Goal: Task Accomplishment & Management: Use online tool/utility

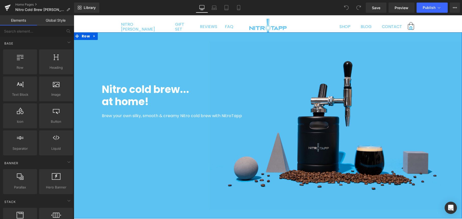
scroll to position [6, 0]
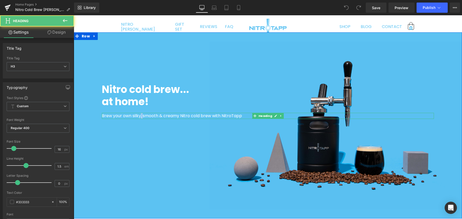
click at [140, 116] on span "Brew your own silky, smooth & creamy Nitro cold brew with NitroTapp" at bounding box center [172, 116] width 140 height 6
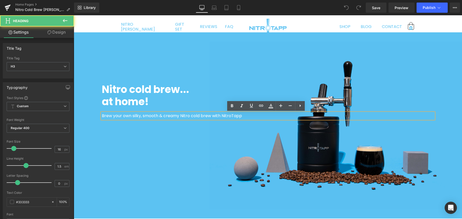
click at [146, 115] on span "Brew your own silky, smooth & creamy Nitro cold brew with NitroTapp" at bounding box center [172, 116] width 140 height 6
click at [160, 114] on span "Brew your own silky, smooth & creamy Nitro cold brew with NitroTapp" at bounding box center [172, 116] width 140 height 6
click at [170, 115] on span "Brew your own silky, smooth & creamy Nitro cold brew with NitroTapp" at bounding box center [172, 116] width 140 height 6
drag, startPoint x: 159, startPoint y: 116, endPoint x: 178, endPoint y: 116, distance: 18.9
click at [178, 116] on span "Brew your own silky, smooth & creamy Nitro cold brew with NitroTapp" at bounding box center [172, 116] width 140 height 6
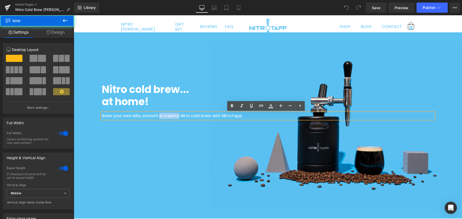
click at [181, 135] on div "Nitro cold brew... at home! Heading Brew your own silky, smooth & creamy Nitro …" at bounding box center [268, 150] width 332 height 135
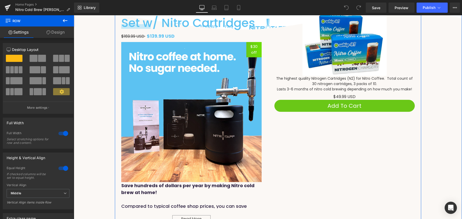
scroll to position [159, 0]
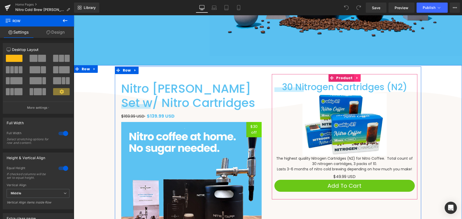
click at [355, 77] on icon at bounding box center [357, 78] width 4 height 4
click at [359, 77] on icon at bounding box center [361, 78] width 4 height 4
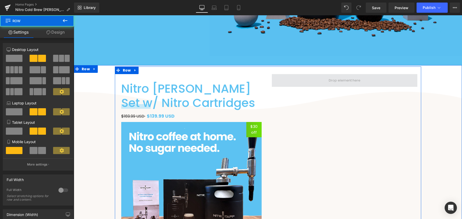
click at [365, 78] on span at bounding box center [344, 80] width 145 height 13
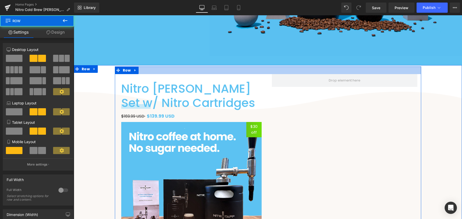
click at [329, 69] on div at bounding box center [268, 71] width 306 height 8
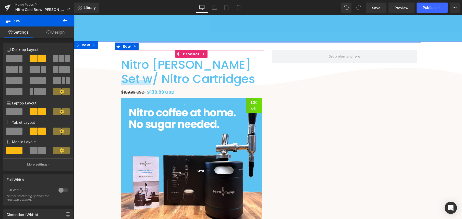
scroll to position [181, 0]
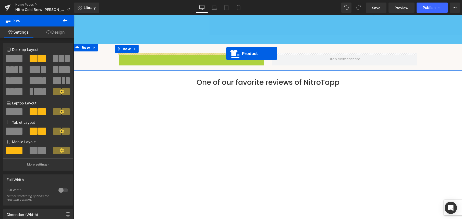
drag, startPoint x: 175, startPoint y: 56, endPoint x: 225, endPoint y: 54, distance: 50.5
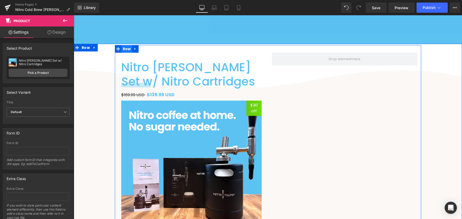
click at [123, 50] on span "Row" at bounding box center [126, 49] width 11 height 8
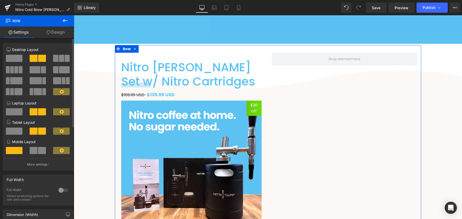
click at [16, 60] on span at bounding box center [14, 58] width 17 height 7
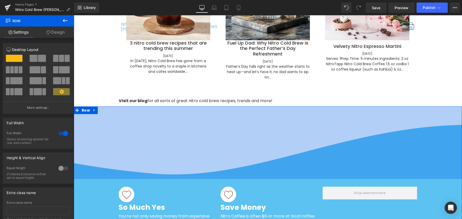
scroll to position [1639, 0]
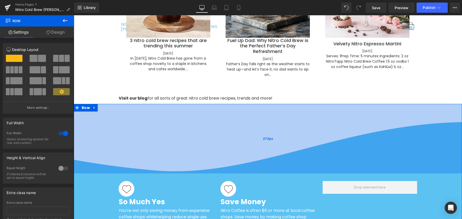
drag, startPoint x: 210, startPoint y: 127, endPoint x: 211, endPoint y: 161, distance: 33.7
click at [211, 161] on div "273px" at bounding box center [268, 139] width 388 height 70
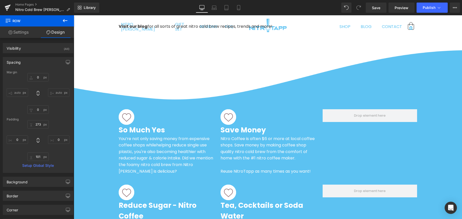
scroll to position [1699, 0]
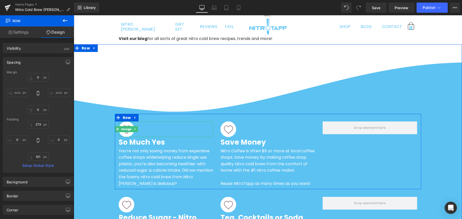
click at [196, 126] on div at bounding box center [166, 130] width 94 height 16
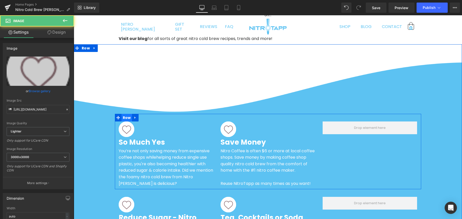
click at [124, 114] on span "Row" at bounding box center [126, 118] width 11 height 8
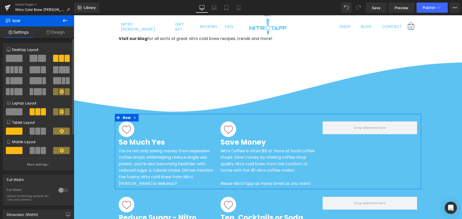
click at [40, 60] on span at bounding box center [42, 58] width 8 height 7
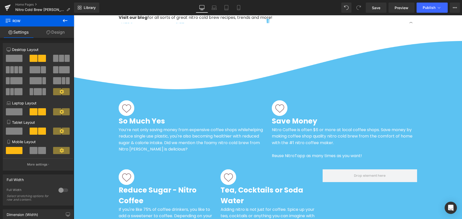
scroll to position [1725, 0]
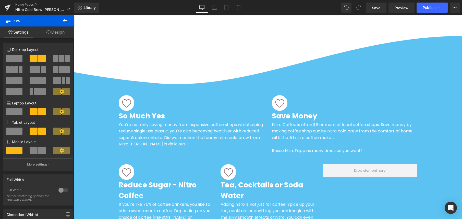
click at [198, 180] on div "Reduce Sugar - Nitro Coffee Heading" at bounding box center [166, 190] width 94 height 21
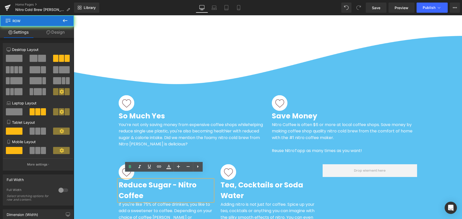
click at [189, 157] on div "Image Reduce Sugar - Nitro Coffee Heading If you're like 75% of coffee drinkers…" at bounding box center [268, 219] width 306 height 125
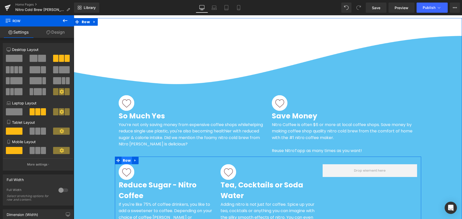
click at [122, 157] on span "Row" at bounding box center [126, 161] width 11 height 8
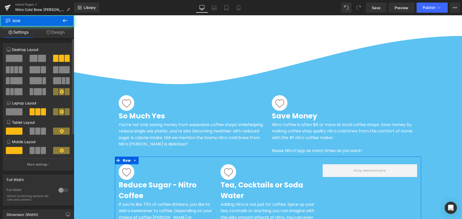
click at [40, 57] on span at bounding box center [42, 58] width 8 height 7
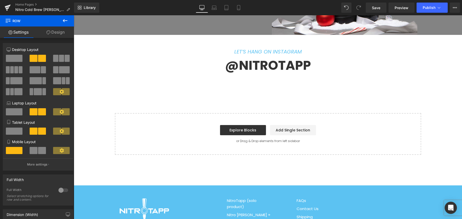
scroll to position [2436, 0]
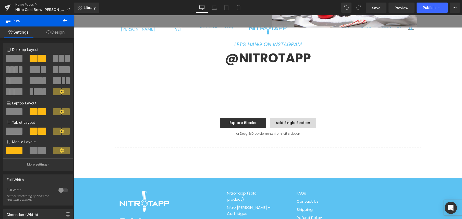
click at [288, 118] on link "Add Single Section" at bounding box center [293, 123] width 46 height 10
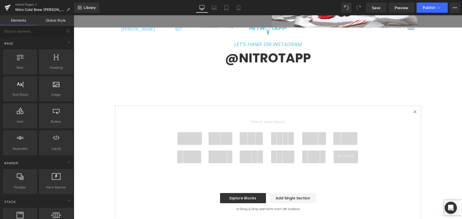
click at [191, 132] on span at bounding box center [189, 138] width 24 height 13
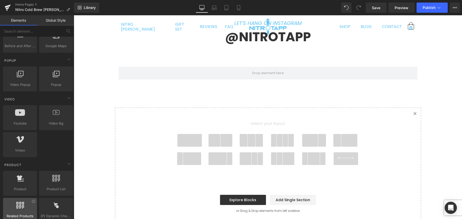
scroll to position [355, 0]
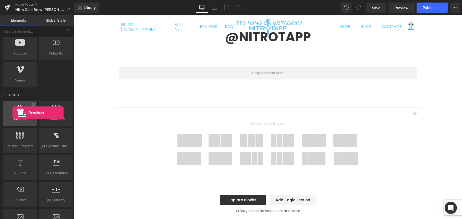
drag, startPoint x: 72, startPoint y: 109, endPoint x: 12, endPoint y: 113, distance: 59.3
click at [12, 113] on div at bounding box center [20, 110] width 31 height 11
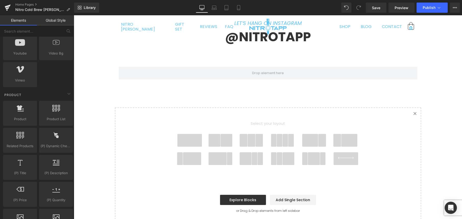
click at [193, 134] on span at bounding box center [189, 140] width 24 height 13
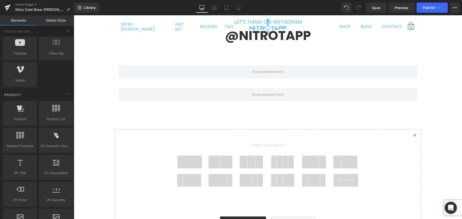
scroll to position [2429, 0]
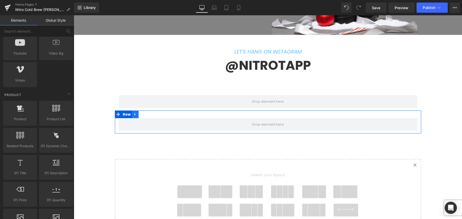
click at [133, 112] on icon at bounding box center [135, 114] width 4 height 4
click at [147, 113] on icon at bounding box center [149, 115] width 4 height 4
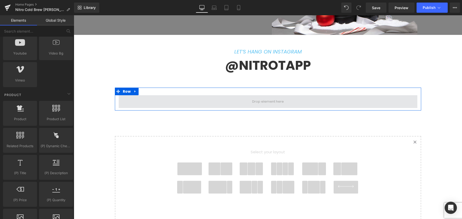
click at [288, 95] on span at bounding box center [268, 101] width 298 height 13
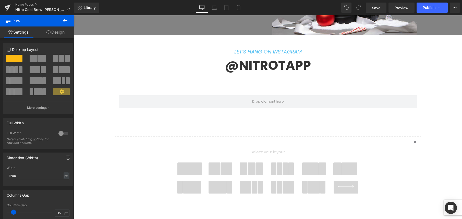
click at [65, 18] on icon at bounding box center [65, 21] width 6 height 6
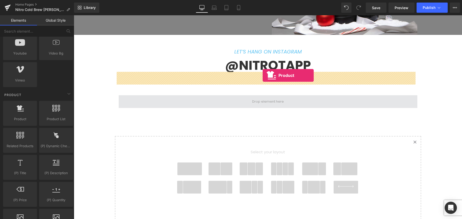
drag, startPoint x: 95, startPoint y: 134, endPoint x: 262, endPoint y: 75, distance: 176.9
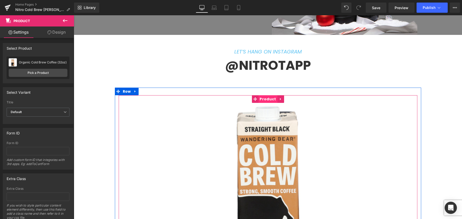
click at [266, 95] on span "Product" at bounding box center [267, 99] width 19 height 8
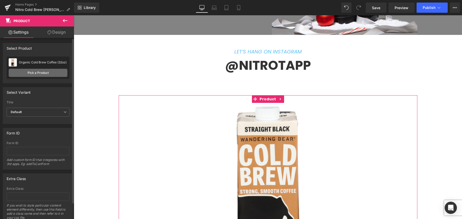
click at [36, 72] on link "Pick a Product" at bounding box center [38, 73] width 59 height 8
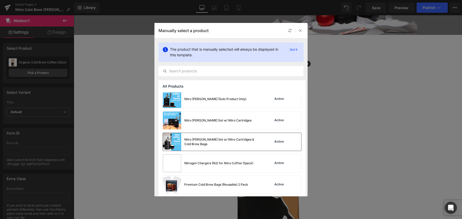
scroll to position [133, 0]
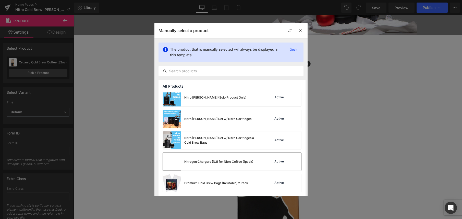
click at [240, 162] on div "Nitrogen Chargers (N2) for Nitro Coffee (1pack)" at bounding box center [218, 162] width 69 height 5
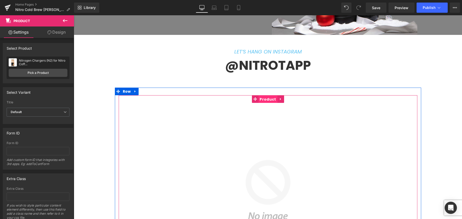
click at [264, 96] on span "Product" at bounding box center [267, 100] width 19 height 8
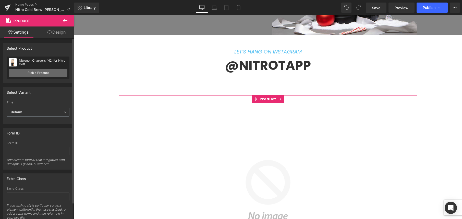
click at [44, 72] on link "Pick a Product" at bounding box center [38, 73] width 59 height 8
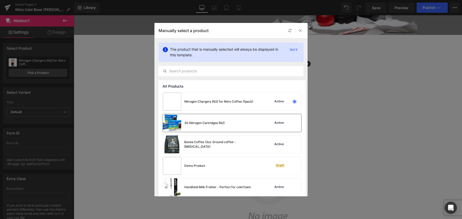
click at [235, 125] on div "30 Nitrogen Cartridges (N2) Active" at bounding box center [232, 123] width 138 height 18
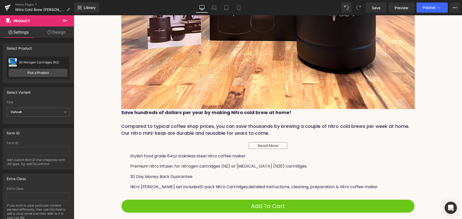
scroll to position [495, 0]
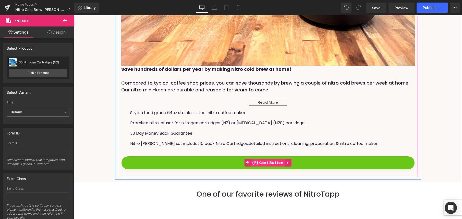
click at [273, 164] on span "(P) Cart Button" at bounding box center [268, 163] width 34 height 8
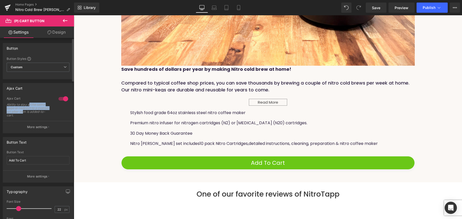
drag, startPoint x: 29, startPoint y: 105, endPoint x: 36, endPoint y: 114, distance: 11.1
click at [35, 114] on div "Ability to stay at the same page or redirect to a custom url after item is adde…" at bounding box center [30, 110] width 46 height 14
click at [36, 114] on div "Ability to stay at the same page or redirect to a custom url after item is adde…" at bounding box center [30, 110] width 46 height 14
click at [41, 126] on p "More settings" at bounding box center [37, 127] width 20 height 5
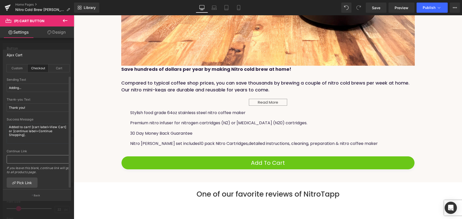
scroll to position [15, 0]
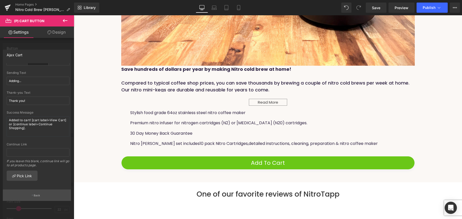
click at [34, 197] on p "Back" at bounding box center [37, 196] width 7 height 4
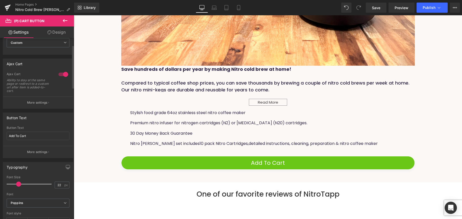
scroll to position [30, 0]
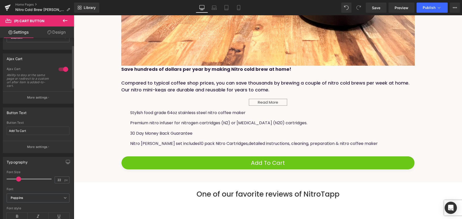
click at [63, 68] on div at bounding box center [63, 69] width 12 height 8
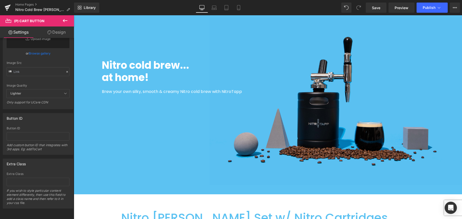
scroll to position [0, 0]
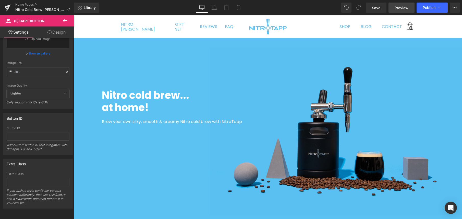
click at [405, 8] on span "Preview" at bounding box center [401, 7] width 14 height 5
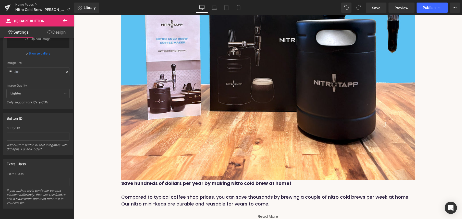
scroll to position [444, 0]
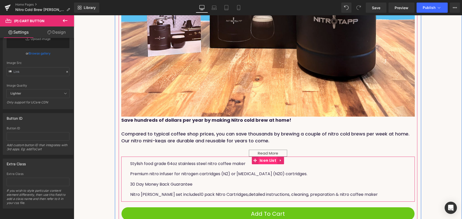
click at [262, 159] on span "Icon List" at bounding box center [267, 161] width 19 height 8
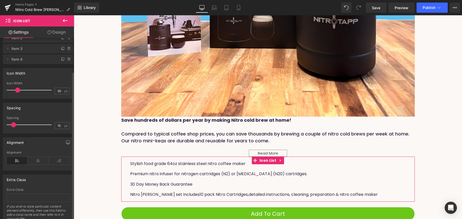
scroll to position [0, 0]
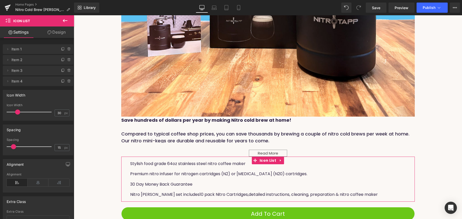
click at [50, 34] on icon at bounding box center [49, 32] width 4 height 4
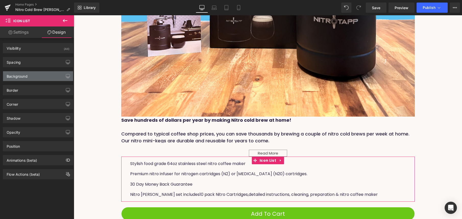
click at [25, 77] on div "Background" at bounding box center [17, 74] width 21 height 7
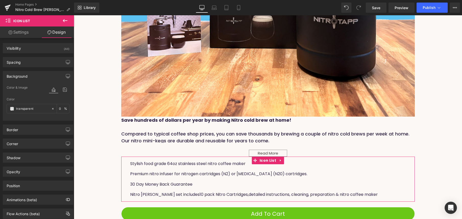
click at [26, 75] on div "Background" at bounding box center [17, 74] width 21 height 7
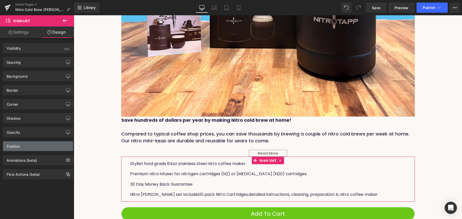
click at [35, 146] on div "Position" at bounding box center [38, 147] width 70 height 10
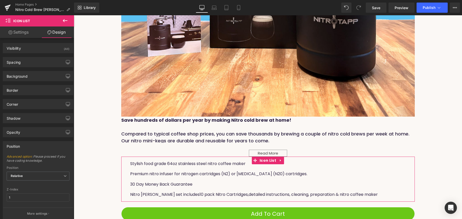
click at [36, 146] on div "Position" at bounding box center [38, 147] width 70 height 10
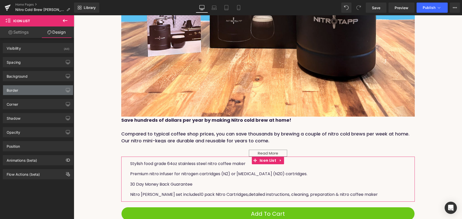
click at [26, 90] on div "Border" at bounding box center [38, 90] width 70 height 10
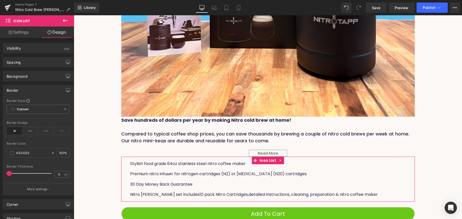
click at [52, 31] on link "Design" at bounding box center [56, 32] width 37 height 11
click at [66, 21] on icon at bounding box center [65, 20] width 5 height 3
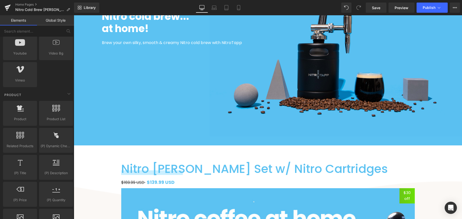
scroll to position [79, 0]
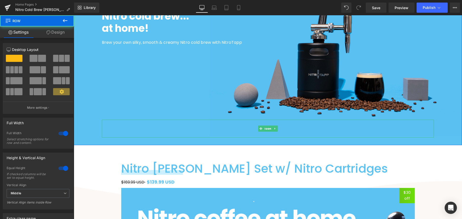
drag, startPoint x: 238, startPoint y: 145, endPoint x: 239, endPoint y: 123, distance: 21.2
click at [239, 123] on div "Nitro cold brew... at home! Heading Brew your own silky, smooth & creamy Nitro …" at bounding box center [268, 52] width 388 height 186
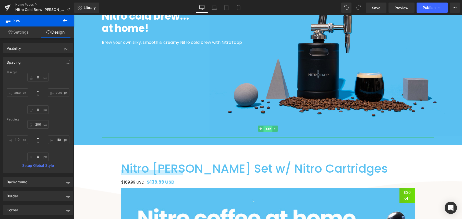
click at [266, 128] on span "Icon" at bounding box center [267, 129] width 9 height 6
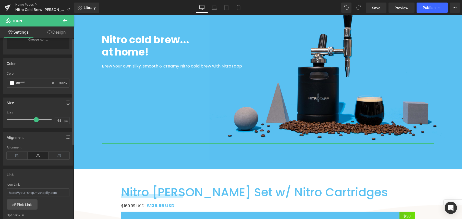
scroll to position [0, 0]
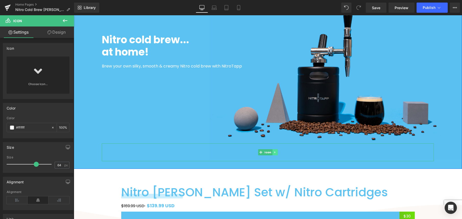
click at [274, 152] on icon at bounding box center [274, 153] width 1 height 2
click at [277, 153] on link at bounding box center [277, 152] width 5 height 6
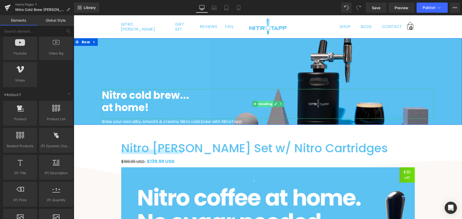
click at [260, 104] on span "Heading" at bounding box center [265, 104] width 16 height 6
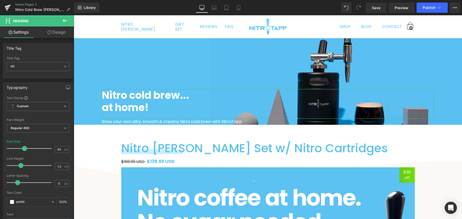
click at [56, 33] on link "Design" at bounding box center [56, 32] width 37 height 11
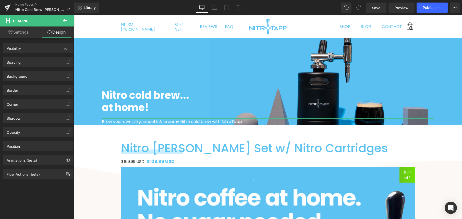
click at [30, 68] on div "Background Color & Image color Color transparent 0 % Image Replace Image Upload…" at bounding box center [38, 74] width 76 height 14
click at [34, 64] on div "Spacing" at bounding box center [38, 62] width 70 height 10
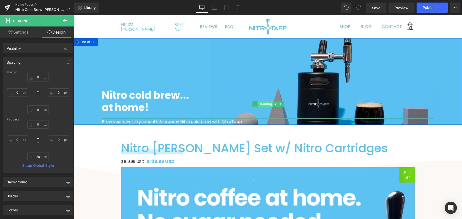
click at [260, 104] on span "Heading" at bounding box center [265, 104] width 16 height 6
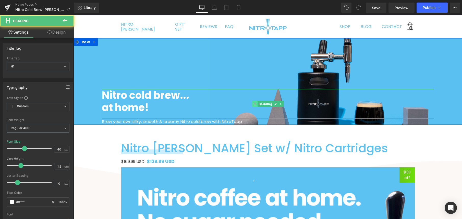
click at [253, 104] on icon at bounding box center [254, 104] width 3 height 3
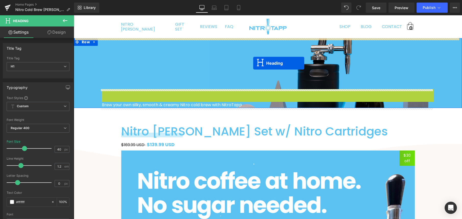
drag, startPoint x: 253, startPoint y: 104, endPoint x: 253, endPoint y: 63, distance: 40.8
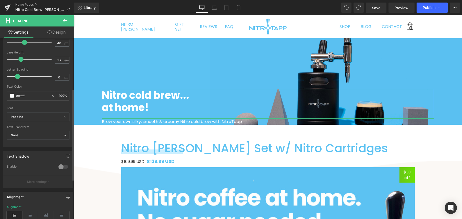
scroll to position [102, 0]
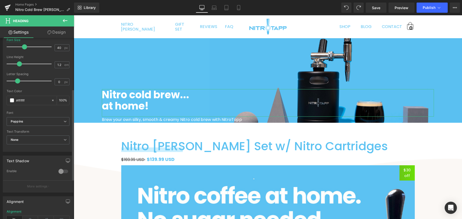
drag, startPoint x: 20, startPoint y: 63, endPoint x: 17, endPoint y: 63, distance: 2.8
click at [17, 63] on span at bounding box center [19, 63] width 5 height 5
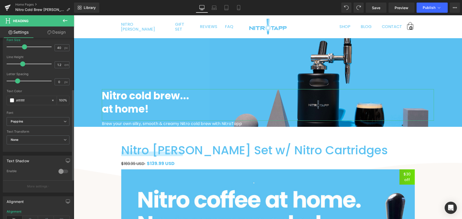
drag, startPoint x: 18, startPoint y: 63, endPoint x: 23, endPoint y: 63, distance: 5.1
click at [23, 63] on span at bounding box center [22, 63] width 5 height 5
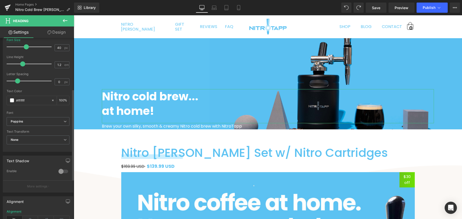
click at [25, 48] on span at bounding box center [26, 46] width 5 height 5
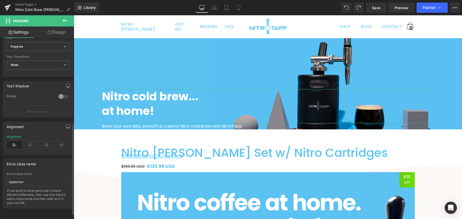
scroll to position [180, 0]
click at [54, 32] on link "Design" at bounding box center [56, 32] width 37 height 11
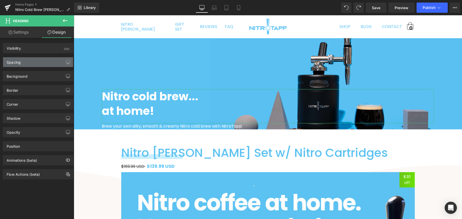
click at [27, 64] on div "Spacing" at bounding box center [38, 62] width 70 height 10
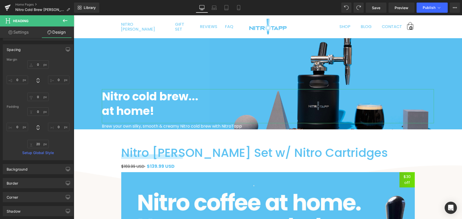
scroll to position [77, 0]
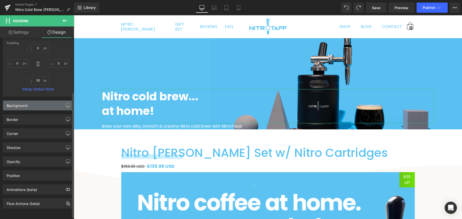
click at [44, 105] on div "Background" at bounding box center [38, 106] width 70 height 10
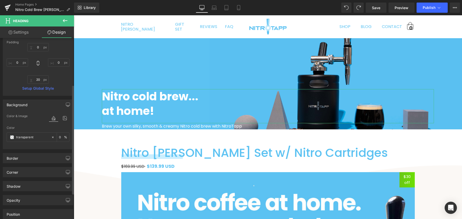
click at [46, 102] on div "Background" at bounding box center [38, 105] width 70 height 10
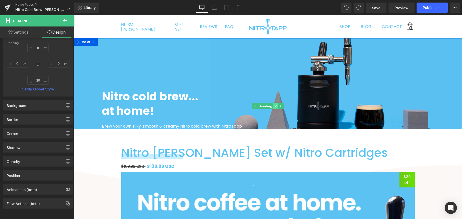
click at [274, 107] on icon at bounding box center [275, 106] width 3 height 3
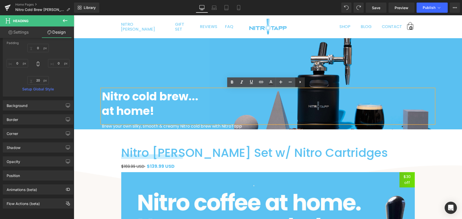
click at [298, 85] on link at bounding box center [300, 83] width 10 height 10
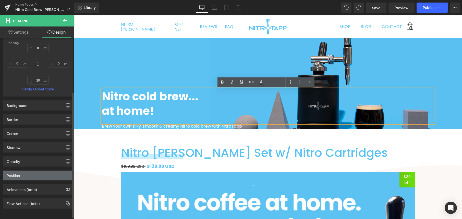
click at [32, 172] on div "Position" at bounding box center [38, 176] width 70 height 10
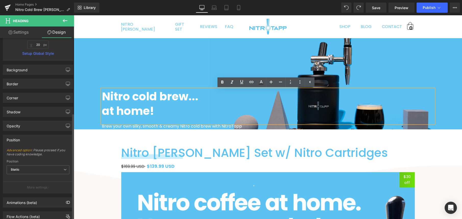
scroll to position [129, 0]
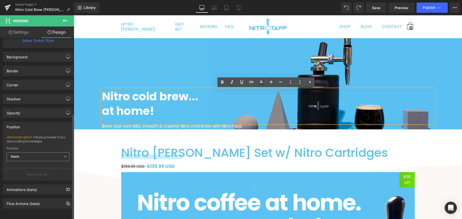
click at [37, 153] on span "Static" at bounding box center [38, 157] width 63 height 9
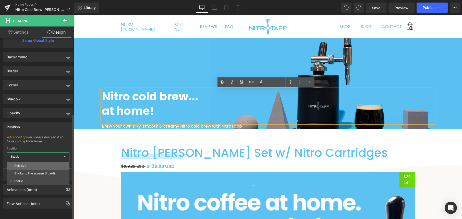
click at [37, 164] on li "Relative" at bounding box center [38, 166] width 63 height 8
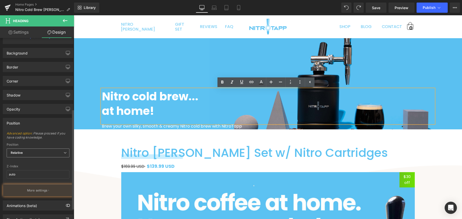
click at [39, 153] on span "Relative" at bounding box center [38, 153] width 63 height 9
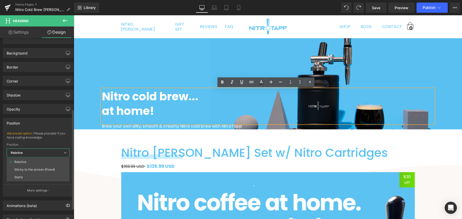
drag, startPoint x: 37, startPoint y: 170, endPoint x: 38, endPoint y: 166, distance: 4.0
click at [37, 170] on div "Sticky to the screen (Fixed)" at bounding box center [34, 170] width 41 height 4
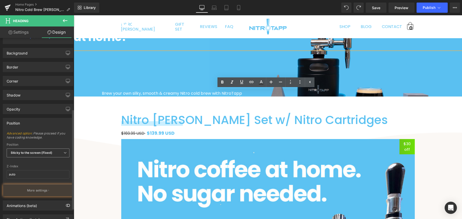
click at [41, 153] on b "Sticky to the screen (Fixed)" at bounding box center [32, 153] width 42 height 4
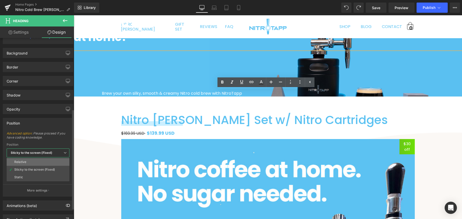
click at [39, 164] on li "Relative" at bounding box center [38, 162] width 63 height 8
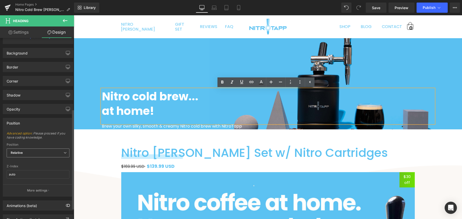
click at [36, 150] on span "Relative" at bounding box center [38, 153] width 63 height 9
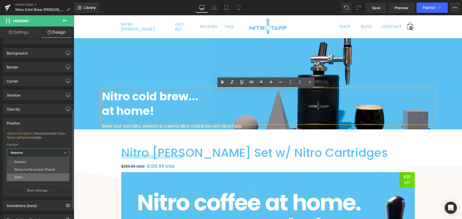
click at [35, 180] on li "Static" at bounding box center [38, 178] width 63 height 8
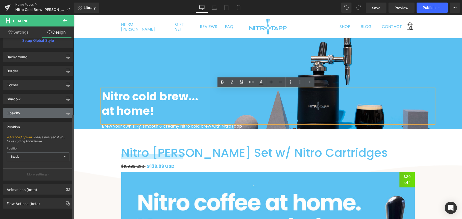
click at [37, 109] on div "Opacity" at bounding box center [38, 113] width 70 height 10
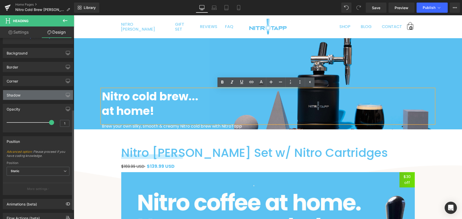
click at [33, 95] on div "Shadow" at bounding box center [38, 95] width 70 height 10
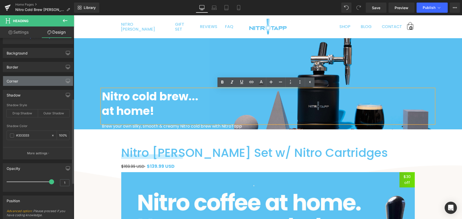
click at [38, 79] on div "Corner" at bounding box center [38, 81] width 70 height 10
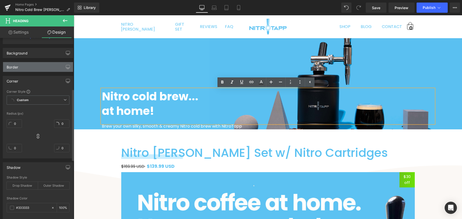
click at [34, 68] on div "Border" at bounding box center [38, 67] width 70 height 10
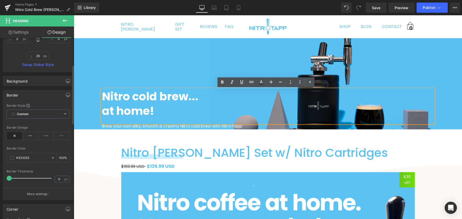
scroll to position [33, 0]
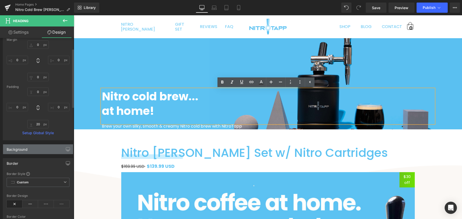
click at [36, 152] on div "Background" at bounding box center [38, 150] width 70 height 10
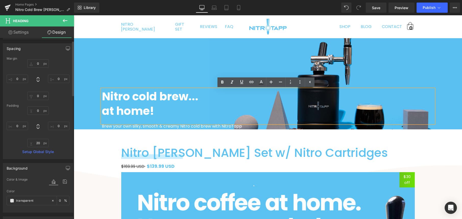
scroll to position [0, 0]
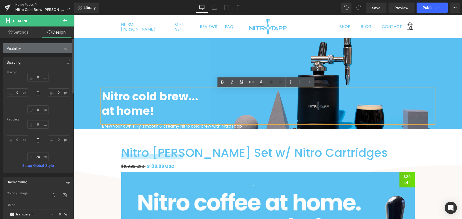
click at [33, 48] on div "Visibility (All)" at bounding box center [38, 48] width 70 height 10
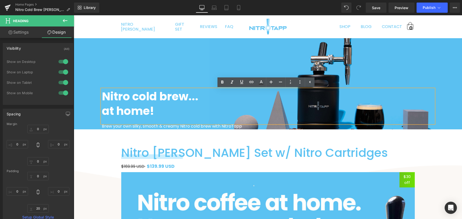
click at [20, 32] on link "Settings" at bounding box center [18, 32] width 37 height 11
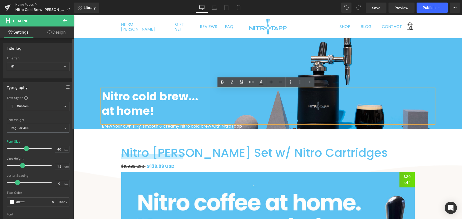
click at [32, 67] on span "H1" at bounding box center [38, 66] width 63 height 9
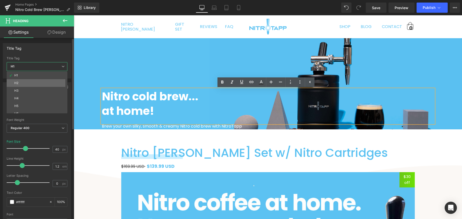
click at [31, 83] on li "H2" at bounding box center [38, 83] width 63 height 8
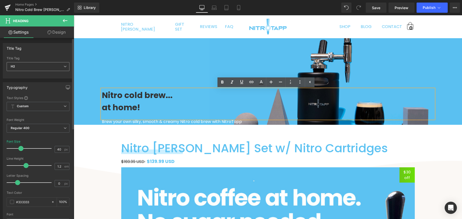
click at [35, 67] on span "H2" at bounding box center [38, 66] width 63 height 9
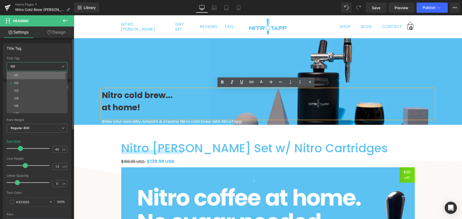
click at [32, 74] on li "H1" at bounding box center [38, 76] width 63 height 8
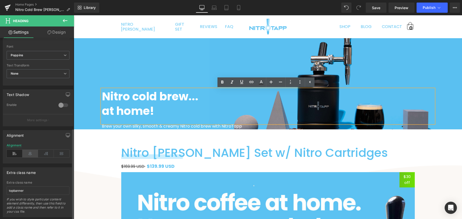
scroll to position [180, 0]
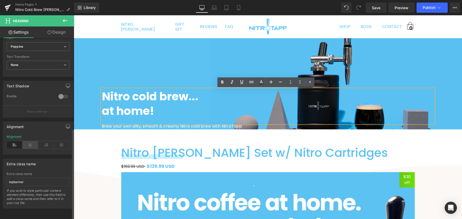
click at [32, 143] on icon at bounding box center [30, 145] width 16 height 8
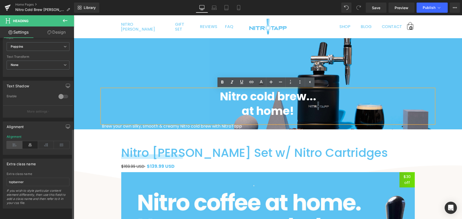
click at [20, 142] on icon at bounding box center [15, 145] width 16 height 8
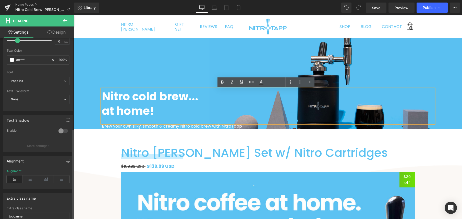
scroll to position [0, 0]
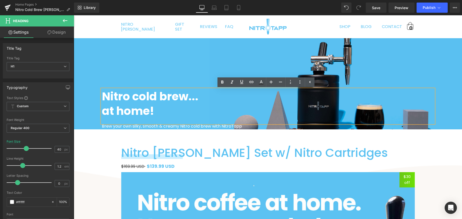
click at [66, 20] on icon at bounding box center [65, 21] width 6 height 6
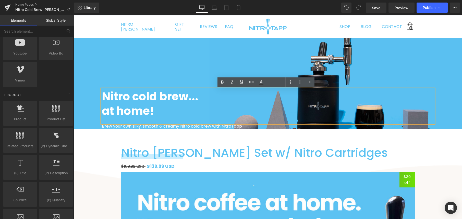
click at [183, 74] on div "Nitro cold brew... at home! Heading Brew your own silky, smooth & creamy Nitro …" at bounding box center [268, 83] width 388 height 91
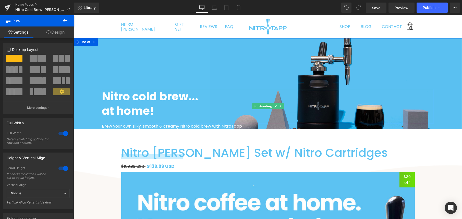
click at [160, 100] on strong "Nitro cold brew..." at bounding box center [150, 97] width 96 height 16
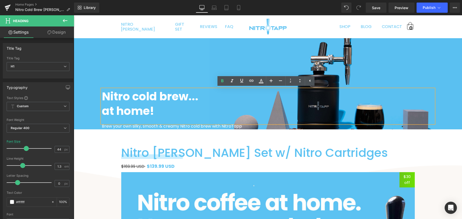
click at [201, 79] on div "Nitro cold brew... at home! Heading Brew your own silky, smooth & creamy Nitro …" at bounding box center [268, 83] width 388 height 91
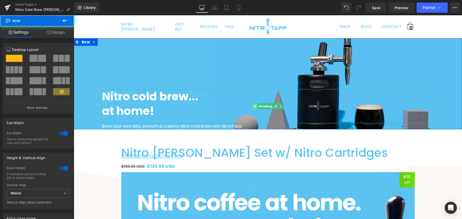
click at [255, 107] on span at bounding box center [254, 106] width 5 height 6
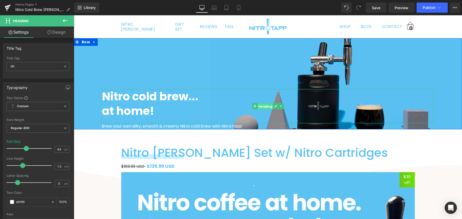
click at [266, 105] on span "Heading" at bounding box center [265, 107] width 16 height 6
click at [266, 106] on span "Heading" at bounding box center [265, 106] width 16 height 6
click at [265, 106] on span "Heading" at bounding box center [265, 106] width 16 height 6
click at [275, 107] on link at bounding box center [275, 106] width 5 height 6
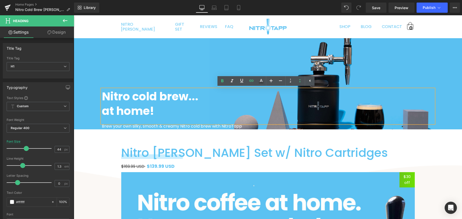
click at [180, 92] on strong "Nitro cold brew..." at bounding box center [150, 97] width 96 height 16
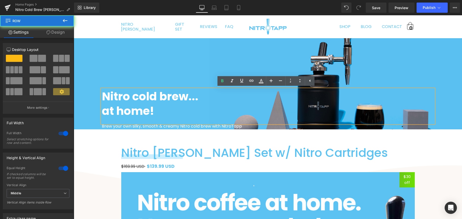
click at [181, 88] on div "Nitro cold brew... at home! Heading Brew your own silky, smooth & creamy Nitro …" at bounding box center [268, 83] width 388 height 91
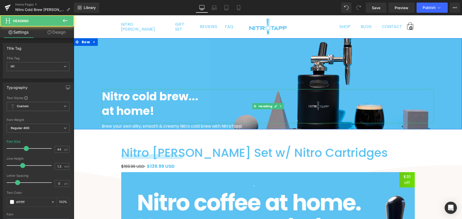
click at [185, 99] on strong "Nitro cold brew..." at bounding box center [150, 97] width 96 height 16
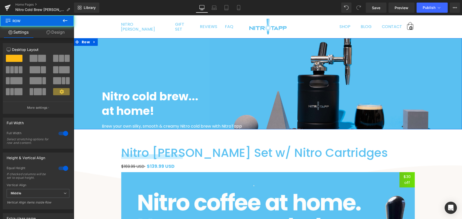
click at [165, 71] on div "Nitro cold brew... at home! Heading Brew your own silky, smooth & creamy Nitro …" at bounding box center [268, 83] width 388 height 91
click at [62, 94] on icon at bounding box center [61, 92] width 5 height 5
click at [62, 92] on span at bounding box center [61, 91] width 17 height 7
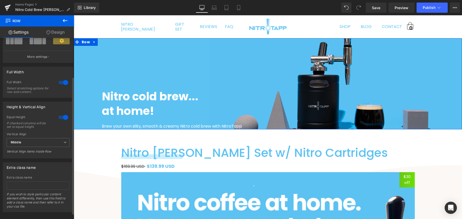
scroll to position [58, 0]
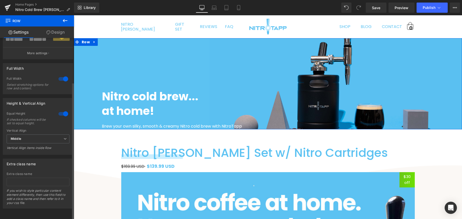
click at [61, 110] on div at bounding box center [63, 114] width 12 height 8
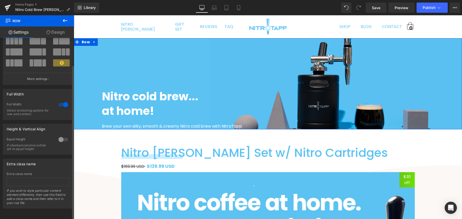
scroll to position [32, 0]
click at [58, 138] on div at bounding box center [63, 140] width 12 height 8
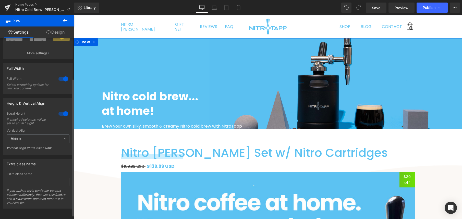
scroll to position [58, 0]
click at [49, 136] on span "Middle" at bounding box center [38, 139] width 63 height 9
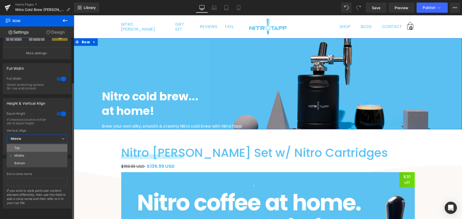
click at [46, 144] on li "Top" at bounding box center [37, 148] width 61 height 8
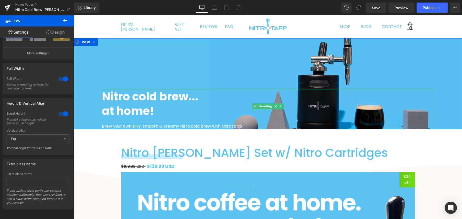
click at [154, 92] on strong "Nitro cold brew..." at bounding box center [150, 97] width 96 height 16
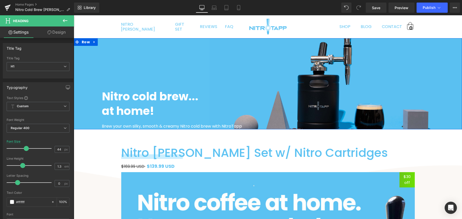
click at [169, 71] on div "Nitro cold brew... at home! Heading Brew your own silky, smooth & creamy Nitro …" at bounding box center [268, 83] width 388 height 91
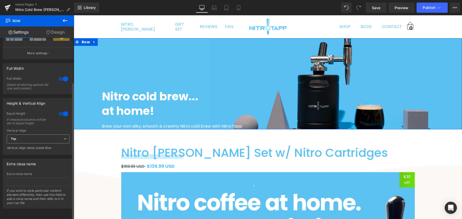
click at [48, 137] on span "Top" at bounding box center [38, 139] width 63 height 9
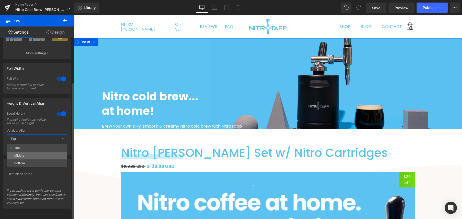
click at [45, 152] on li "Middle" at bounding box center [37, 156] width 61 height 8
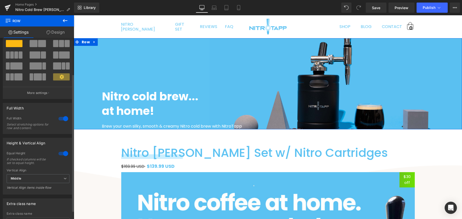
scroll to position [0, 0]
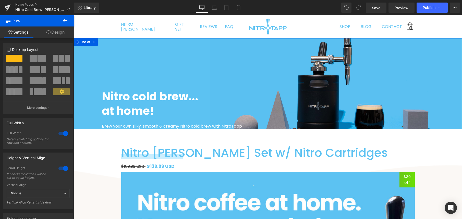
click at [57, 33] on link "Design" at bounding box center [55, 32] width 37 height 11
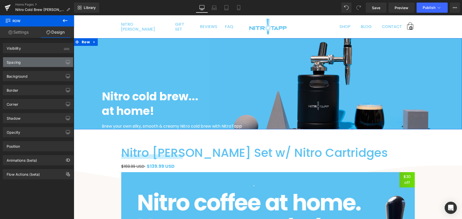
click at [40, 66] on div "Spacing" at bounding box center [38, 62] width 70 height 10
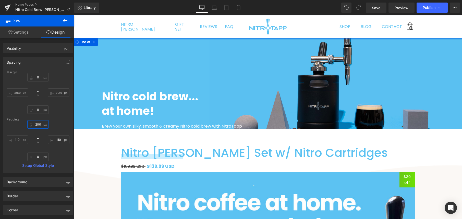
click at [37, 124] on input "200" at bounding box center [37, 124] width 21 height 8
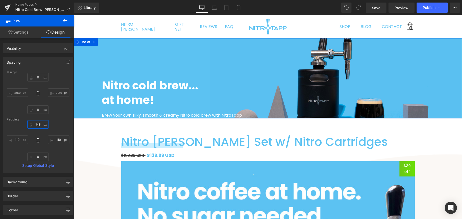
drag, startPoint x: 36, startPoint y: 124, endPoint x: 37, endPoint y: 147, distance: 23.5
click at [38, 139] on div "200 110 0 110" at bounding box center [38, 140] width 63 height 41
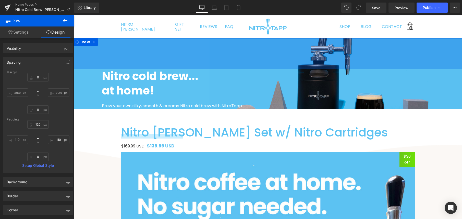
click at [40, 121] on div "Margin 0 auto 0 auto [GEOGRAPHIC_DATA] 200 110 0 110 Setup Global Style" at bounding box center [38, 122] width 70 height 102
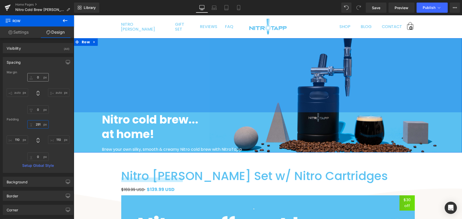
drag, startPoint x: 39, startPoint y: 124, endPoint x: 43, endPoint y: 81, distance: 43.8
click at [43, 81] on div "Margin 0 auto 0 auto [GEOGRAPHIC_DATA] 200 110 0 110 Setup Global Style" at bounding box center [38, 122] width 70 height 102
drag, startPoint x: 38, startPoint y: 124, endPoint x: 40, endPoint y: 121, distance: 3.3
click at [39, 120] on div "Margin 0 auto 0 auto [GEOGRAPHIC_DATA] 200 110 0 110 Setup Global Style" at bounding box center [38, 122] width 70 height 102
click at [40, 124] on input "200" at bounding box center [37, 124] width 21 height 8
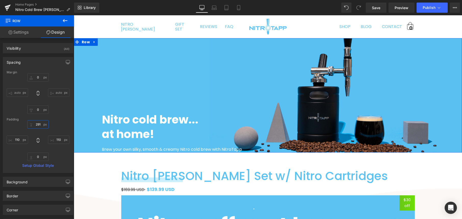
click at [40, 125] on input "200" at bounding box center [37, 124] width 21 height 8
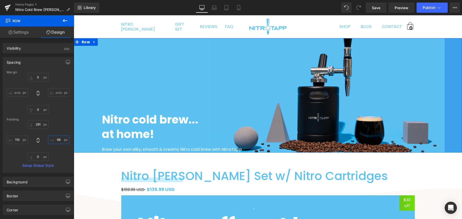
drag, startPoint x: 53, startPoint y: 138, endPoint x: 56, endPoint y: 149, distance: 11.1
click at [56, 149] on div "200 110 0 110" at bounding box center [38, 140] width 63 height 41
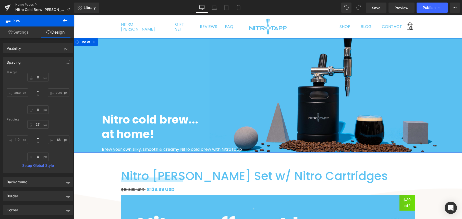
click at [60, 123] on div "200 110 0 110" at bounding box center [38, 140] width 63 height 41
click at [56, 141] on input "110" at bounding box center [58, 140] width 21 height 8
type input "110"
click at [62, 110] on div "0 auto 0 auto" at bounding box center [38, 93] width 63 height 41
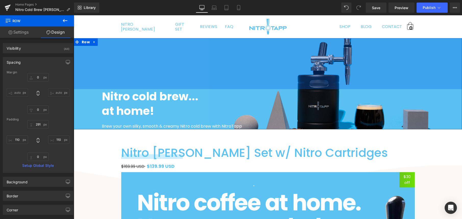
drag, startPoint x: 154, startPoint y: 111, endPoint x: 175, endPoint y: 88, distance: 30.7
click at [175, 87] on div "200px" at bounding box center [268, 63] width 388 height 51
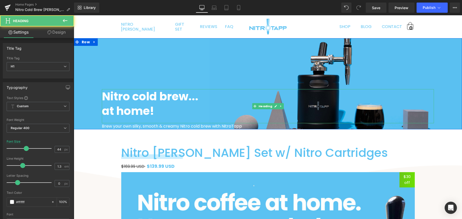
click at [174, 93] on strong "Nitro cold brew..." at bounding box center [150, 97] width 96 height 16
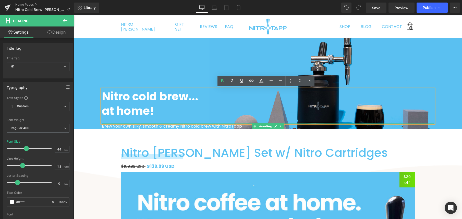
click at [189, 126] on span "Brew your own silky, smooth & creamy Nitro cold brew with NitroTapp" at bounding box center [172, 126] width 140 height 6
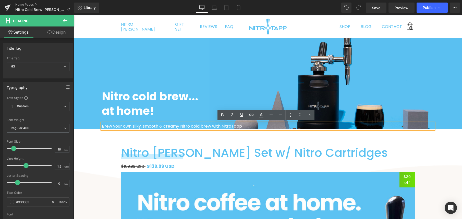
click at [180, 94] on strong "Nitro cold brew..." at bounding box center [150, 97] width 96 height 16
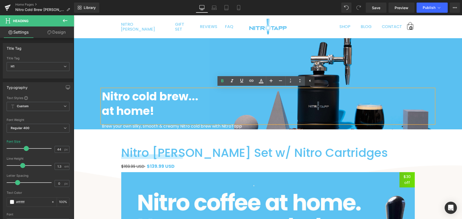
click at [310, 81] on icon at bounding box center [310, 81] width 6 height 6
click at [301, 82] on icon at bounding box center [300, 81] width 6 height 6
click at [280, 81] on icon at bounding box center [280, 81] width 3 height 1
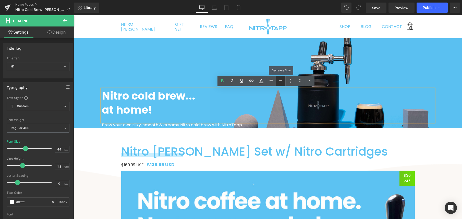
click at [280, 81] on icon at bounding box center [280, 81] width 3 height 1
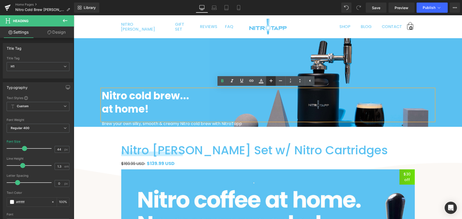
click at [275, 81] on link at bounding box center [271, 81] width 10 height 10
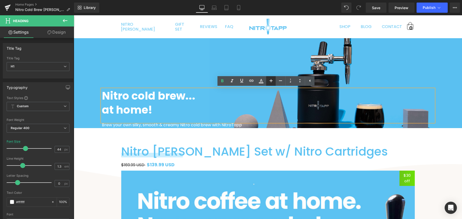
click at [273, 82] on icon at bounding box center [271, 81] width 6 height 6
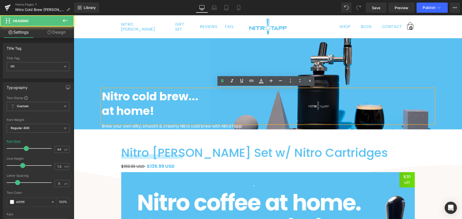
click at [170, 89] on div "Nitro cold brew... at home!" at bounding box center [268, 106] width 332 height 34
drag, startPoint x: 175, startPoint y: 116, endPoint x: 168, endPoint y: 108, distance: 11.2
click at [176, 116] on h1 "at home!" at bounding box center [268, 111] width 332 height 15
click at [74, 15] on div at bounding box center [74, 15] width 0 height 0
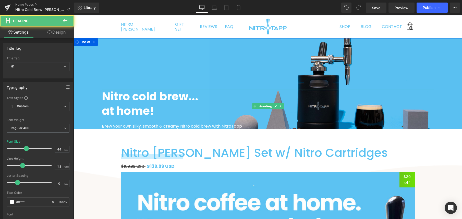
click at [187, 100] on strong "Nitro cold brew..." at bounding box center [150, 97] width 96 height 16
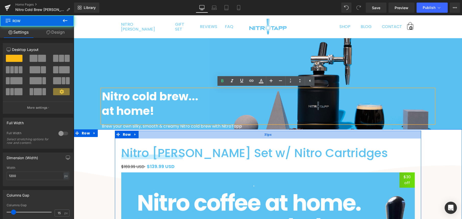
click at [165, 138] on div "31px" at bounding box center [268, 135] width 306 height 8
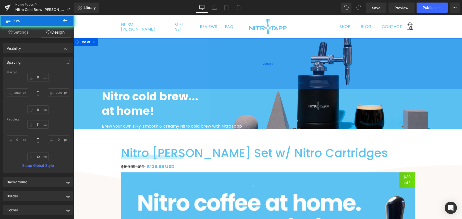
click at [161, 68] on div "200px" at bounding box center [268, 63] width 388 height 51
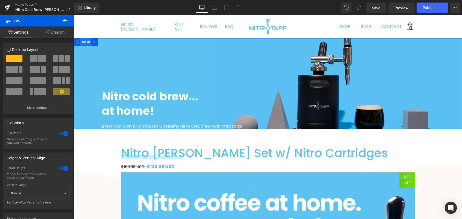
click at [86, 42] on span "Row" at bounding box center [85, 42] width 11 height 8
click at [56, 33] on link "Design" at bounding box center [55, 32] width 37 height 11
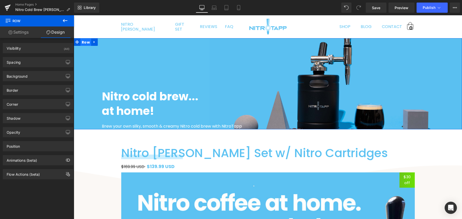
click at [83, 42] on span "Row" at bounding box center [85, 43] width 11 height 8
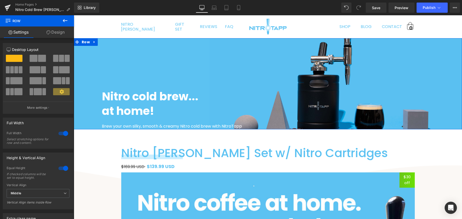
click at [56, 34] on link "Design" at bounding box center [55, 32] width 37 height 11
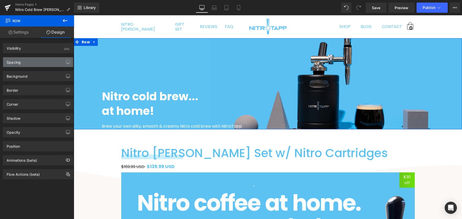
click at [37, 60] on div "Spacing" at bounding box center [38, 62] width 70 height 10
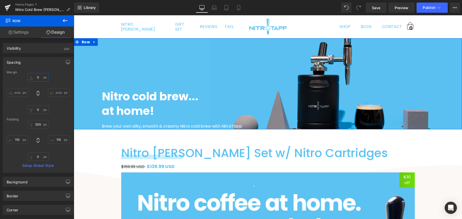
click at [38, 78] on input "0" at bounding box center [37, 77] width 21 height 8
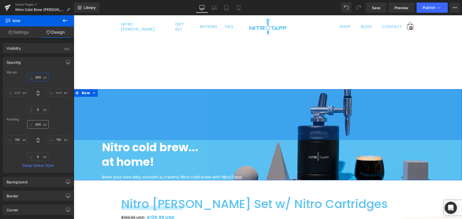
type input "200"
click at [39, 124] on input "200" at bounding box center [37, 124] width 21 height 8
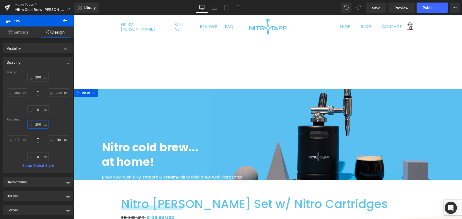
click at [39, 124] on input "200" at bounding box center [37, 124] width 21 height 8
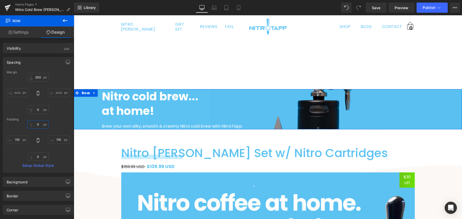
type input "0"
click at [55, 113] on div "200 auto 0 auto" at bounding box center [38, 93] width 63 height 41
click at [38, 80] on input "200" at bounding box center [37, 77] width 21 height 8
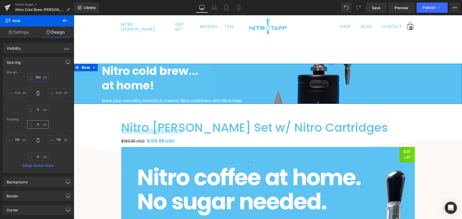
type input "100"
click at [40, 123] on input "0" at bounding box center [37, 124] width 21 height 8
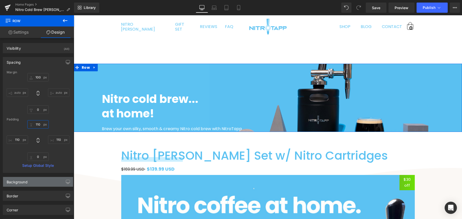
type input "110"
click at [48, 185] on div "Background" at bounding box center [38, 182] width 70 height 10
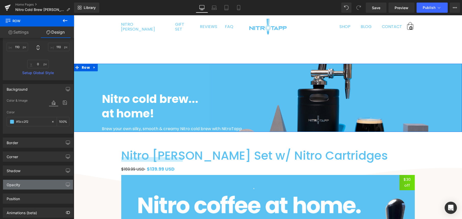
scroll to position [120, 0]
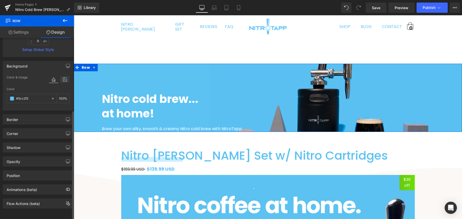
click at [63, 76] on icon at bounding box center [64, 79] width 9 height 7
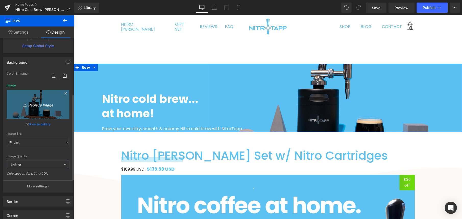
click at [22, 94] on link "Replace Image" at bounding box center [38, 104] width 63 height 29
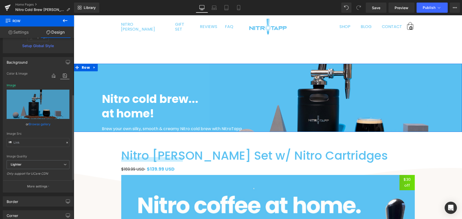
click at [34, 124] on link "Browse gallery" at bounding box center [40, 124] width 22 height 9
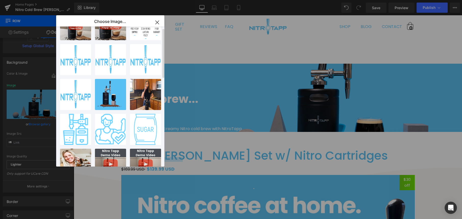
scroll to position [0, 0]
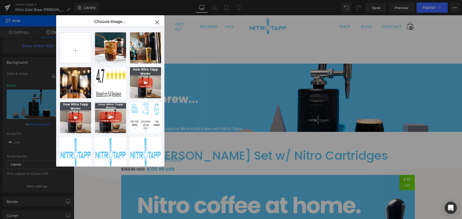
click at [160, 21] on icon "button" at bounding box center [157, 22] width 8 height 8
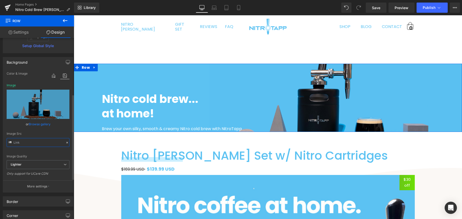
click at [43, 144] on input "text" at bounding box center [38, 142] width 63 height 9
click at [42, 144] on input "text" at bounding box center [38, 142] width 63 height 9
click at [48, 164] on span "Lighter" at bounding box center [38, 164] width 63 height 9
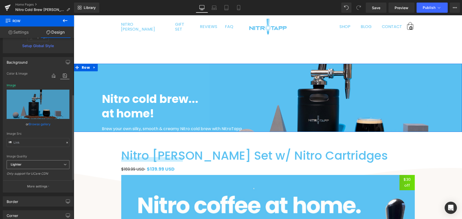
click at [48, 165] on span "Lighter" at bounding box center [38, 164] width 63 height 9
click at [48, 164] on span "Lighter" at bounding box center [38, 164] width 63 height 9
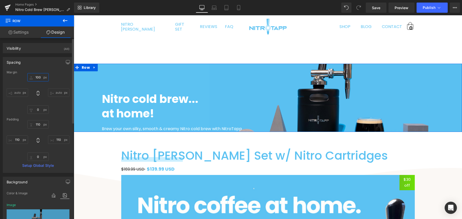
click at [37, 76] on input "100" at bounding box center [37, 77] width 21 height 8
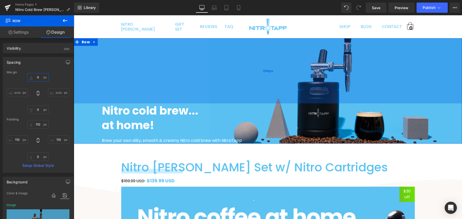
drag, startPoint x: 135, startPoint y: 61, endPoint x: 153, endPoint y: 98, distance: 41.1
click at [153, 98] on div "256px" at bounding box center [268, 70] width 388 height 65
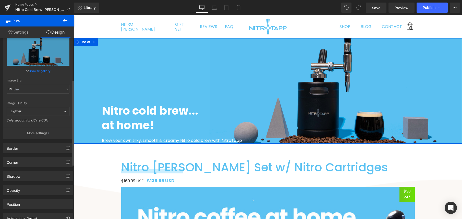
scroll to position [175, 0]
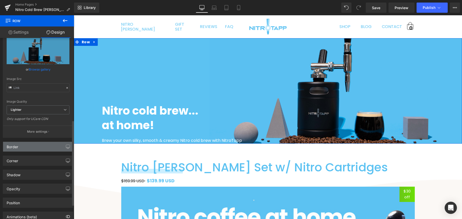
type input "0"
click at [36, 147] on div "Border" at bounding box center [38, 147] width 70 height 10
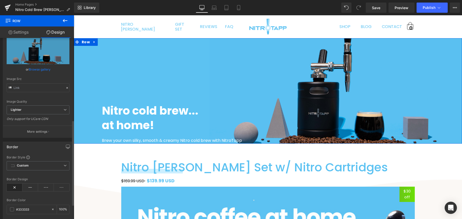
click at [38, 146] on div "Border" at bounding box center [38, 147] width 70 height 10
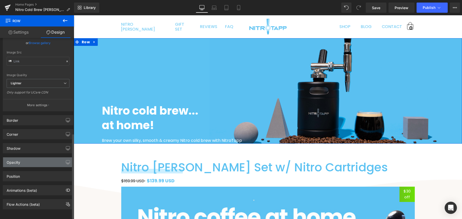
scroll to position [206, 0]
click at [42, 171] on div "Position" at bounding box center [38, 176] width 70 height 10
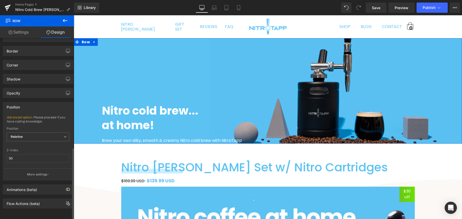
scroll to position [274, 0]
click at [25, 188] on div "Animations (beta)" at bounding box center [22, 188] width 30 height 7
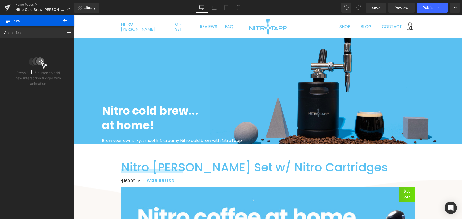
click at [67, 21] on icon at bounding box center [65, 21] width 6 height 6
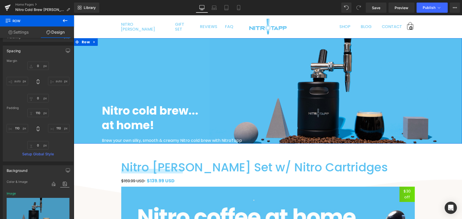
scroll to position [0, 0]
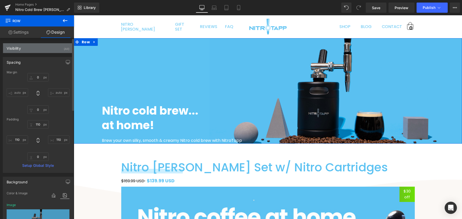
click at [41, 46] on div "Visibility (All)" at bounding box center [38, 48] width 70 height 10
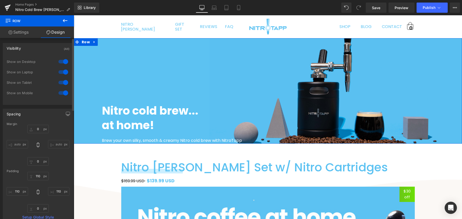
click at [41, 46] on div "Visibility (All)" at bounding box center [38, 48] width 70 height 10
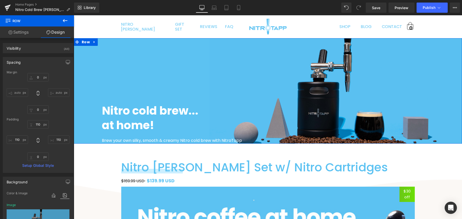
click at [18, 34] on link "Settings" at bounding box center [18, 32] width 37 height 11
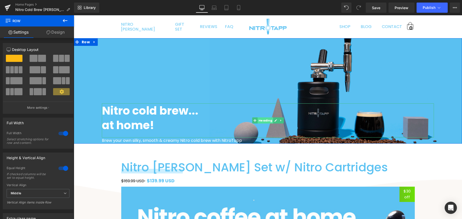
click at [263, 121] on span "Heading" at bounding box center [265, 121] width 16 height 6
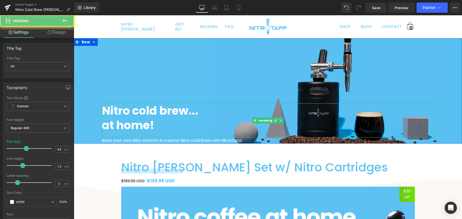
click at [132, 118] on strong "at home!" at bounding box center [128, 126] width 52 height 16
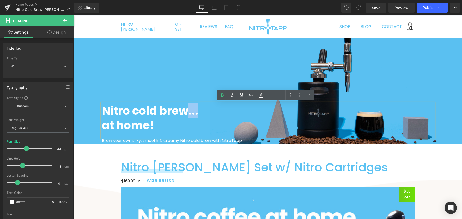
drag, startPoint x: 186, startPoint y: 112, endPoint x: 196, endPoint y: 112, distance: 9.7
click at [196, 112] on strong "Nitro cold brew..." at bounding box center [150, 111] width 96 height 16
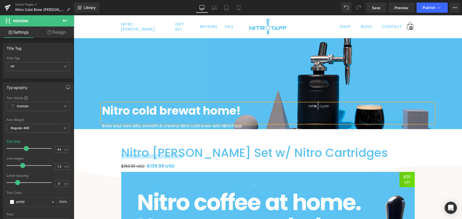
click at [238, 101] on div "Nitro cold brew at home! Heading Brew your own silky, smooth & creamy Nitro col…" at bounding box center [268, 83] width 388 height 91
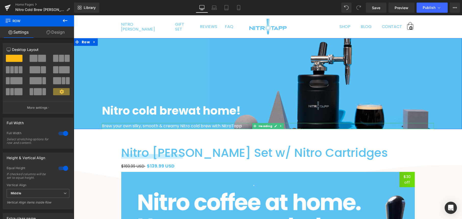
click at [236, 128] on span "Brew your own silky, smooth & creamy Nitro cold brew with NitroTapp" at bounding box center [172, 126] width 140 height 6
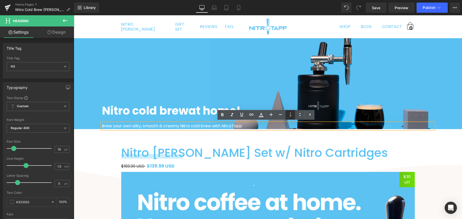
click at [291, 114] on icon at bounding box center [290, 115] width 6 height 6
click at [292, 115] on icon at bounding box center [290, 115] width 6 height 6
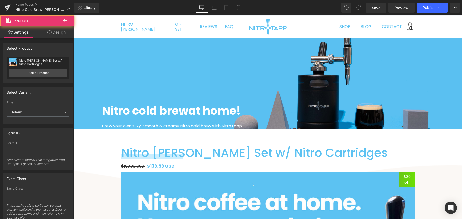
click at [219, 126] on span "Brew your own silky, smooth & creamy Nitro cold brew with NitroTapp" at bounding box center [172, 126] width 140 height 6
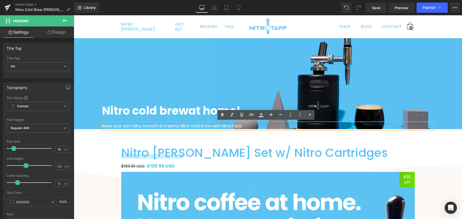
click at [229, 127] on span "Brew your own silky, smooth & creamy Nitro cold brew with NitroTapp" at bounding box center [172, 126] width 140 height 6
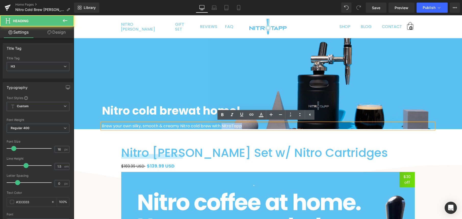
click at [229, 127] on span "Brew your own silky, smooth & creamy Nitro cold brew with NitroTapp" at bounding box center [172, 126] width 140 height 6
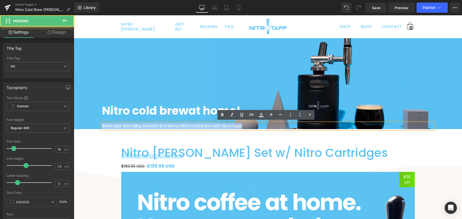
click at [229, 127] on span "Brew your own silky, smooth & creamy Nitro cold brew with NitroTapp" at bounding box center [172, 126] width 140 height 6
click at [171, 114] on strong "Nitro cold brew" at bounding box center [145, 111] width 86 height 16
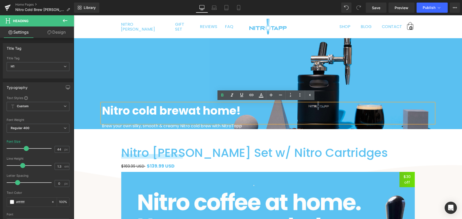
click at [178, 125] on span "Brew your own silky, smooth & creamy Nitro cold brew with NitroTapp" at bounding box center [172, 126] width 140 height 6
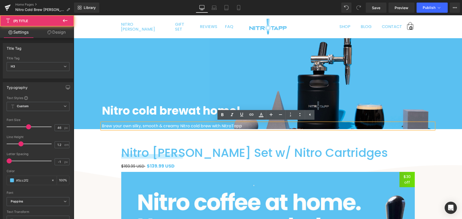
click at [123, 152] on link "Nitro [PERSON_NAME] Set w/ Nitro Cartridges" at bounding box center [254, 153] width 266 height 14
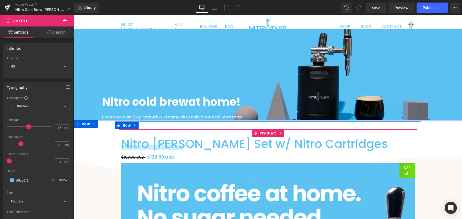
scroll to position [71, 0]
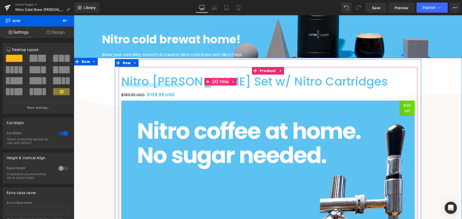
click at [219, 82] on span "(P) Title" at bounding box center [220, 82] width 19 height 8
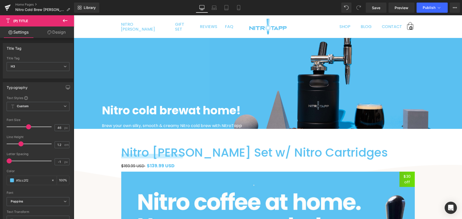
scroll to position [0, 0]
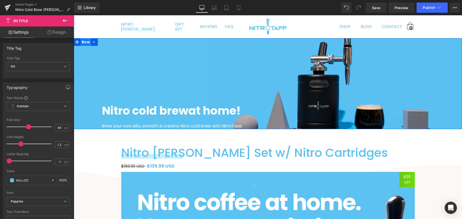
click at [81, 42] on span "Row" at bounding box center [85, 42] width 11 height 8
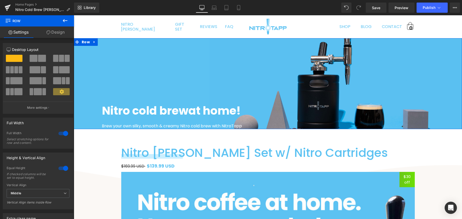
click at [38, 58] on span at bounding box center [42, 58] width 8 height 7
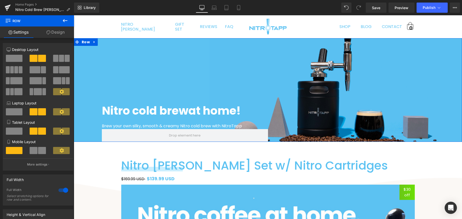
click at [20, 58] on span at bounding box center [14, 58] width 17 height 7
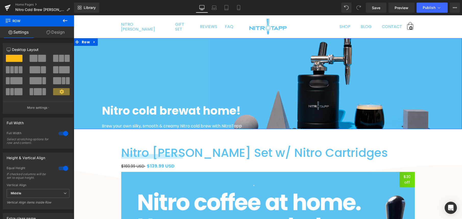
click at [41, 58] on span at bounding box center [42, 58] width 8 height 7
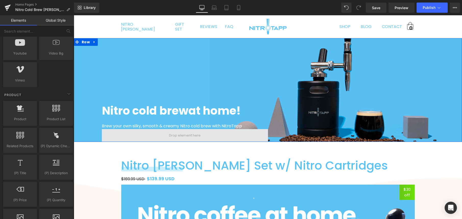
click at [196, 136] on span at bounding box center [184, 136] width 35 height 8
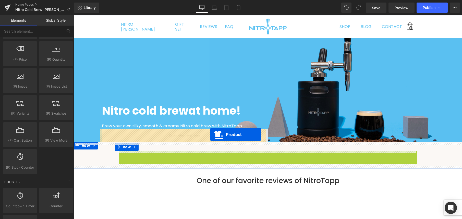
drag, startPoint x: 261, startPoint y: 154, endPoint x: 210, endPoint y: 135, distance: 54.3
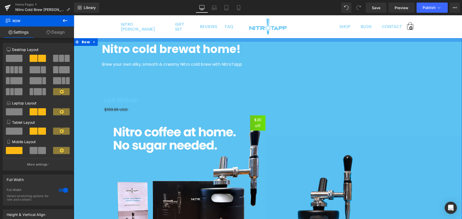
drag, startPoint x: 288, startPoint y: 98, endPoint x: 287, endPoint y: 36, distance: 61.7
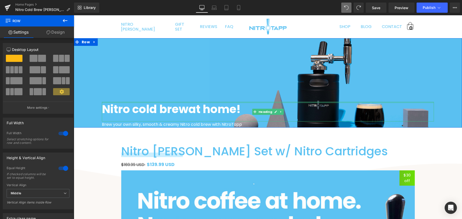
click at [234, 102] on div at bounding box center [268, 102] width 332 height 1
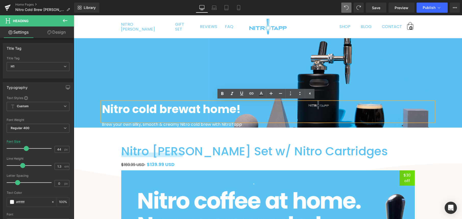
click at [143, 77] on div "Nitro cold brew at home! Heading Brew your own silky, smooth & creamy Nitro col…" at bounding box center [268, 83] width 388 height 90
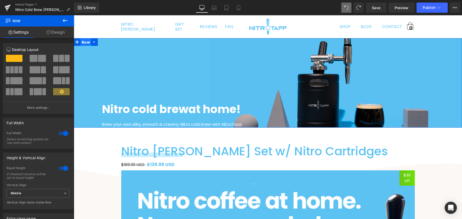
click at [83, 40] on span "Row" at bounding box center [85, 43] width 11 height 8
click at [64, 21] on icon at bounding box center [65, 21] width 6 height 6
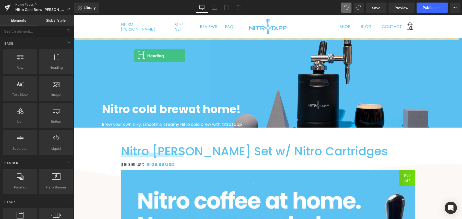
drag, startPoint x: 128, startPoint y: 79, endPoint x: 134, endPoint y: 56, distance: 24.1
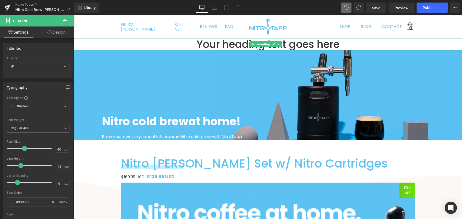
click at [232, 45] on h1 "Your heading text goes here" at bounding box center [268, 44] width 388 height 12
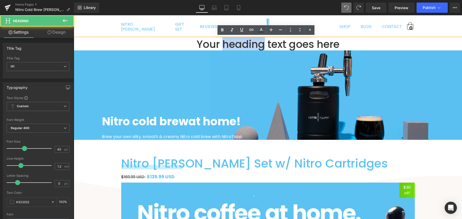
click at [232, 45] on h1 "Your heading text goes here" at bounding box center [268, 44] width 388 height 12
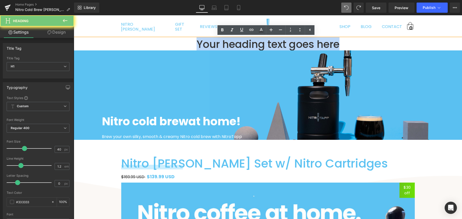
click at [232, 45] on h1 "Your heading text goes here" at bounding box center [268, 44] width 388 height 12
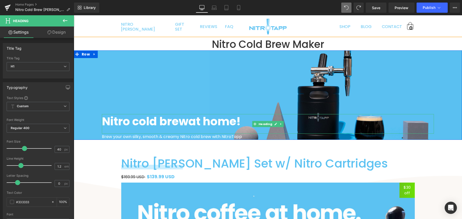
click at [194, 122] on strong "at home!" at bounding box center [214, 122] width 52 height 16
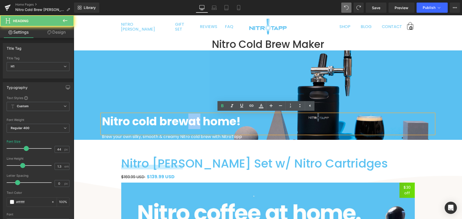
click at [194, 122] on strong "at home!" at bounding box center [214, 122] width 52 height 16
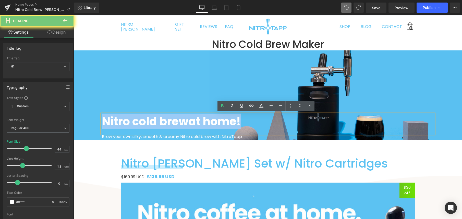
click at [194, 122] on strong "at home!" at bounding box center [214, 122] width 52 height 16
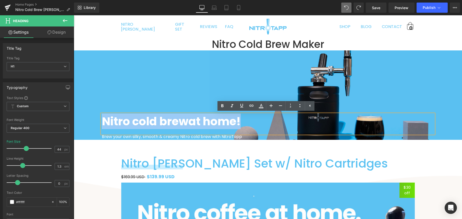
click at [200, 122] on strong "at home!" at bounding box center [214, 122] width 52 height 16
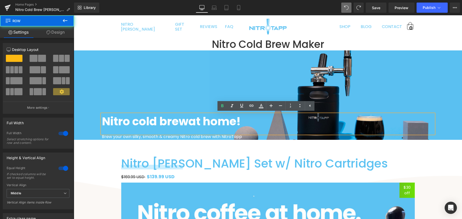
click at [193, 91] on div "Nitro cold brew at home! Heading Brew your own silky, smooth & creamy Nitro col…" at bounding box center [268, 95] width 388 height 90
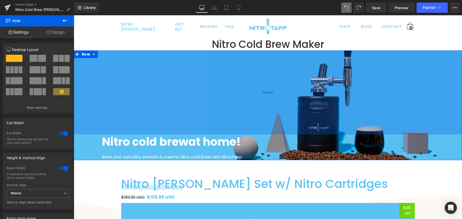
drag, startPoint x: 153, startPoint y: 73, endPoint x: 156, endPoint y: 94, distance: 20.9
click at [155, 94] on div "330px" at bounding box center [268, 92] width 388 height 84
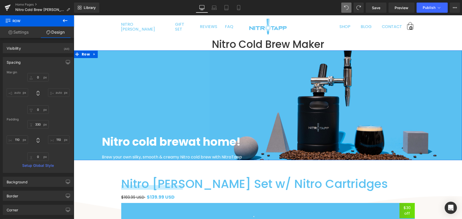
scroll to position [80, 0]
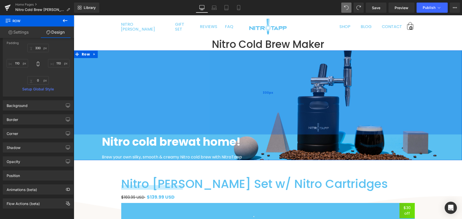
drag, startPoint x: 144, startPoint y: 79, endPoint x: 140, endPoint y: 79, distance: 4.1
click at [144, 80] on div "330px" at bounding box center [268, 92] width 388 height 84
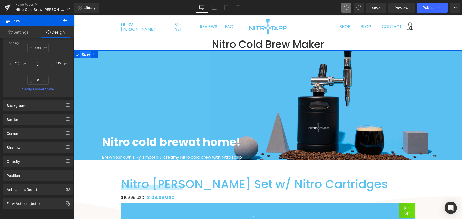
click at [85, 56] on span "Row" at bounding box center [85, 55] width 11 height 8
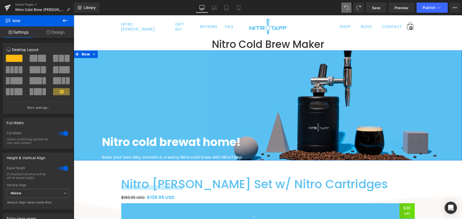
click at [58, 34] on link "Design" at bounding box center [55, 32] width 37 height 11
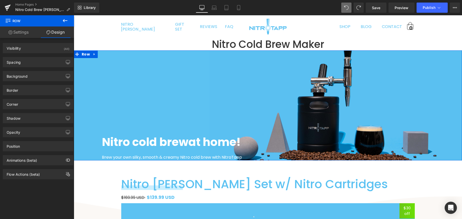
click at [26, 32] on link "Settings" at bounding box center [18, 32] width 37 height 11
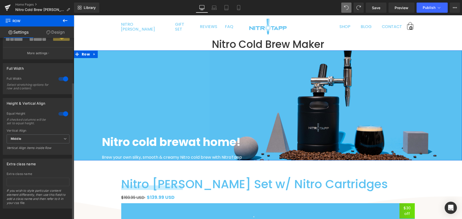
scroll to position [0, 0]
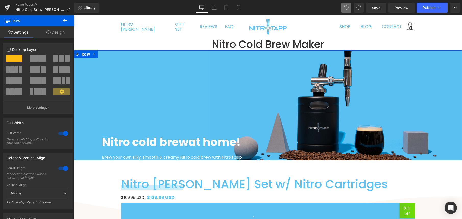
click at [49, 33] on icon at bounding box center [48, 32] width 4 height 4
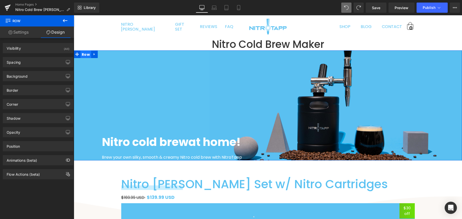
click at [83, 53] on span "Row" at bounding box center [85, 55] width 11 height 8
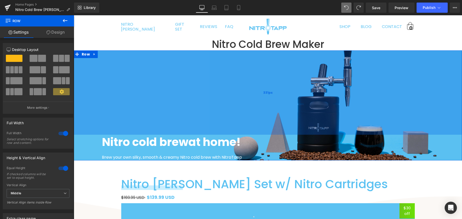
click at [178, 65] on div "331px" at bounding box center [268, 92] width 388 height 84
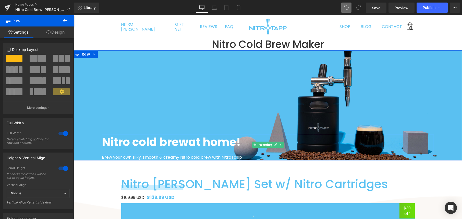
click at [207, 142] on strong "at home!" at bounding box center [214, 142] width 52 height 16
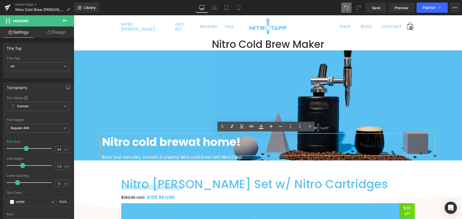
click at [158, 89] on div "Nitro cold brew at home! Heading Brew your own silky, smooth & creamy Nitro col…" at bounding box center [268, 105] width 388 height 110
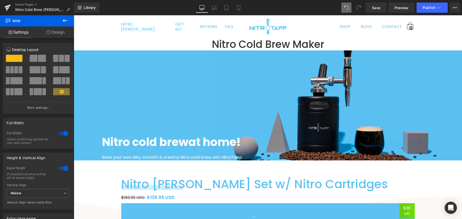
click at [66, 21] on icon at bounding box center [65, 20] width 5 height 3
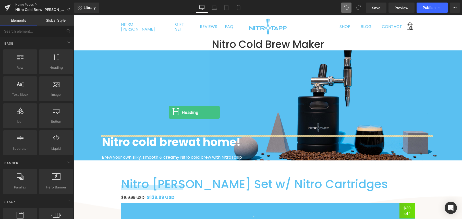
drag, startPoint x: 122, startPoint y: 74, endPoint x: 169, endPoint y: 112, distance: 60.7
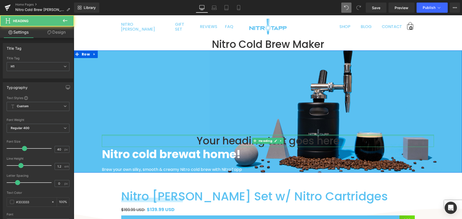
click at [236, 135] on div at bounding box center [268, 135] width 332 height 1
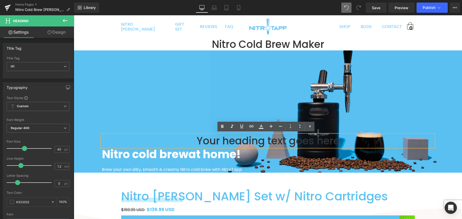
click at [242, 138] on h1 "Your heading text goes here" at bounding box center [268, 141] width 332 height 12
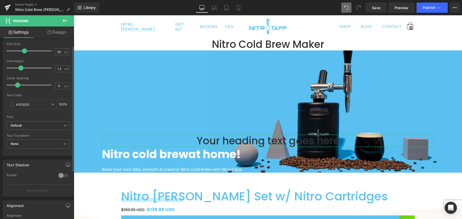
scroll to position [11, 0]
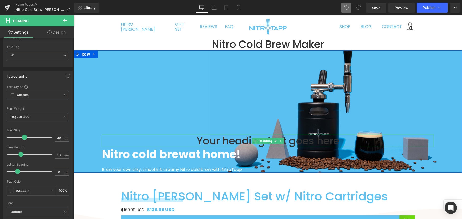
click at [240, 137] on h1 "Your heading text goes here" at bounding box center [268, 141] width 332 height 12
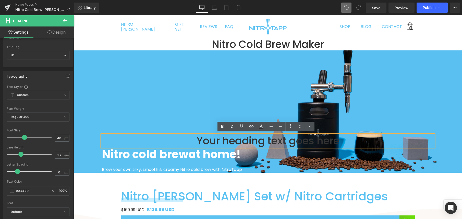
click at [274, 135] on h1 "Your heading text goes here" at bounding box center [268, 141] width 332 height 12
click at [374, 132] on div "Your heading text goes here Heading Nitro cold brew at home! Heading Brew your …" at bounding box center [268, 111] width 388 height 122
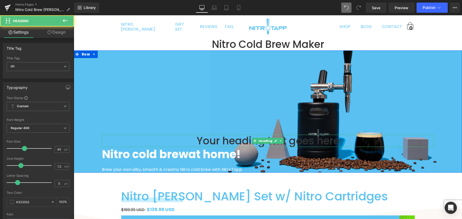
click at [386, 145] on h1 "Your heading text goes here" at bounding box center [268, 141] width 332 height 12
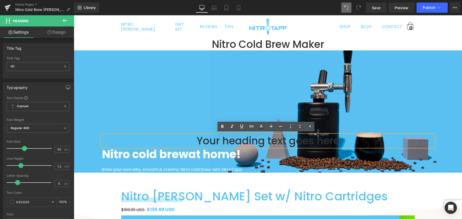
click at [299, 137] on h1 "Your heading text goes here" at bounding box center [268, 141] width 332 height 12
click at [229, 70] on div "Your heading text goes here Heading Nitro cold brew at home! Heading Brew your …" at bounding box center [268, 111] width 388 height 122
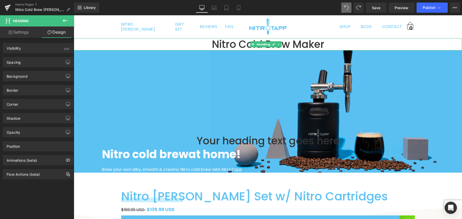
click at [285, 45] on h1 "Nitro Cold Brew Maker" at bounding box center [268, 44] width 388 height 12
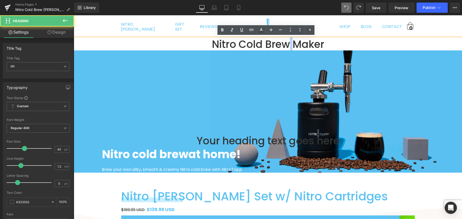
click at [286, 45] on h1 "Nitro Cold Brew Maker" at bounding box center [268, 44] width 388 height 12
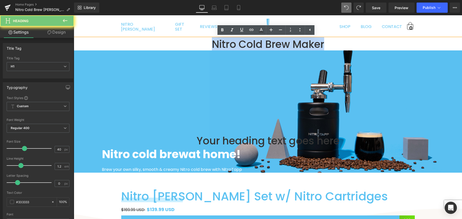
click at [286, 45] on h1 "Nitro Cold Brew Maker" at bounding box center [268, 44] width 388 height 12
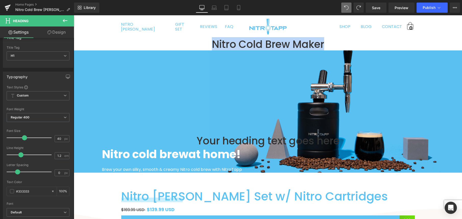
scroll to position [36, 0]
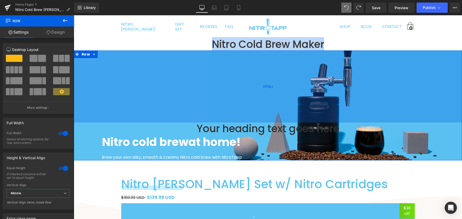
drag, startPoint x: 197, startPoint y: 124, endPoint x: 198, endPoint y: 112, distance: 12.4
click at [198, 112] on div "283px" at bounding box center [268, 86] width 388 height 72
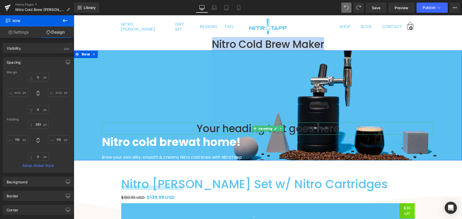
click at [199, 126] on h1 "Your heading text goes here" at bounding box center [268, 129] width 332 height 12
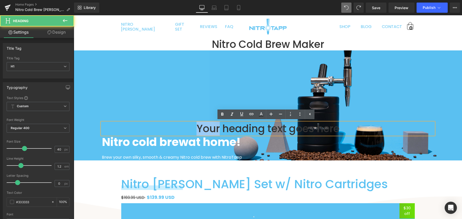
click at [199, 126] on h1 "Your heading text goes here" at bounding box center [268, 129] width 332 height 12
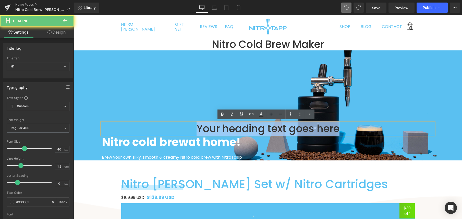
click at [199, 126] on h1 "Your heading text goes here" at bounding box center [268, 129] width 332 height 12
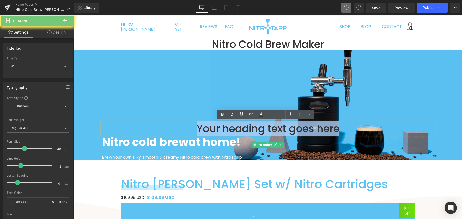
click at [181, 140] on strong "Nitro cold brew" at bounding box center [145, 142] width 86 height 16
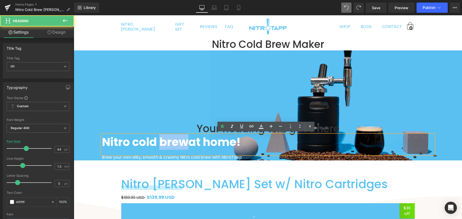
click at [182, 140] on strong "Nitro cold brew" at bounding box center [145, 142] width 86 height 16
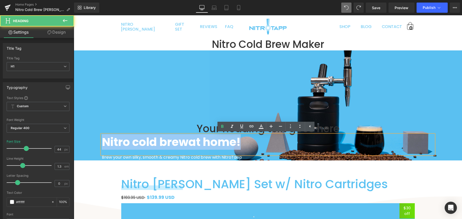
click at [182, 140] on strong "Nitro cold brew" at bounding box center [145, 142] width 86 height 16
click at [172, 135] on strong "Nitro cold brew" at bounding box center [145, 142] width 86 height 16
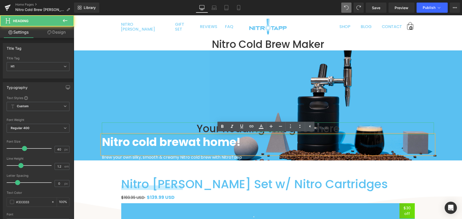
click at [178, 132] on h1 "Your heading text goes here" at bounding box center [268, 129] width 332 height 12
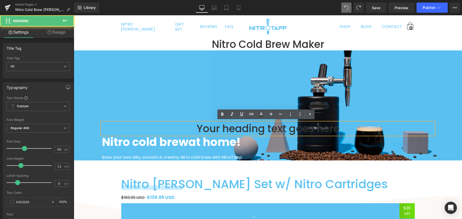
click at [306, 123] on h1 "Your heading text goes here" at bounding box center [268, 129] width 332 height 12
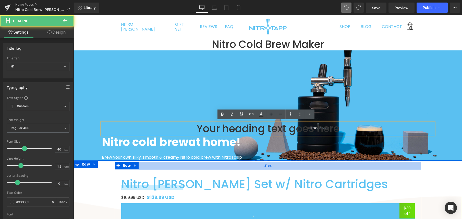
click at [178, 166] on div "31px" at bounding box center [268, 166] width 306 height 8
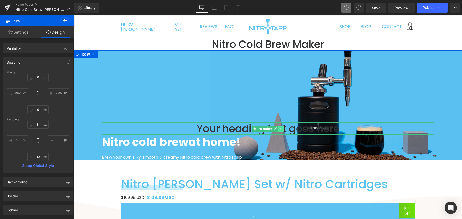
click at [279, 129] on icon at bounding box center [280, 128] width 3 height 3
click at [282, 129] on icon at bounding box center [283, 128] width 3 height 3
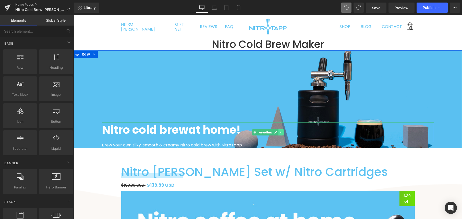
click at [279, 133] on icon at bounding box center [280, 132] width 3 height 3
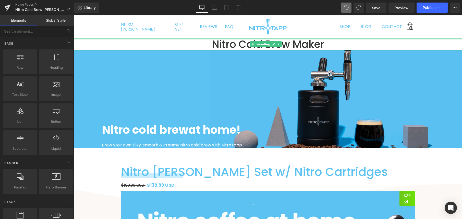
click at [246, 38] on div at bounding box center [268, 38] width 388 height 1
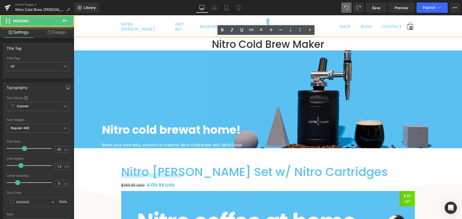
click at [257, 41] on h1 "Nitro Cold Brew Maker" at bounding box center [268, 44] width 388 height 12
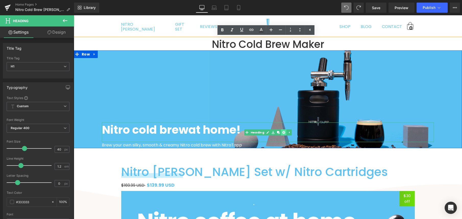
click at [282, 132] on icon at bounding box center [283, 132] width 3 height 3
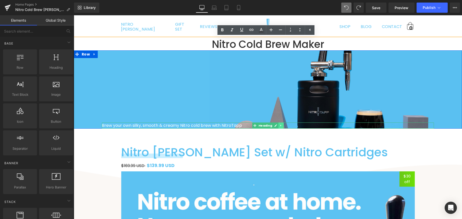
click at [280, 126] on icon at bounding box center [280, 126] width 1 height 2
click at [282, 126] on icon at bounding box center [283, 125] width 3 height 3
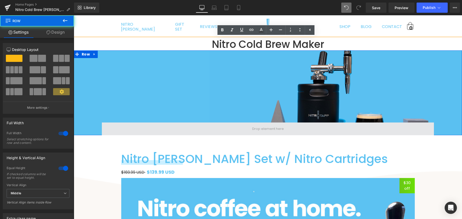
click at [247, 128] on span at bounding box center [268, 129] width 332 height 13
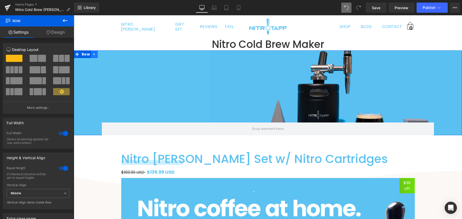
click at [93, 54] on icon at bounding box center [95, 55] width 4 height 4
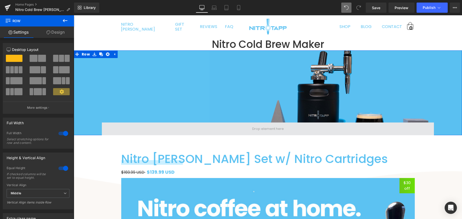
click at [186, 126] on span at bounding box center [268, 129] width 332 height 13
click at [223, 125] on span at bounding box center [268, 129] width 332 height 13
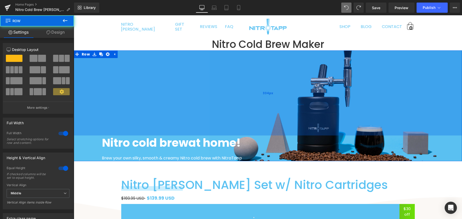
click at [225, 128] on div "334px" at bounding box center [268, 92] width 388 height 85
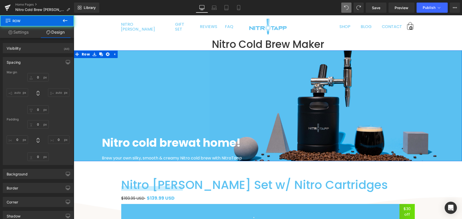
click at [222, 140] on strong "at home!" at bounding box center [214, 143] width 52 height 16
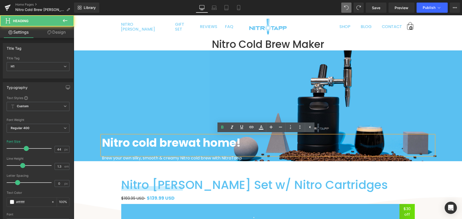
click at [205, 138] on strong "at home!" at bounding box center [214, 143] width 52 height 16
click at [206, 138] on strong "at home!" at bounding box center [214, 143] width 52 height 16
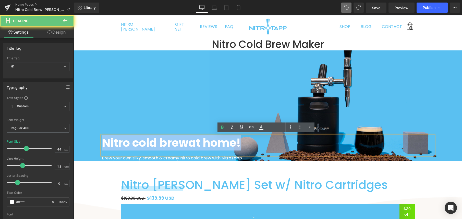
click at [206, 138] on strong "at home!" at bounding box center [214, 143] width 52 height 16
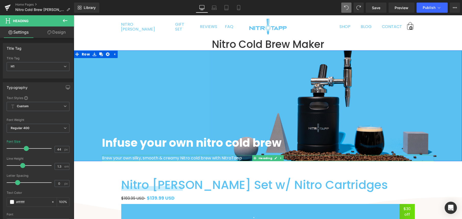
click at [164, 159] on span "Brew your own silky, smooth & creamy Nitro cold brew with NitroTapp" at bounding box center [172, 158] width 140 height 6
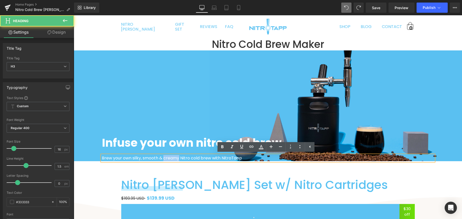
click at [164, 159] on span "Brew your own silky, smooth & creamy Nitro cold brew with NitroTapp" at bounding box center [172, 158] width 140 height 6
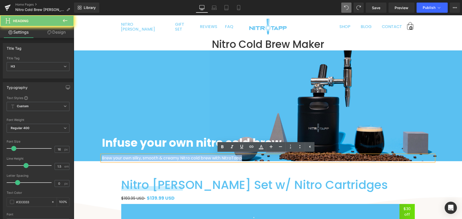
click at [164, 159] on span "Brew your own silky, smooth & creamy Nitro cold brew with NitroTapp" at bounding box center [172, 158] width 140 height 6
click at [120, 160] on span "Brew your own silky, smooth & creamy Nitro cold brew with NitroTapp" at bounding box center [172, 158] width 140 height 6
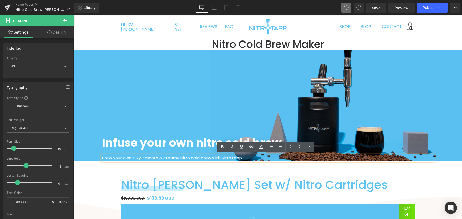
click at [123, 141] on b "Infuse your own nitro cold brew" at bounding box center [192, 143] width 180 height 16
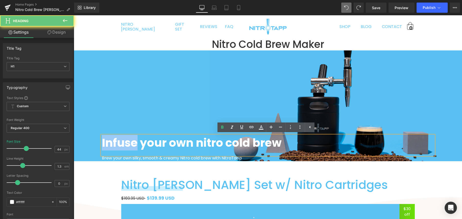
click at [123, 141] on b "Infuse your own nitro cold brew" at bounding box center [192, 143] width 180 height 16
click at [131, 142] on b "Infuse your own nitro cold brew" at bounding box center [192, 143] width 180 height 16
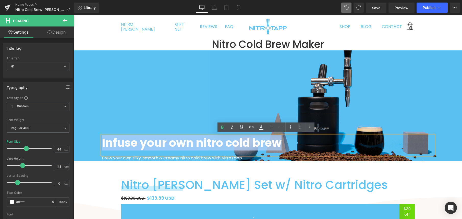
click at [131, 142] on b "Infuse your own nitro cold brew" at bounding box center [192, 143] width 180 height 16
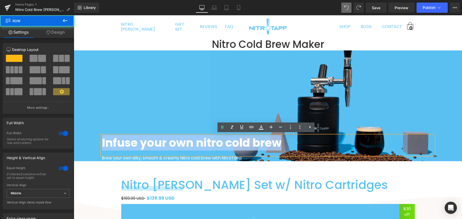
click at [175, 103] on div "Infuse your own nitro cold brew Heading Brew your own silky, smooth & creamy Ni…" at bounding box center [268, 105] width 388 height 111
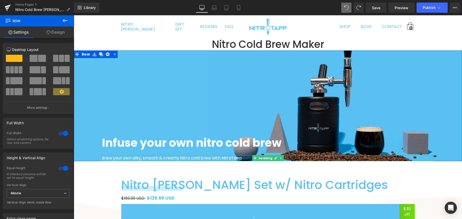
click at [151, 157] on span "Brew your own silky, smooth & creamy Nitro cold brew with NitroTapp" at bounding box center [172, 158] width 140 height 6
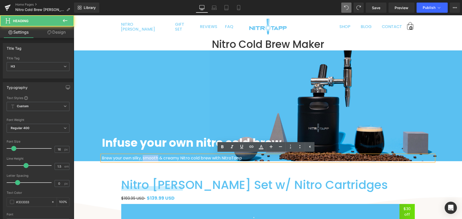
click at [151, 157] on span "Brew your own silky, smooth & creamy Nitro cold brew with NitroTapp" at bounding box center [172, 158] width 140 height 6
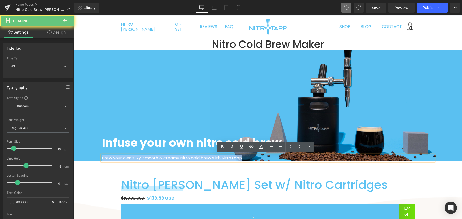
click at [151, 157] on span "Brew your own silky, smooth & creamy Nitro cold brew with NitroTapp" at bounding box center [172, 158] width 140 height 6
click at [193, 155] on span "Brew your own silky, smooth & creamy Nitro cold brew with NitroTapp" at bounding box center [172, 158] width 140 height 6
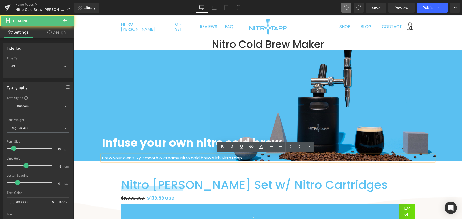
click at [197, 159] on span "Brew your own silky, smooth & creamy Nitro cold brew with NitroTapp" at bounding box center [172, 158] width 140 height 6
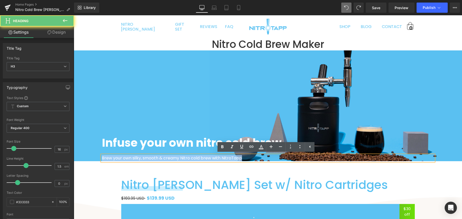
click at [197, 159] on span "Brew your own silky, smooth & creamy Nitro cold brew with NitroTapp" at bounding box center [172, 158] width 140 height 6
click at [206, 158] on span "Brew your own silky, smooth & creamy Nitro cold brew with NitroTapp" at bounding box center [172, 158] width 140 height 6
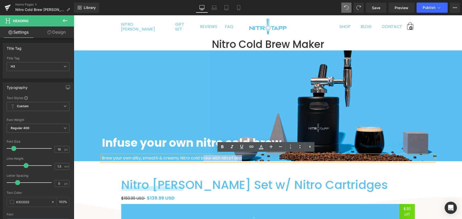
drag, startPoint x: 241, startPoint y: 158, endPoint x: 203, endPoint y: 159, distance: 38.5
click at [203, 159] on div "Brew your own silky, smooth & creamy Nitro cold brew with NitroTapp" at bounding box center [268, 158] width 332 height 6
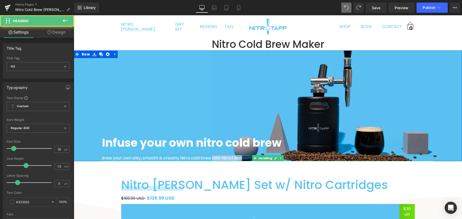
drag, startPoint x: 216, startPoint y: 159, endPoint x: 243, endPoint y: 158, distance: 26.5
click at [243, 158] on div "Brew your own silky, smooth & creamy Nitro cold brew with NitroTapp" at bounding box center [268, 158] width 332 height 6
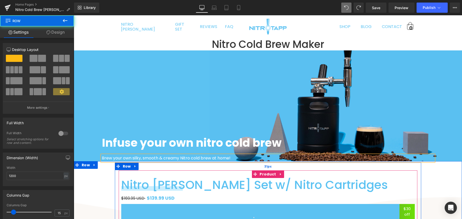
click at [264, 169] on div "31px" at bounding box center [268, 167] width 306 height 8
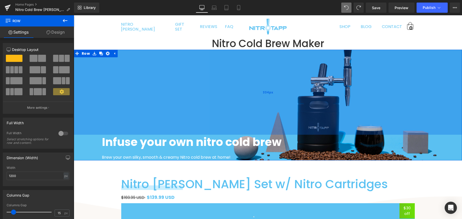
scroll to position [1, 0]
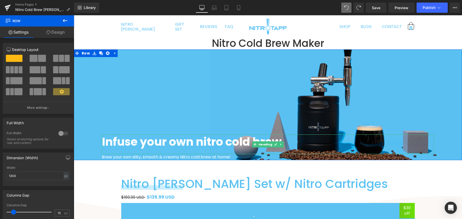
click at [225, 138] on b "Infuse your own nitro cold brew" at bounding box center [192, 142] width 180 height 16
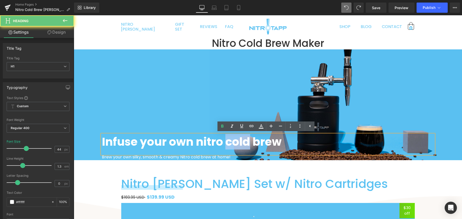
click at [225, 138] on b "Infuse your own nitro cold brew" at bounding box center [192, 142] width 180 height 16
click at [265, 142] on b "Infuse your own nitro cold brew" at bounding box center [192, 142] width 180 height 16
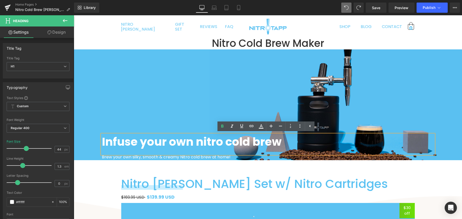
click at [253, 143] on b "Infuse your own nitro cold brew" at bounding box center [192, 142] width 180 height 16
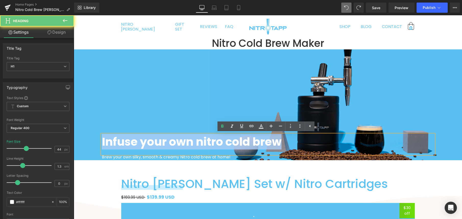
click at [253, 143] on b "Infuse your own nitro cold brew" at bounding box center [192, 142] width 180 height 16
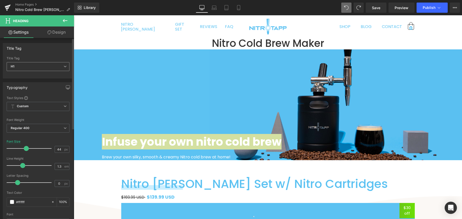
click at [44, 69] on span "H1" at bounding box center [38, 66] width 63 height 9
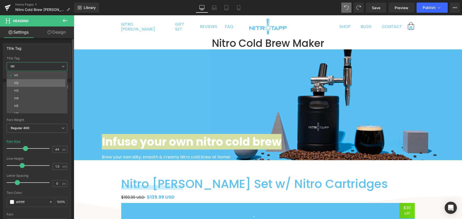
click at [31, 82] on li "H2" at bounding box center [38, 83] width 63 height 8
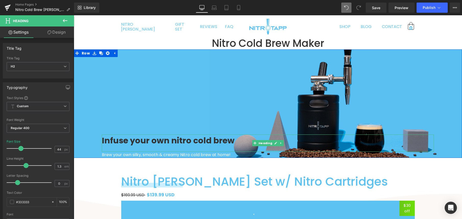
click at [179, 141] on b "Infuse your own nitro cold brew" at bounding box center [168, 140] width 133 height 11
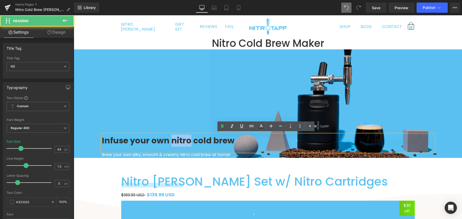
click at [179, 141] on b "Infuse your own nitro cold brew" at bounding box center [168, 140] width 133 height 11
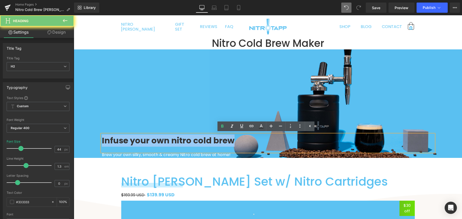
click at [179, 141] on b "Infuse your own nitro cold brew" at bounding box center [168, 140] width 133 height 11
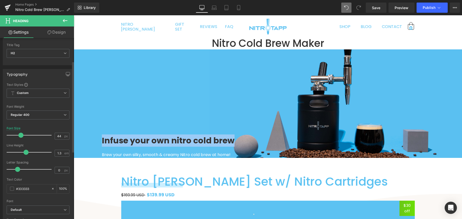
scroll to position [76, 0]
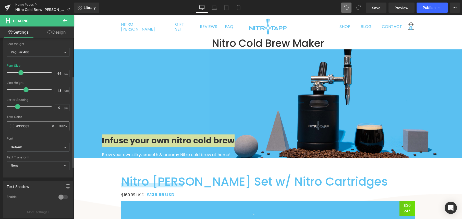
click at [13, 126] on span at bounding box center [12, 126] width 4 height 4
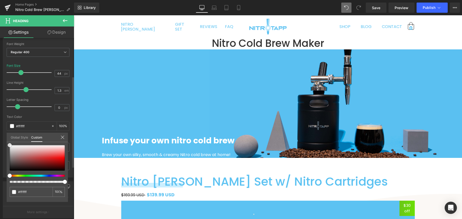
drag, startPoint x: 24, startPoint y: 153, endPoint x: 0, endPoint y: 135, distance: 29.5
click at [0, 135] on div "Typography Text Styles Custom Custom Setup Global Style Custom Setup Global Sty…" at bounding box center [38, 90] width 76 height 175
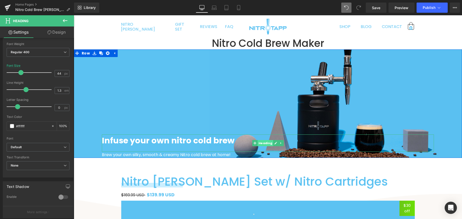
click at [261, 145] on span "Heading" at bounding box center [265, 143] width 16 height 6
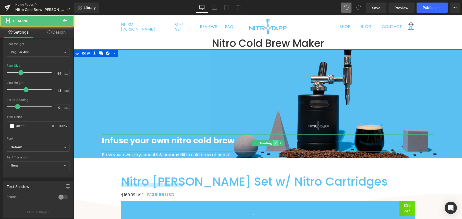
click at [274, 143] on icon at bounding box center [275, 143] width 3 height 3
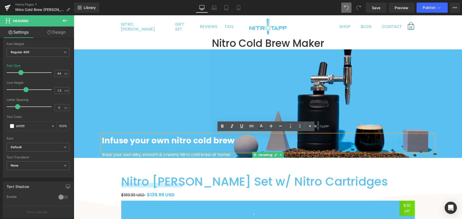
click at [184, 156] on span "Brew your own silky, smooth & creamy Nitro cold brew at home!" at bounding box center [166, 155] width 129 height 6
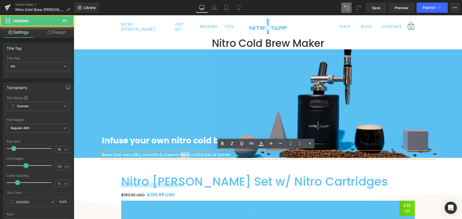
click at [184, 156] on span "Brew your own silky, smooth & creamy Nitro cold brew at home!" at bounding box center [166, 155] width 129 height 6
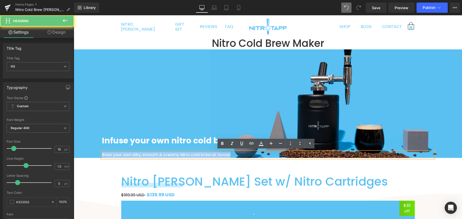
click at [184, 156] on span "Brew your own silky, smooth & creamy Nitro cold brew at home!" at bounding box center [166, 155] width 129 height 6
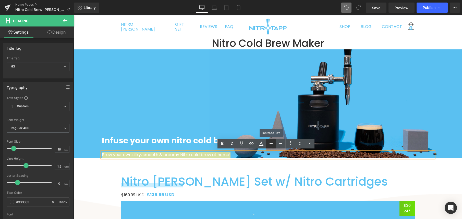
click at [275, 144] on link at bounding box center [271, 144] width 10 height 10
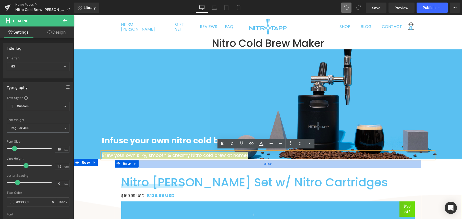
click at [182, 165] on div "31px" at bounding box center [268, 164] width 306 height 8
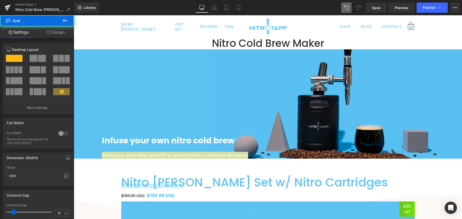
click at [74, 15] on div at bounding box center [74, 15] width 0 height 0
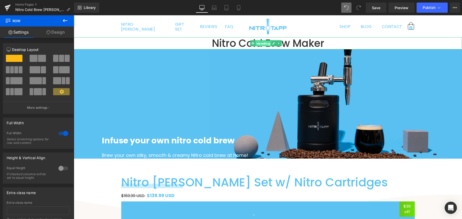
click at [265, 42] on span "Heading" at bounding box center [263, 44] width 16 height 6
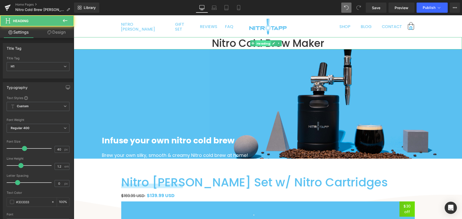
click at [265, 42] on span "Heading" at bounding box center [263, 44] width 16 height 6
click at [265, 42] on span "Heading" at bounding box center [263, 43] width 16 height 6
click at [308, 43] on h1 "Nitro Cold Brew Maker" at bounding box center [268, 43] width 388 height 12
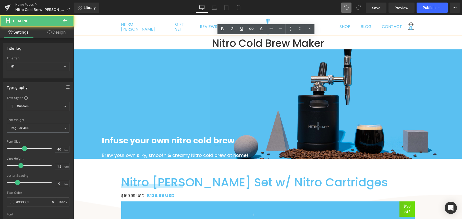
click at [322, 43] on h1 "Nitro Cold Brew Maker" at bounding box center [268, 43] width 388 height 12
click at [311, 44] on h1 "Nitro Cold Brew Maker" at bounding box center [268, 43] width 388 height 12
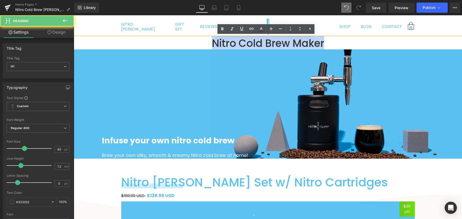
click at [311, 44] on h1 "Nitro Cold Brew Maker" at bounding box center [268, 43] width 388 height 12
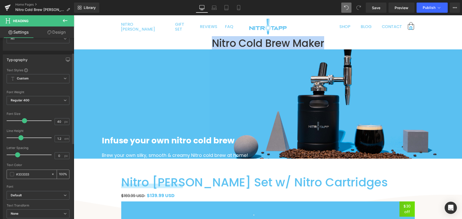
scroll to position [31, 0]
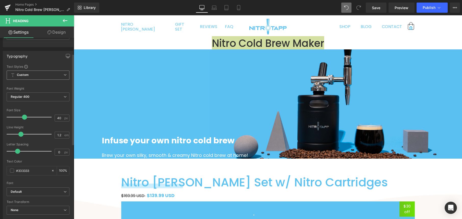
click at [37, 78] on span "Custom Setup Global Style" at bounding box center [38, 75] width 63 height 9
click at [39, 77] on span "Custom Setup Global Style" at bounding box center [37, 75] width 61 height 9
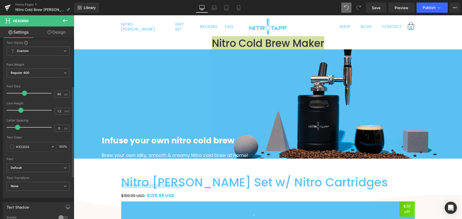
scroll to position [96, 0]
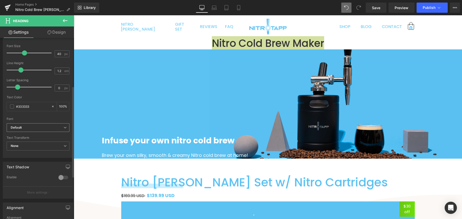
click at [43, 124] on span "Default" at bounding box center [38, 127] width 63 height 9
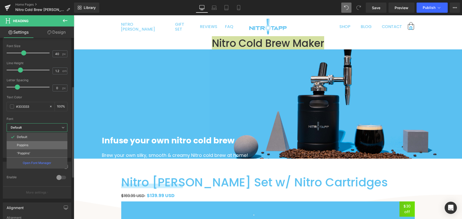
click at [36, 146] on li "Poppins" at bounding box center [37, 145] width 61 height 8
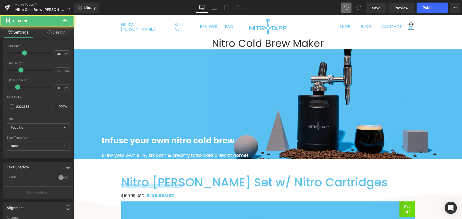
click at [240, 44] on h1 "Nitro Cold Brew Maker" at bounding box center [268, 43] width 388 height 12
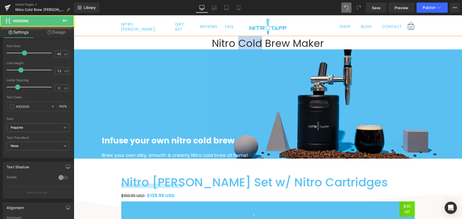
click at [240, 44] on h1 "Nitro Cold Brew Maker" at bounding box center [268, 43] width 388 height 12
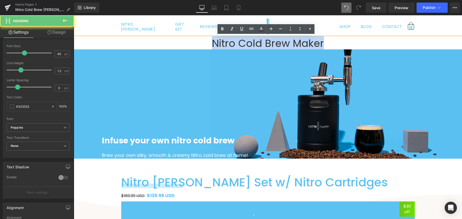
click at [240, 44] on h1 "Nitro Cold Brew Maker" at bounding box center [268, 43] width 388 height 12
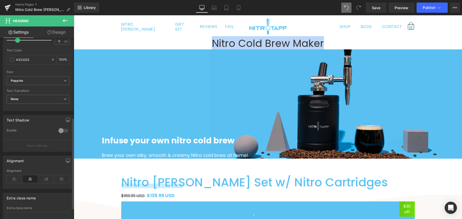
scroll to position [159, 0]
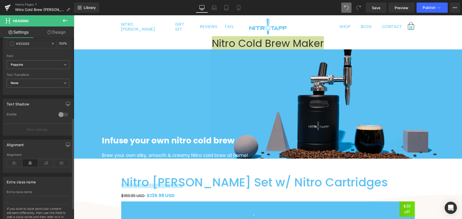
click at [62, 115] on div at bounding box center [63, 115] width 12 height 8
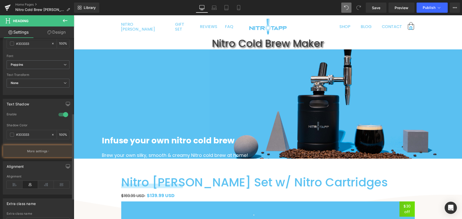
click at [62, 115] on div at bounding box center [63, 115] width 12 height 8
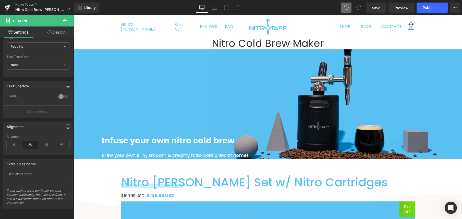
scroll to position [3, 0]
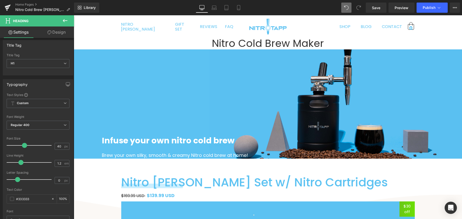
click at [67, 32] on link "Design" at bounding box center [56, 32] width 37 height 11
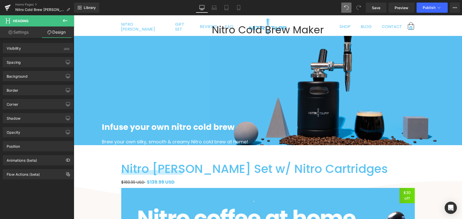
scroll to position [0, 0]
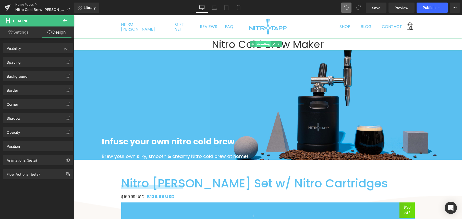
click at [268, 47] on span "Heading" at bounding box center [263, 44] width 16 height 6
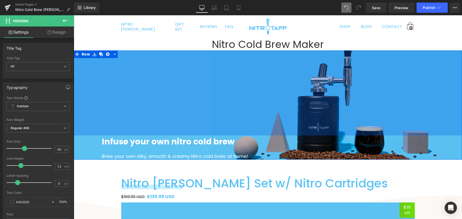
click at [226, 47] on h1 "Nitro Cold Brew Maker" at bounding box center [268, 44] width 388 height 12
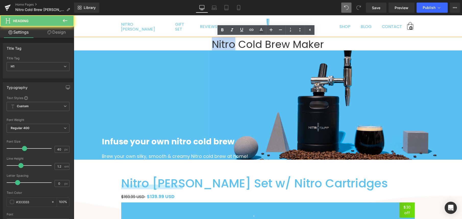
click at [226, 47] on h1 "Nitro Cold Brew Maker" at bounding box center [268, 44] width 388 height 12
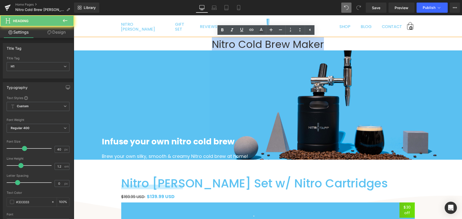
click at [226, 47] on h1 "Nitro Cold Brew Maker" at bounding box center [268, 44] width 388 height 12
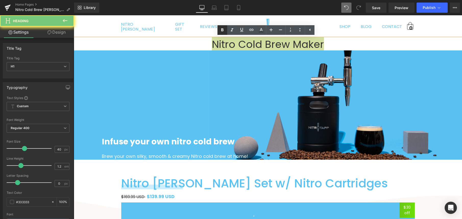
click at [223, 30] on icon at bounding box center [222, 30] width 6 height 6
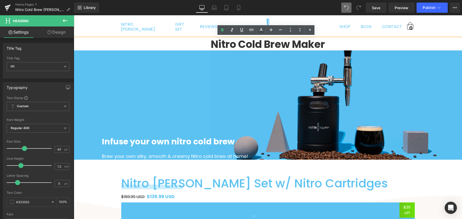
click at [231, 45] on strong "Nitro Cold Brew Maker" at bounding box center [268, 44] width 114 height 14
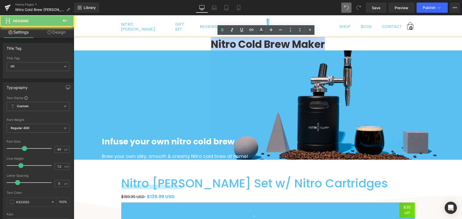
click at [231, 45] on strong "Nitro Cold Brew Maker" at bounding box center [268, 44] width 114 height 14
click at [213, 43] on strong "Nitro Cold Brew Maker" at bounding box center [268, 44] width 114 height 14
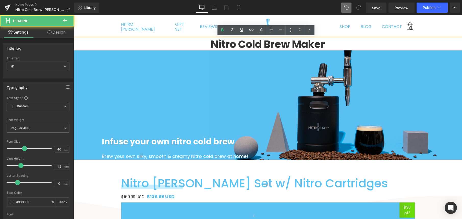
click at [212, 44] on strong "Nitro Cold Brew Maker" at bounding box center [268, 44] width 114 height 14
click at [252, 43] on strong "Nitro Cold Brew Maker" at bounding box center [268, 44] width 114 height 14
drag, startPoint x: 296, startPoint y: 49, endPoint x: 318, endPoint y: 46, distance: 22.4
click at [296, 49] on strong "Nitro Cold Brew Maker" at bounding box center [268, 44] width 114 height 14
click at [318, 46] on strong "Nitro Cold Brew Maker" at bounding box center [268, 44] width 114 height 14
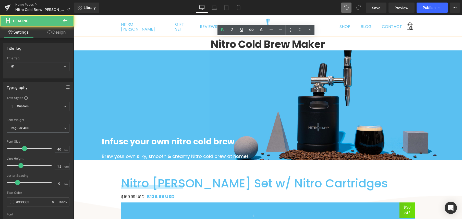
click at [327, 45] on h1 "Nitro Cold Brew Maker" at bounding box center [268, 44] width 388 height 12
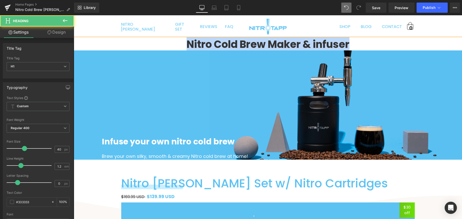
drag, startPoint x: 212, startPoint y: 46, endPoint x: 184, endPoint y: 47, distance: 28.1
click at [186, 47] on strong "Nitro Cold Brew Maker & infuser" at bounding box center [267, 44] width 163 height 14
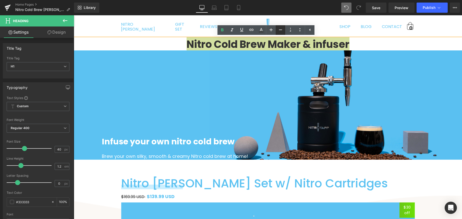
click at [281, 30] on icon at bounding box center [280, 30] width 3 height 1
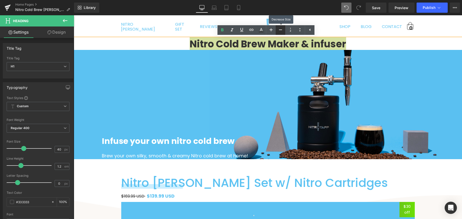
click at [281, 30] on icon at bounding box center [280, 30] width 3 height 1
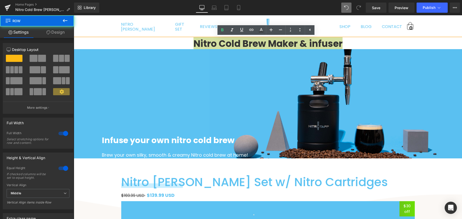
click at [74, 15] on div "334px" at bounding box center [74, 15] width 0 height 0
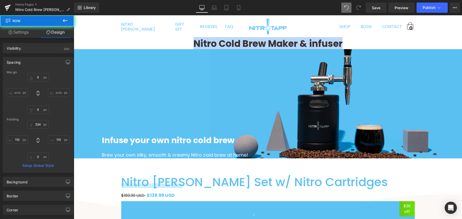
click at [357, 40] on h1 "Nitro Cold Brew Maker & infuser" at bounding box center [268, 43] width 388 height 11
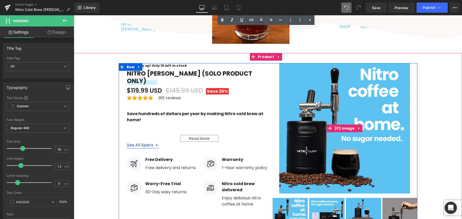
scroll to position [962, 0]
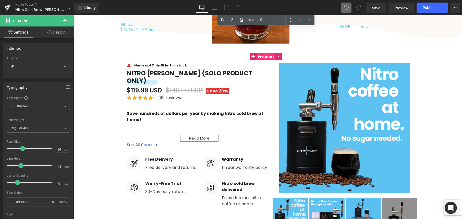
click at [263, 56] on span "Product" at bounding box center [265, 57] width 19 height 8
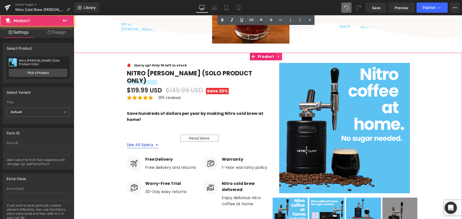
click at [278, 56] on icon at bounding box center [278, 56] width 1 height 2
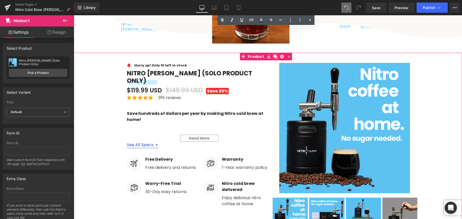
click at [276, 57] on icon at bounding box center [275, 57] width 4 height 4
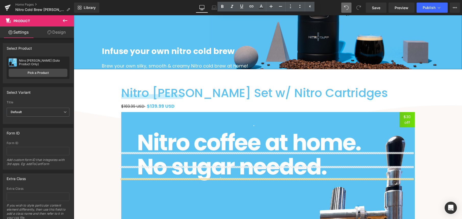
scroll to position [17, 0]
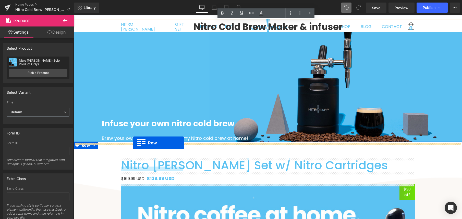
drag, startPoint x: 131, startPoint y: 51, endPoint x: 134, endPoint y: 144, distance: 92.6
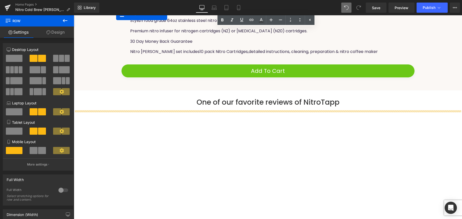
scroll to position [539, 0]
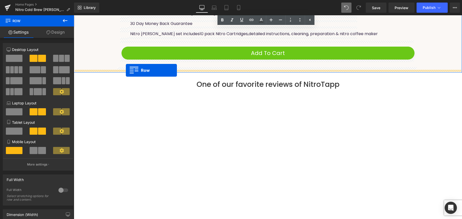
drag, startPoint x: 116, startPoint y: 70, endPoint x: 126, endPoint y: 70, distance: 9.7
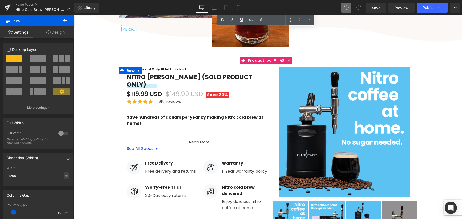
scroll to position [957, 0]
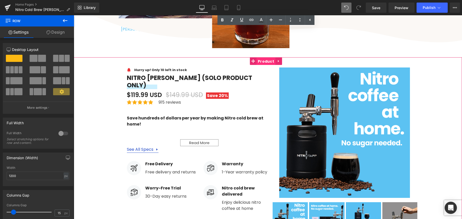
click at [256, 60] on link "Product" at bounding box center [263, 61] width 26 height 8
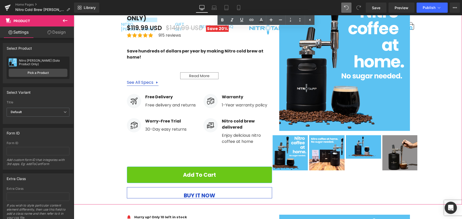
scroll to position [1115, 0]
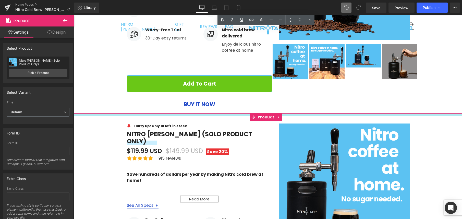
click at [105, 113] on div at bounding box center [268, 114] width 388 height 3
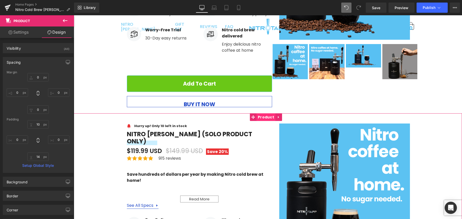
click at [261, 113] on span "Product" at bounding box center [265, 117] width 19 height 8
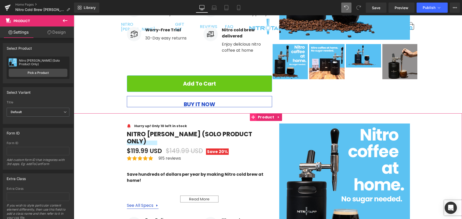
click at [253, 116] on icon at bounding box center [253, 118] width 4 height 4
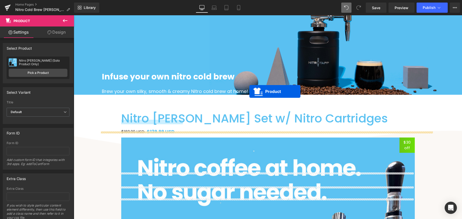
scroll to position [3, 0]
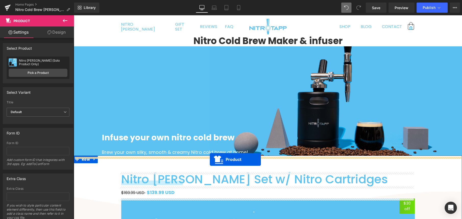
drag, startPoint x: 254, startPoint y: 112, endPoint x: 210, endPoint y: 160, distance: 65.0
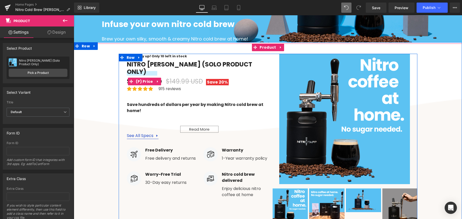
scroll to position [94, 0]
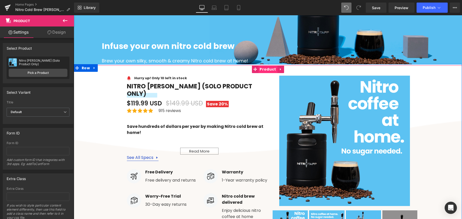
click at [263, 68] on span "Product" at bounding box center [267, 70] width 19 height 8
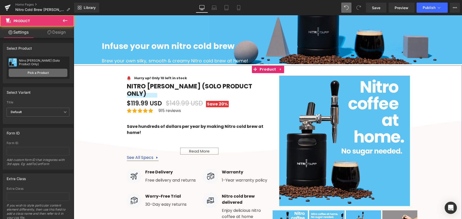
click at [38, 69] on link "Pick a Product" at bounding box center [38, 73] width 59 height 8
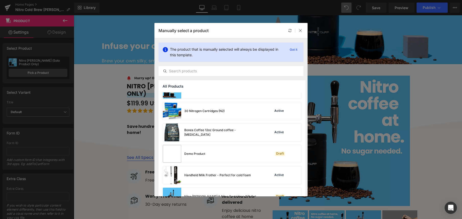
scroll to position [81, 0]
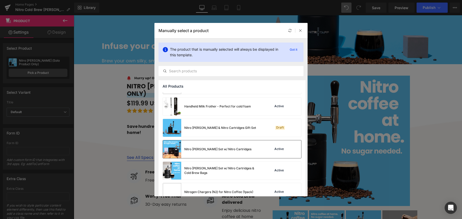
click at [230, 149] on div "Nitro [PERSON_NAME] Set w/ Nitro Cartridges" at bounding box center [217, 149] width 67 height 5
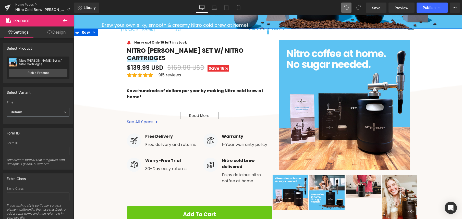
scroll to position [88, 0]
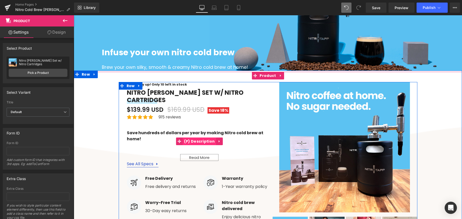
click at [201, 138] on span "(P) Description" at bounding box center [199, 142] width 33 height 8
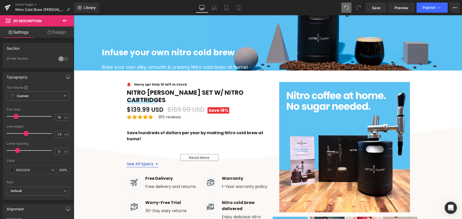
click at [52, 31] on link "Design" at bounding box center [56, 32] width 37 height 11
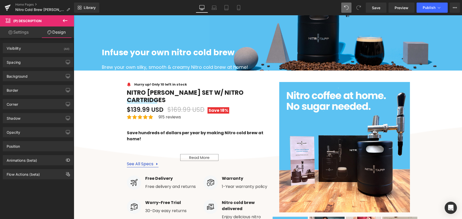
click at [18, 33] on link "Settings" at bounding box center [18, 32] width 37 height 11
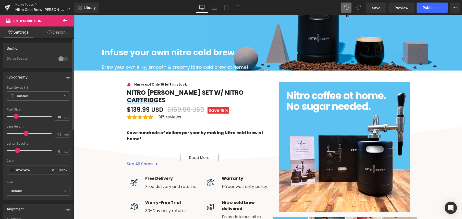
click at [59, 59] on div at bounding box center [63, 59] width 12 height 8
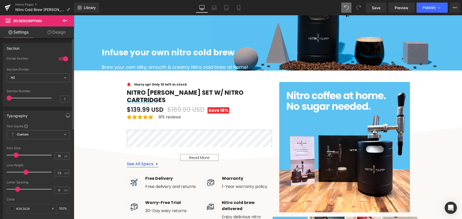
click at [62, 58] on div at bounding box center [63, 59] width 12 height 8
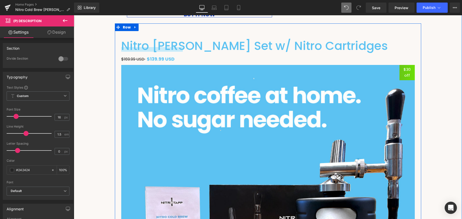
scroll to position [339, 0]
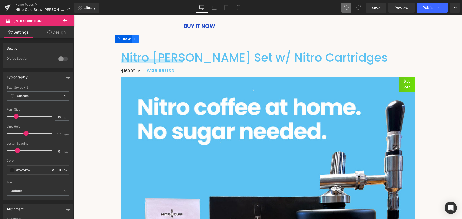
click at [133, 37] on icon at bounding box center [135, 39] width 4 height 4
click at [147, 37] on icon at bounding box center [149, 39] width 4 height 4
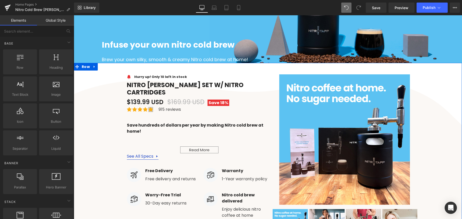
scroll to position [92, 0]
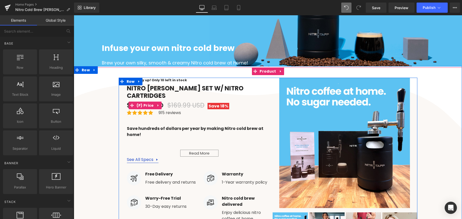
click at [212, 103] on span "Save" at bounding box center [213, 106] width 11 height 6
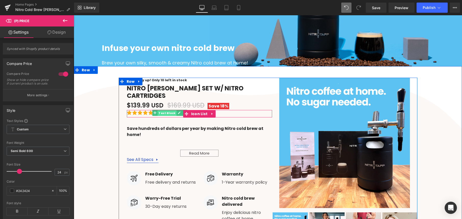
click at [164, 110] on span "Text Block" at bounding box center [167, 113] width 19 height 6
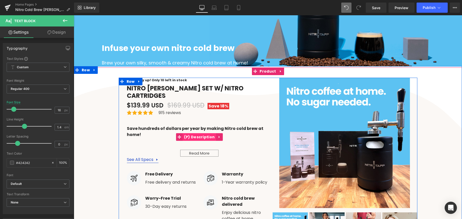
click at [187, 133] on span "(P) Description" at bounding box center [199, 137] width 33 height 8
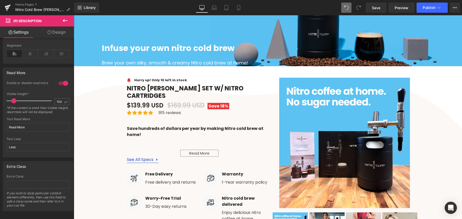
scroll to position [176, 0]
click at [62, 81] on div at bounding box center [63, 81] width 12 height 8
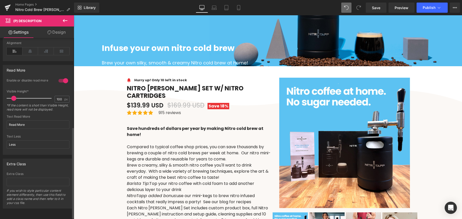
scroll to position [115, 0]
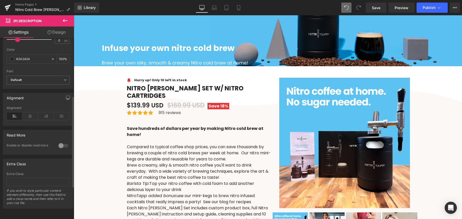
click at [62, 81] on div "Default Default Poppins 'Poppins' Open Font Manager" at bounding box center [38, 82] width 63 height 12
click at [59, 142] on div at bounding box center [63, 146] width 12 height 8
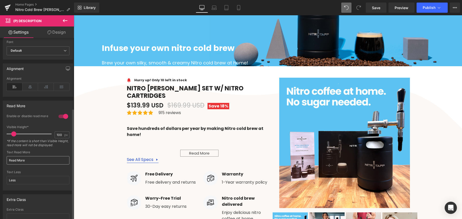
scroll to position [141, 0]
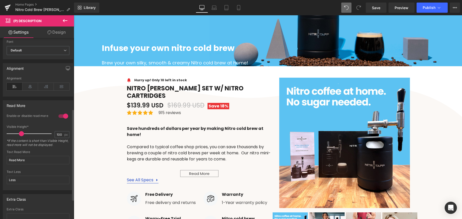
drag, startPoint x: 15, startPoint y: 133, endPoint x: 22, endPoint y: 134, distance: 7.2
click at [22, 134] on span at bounding box center [21, 133] width 5 height 5
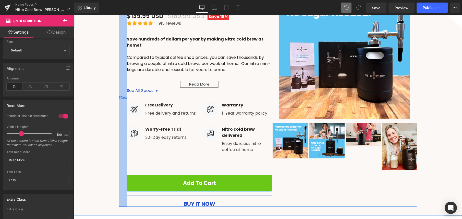
scroll to position [173, 0]
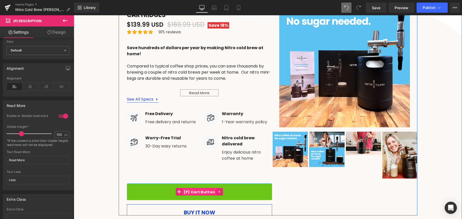
click at [196, 188] on span "(P) Cart Button" at bounding box center [199, 192] width 34 height 8
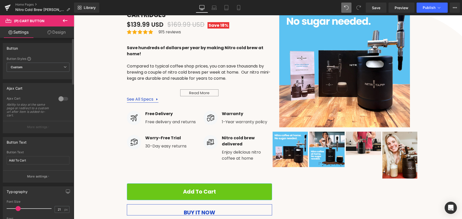
click at [61, 99] on div at bounding box center [63, 99] width 12 height 8
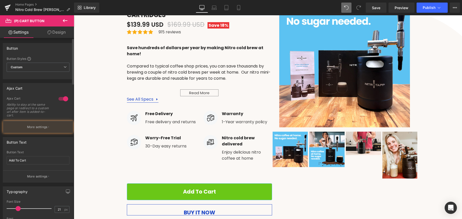
click at [61, 99] on div at bounding box center [63, 99] width 12 height 8
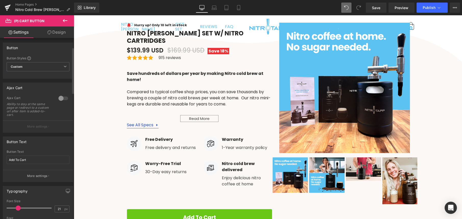
scroll to position [0, 0]
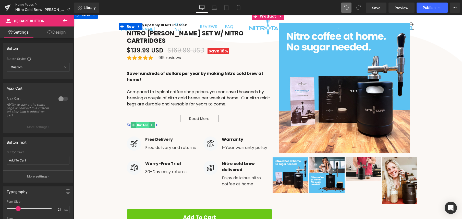
click at [139, 122] on span "Button" at bounding box center [143, 125] width 14 height 6
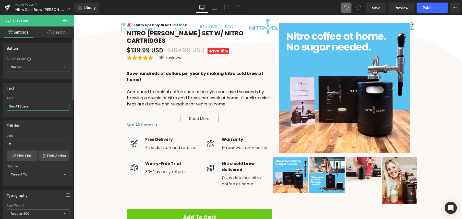
drag, startPoint x: 31, startPoint y: 107, endPoint x: 16, endPoint y: 107, distance: 15.6
click at [16, 107] on input "See All Specs" at bounding box center [38, 106] width 63 height 8
type input "See More details"
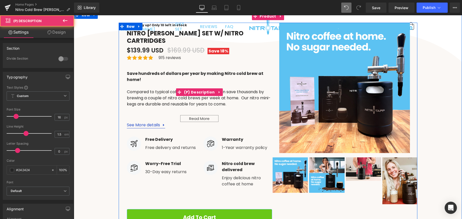
click at [148, 100] on p "Compared to typical coffee shop prices, you can save thousands by brewing a cou…" at bounding box center [199, 98] width 145 height 18
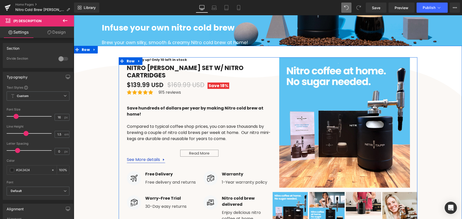
scroll to position [112, 0]
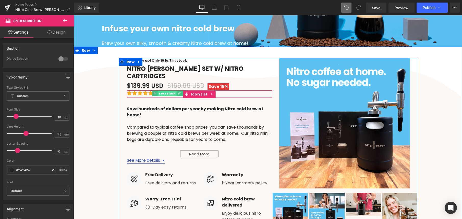
click at [169, 90] on span "Text Block" at bounding box center [167, 93] width 19 height 6
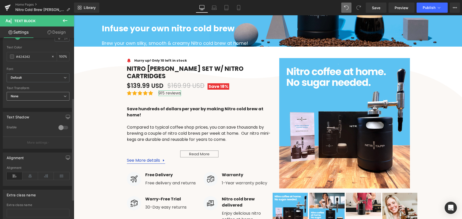
scroll to position [0, 0]
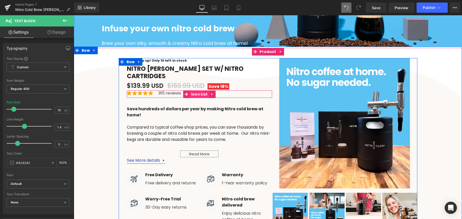
click at [195, 91] on span "Icon List" at bounding box center [199, 95] width 19 height 8
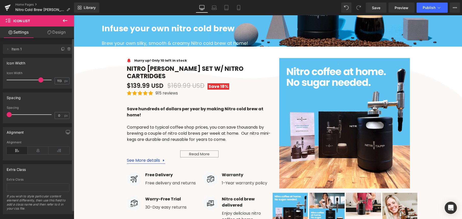
type input "114"
drag, startPoint x: 42, startPoint y: 80, endPoint x: 39, endPoint y: 80, distance: 2.8
click at [39, 80] on span at bounding box center [41, 80] width 5 height 5
click at [26, 47] on span "Item 1" at bounding box center [32, 49] width 43 height 10
click at [9, 51] on icon at bounding box center [8, 49] width 4 height 4
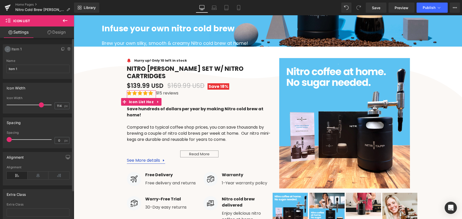
click at [9, 50] on icon at bounding box center [8, 49] width 4 height 4
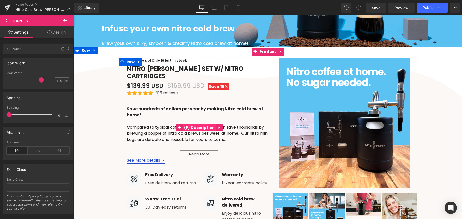
click at [195, 124] on span "(P) Description" at bounding box center [199, 128] width 33 height 8
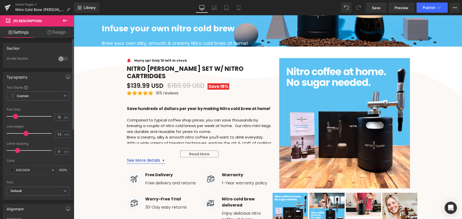
type input "14"
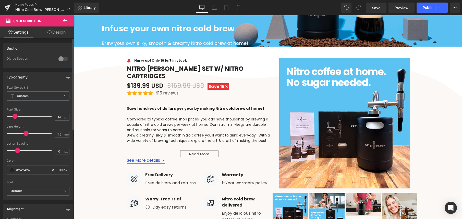
click at [14, 116] on span at bounding box center [14, 116] width 5 height 5
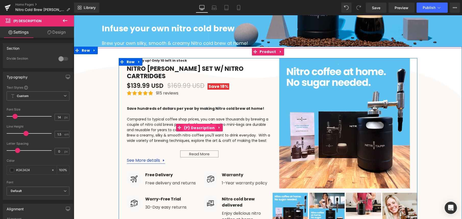
click at [200, 124] on span "(P) Description" at bounding box center [199, 128] width 33 height 8
click at [199, 124] on span "(P) Description" at bounding box center [199, 128] width 33 height 8
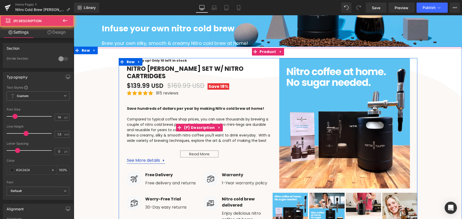
click at [164, 121] on p "Compared to typical coffee shop prices, you can save thousands by brewing a cou…" at bounding box center [199, 125] width 145 height 16
click at [155, 117] on p "Compared to typical coffee shop prices, you can save thousands by brewing a cou…" at bounding box center [199, 125] width 145 height 16
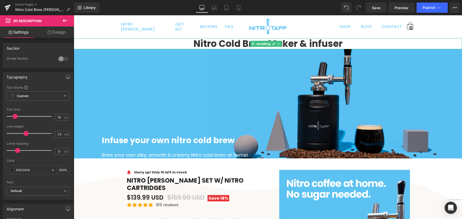
click at [239, 42] on strong "Nitro Cold Brew Maker & infuser" at bounding box center [267, 43] width 149 height 13
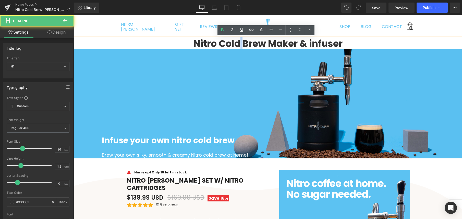
click at [239, 42] on strong "Nitro Cold Brew Maker & infuser" at bounding box center [267, 43] width 149 height 13
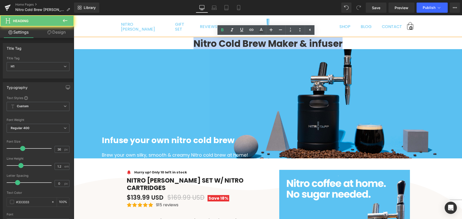
click at [239, 42] on strong "Nitro Cold Brew Maker & infuser" at bounding box center [267, 43] width 149 height 13
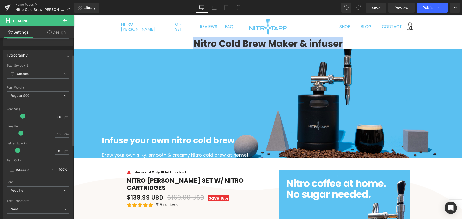
scroll to position [33, 0]
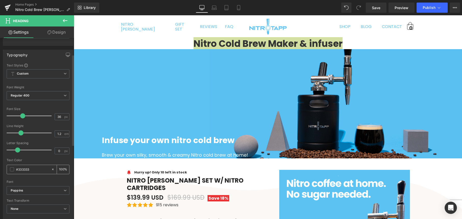
click at [12, 170] on span at bounding box center [12, 170] width 4 height 4
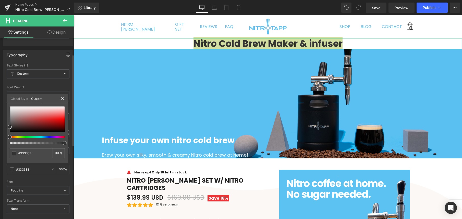
click at [64, 143] on span at bounding box center [65, 143] width 4 height 4
click at [14, 153] on span at bounding box center [14, 153] width 4 height 4
click at [25, 101] on link "Global Style" at bounding box center [19, 98] width 17 height 9
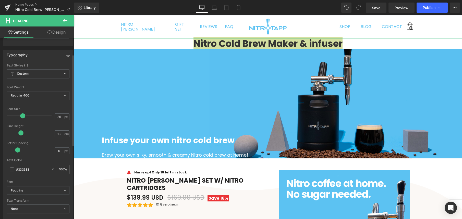
click at [10, 169] on span at bounding box center [12, 170] width 4 height 4
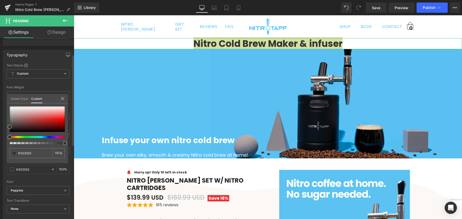
click at [39, 99] on link "Custom" at bounding box center [36, 98] width 11 height 9
click at [47, 138] on div at bounding box center [37, 126] width 55 height 38
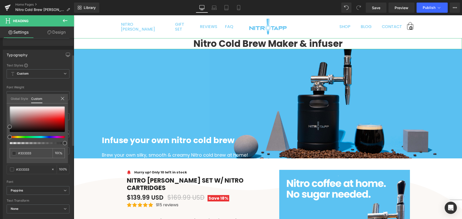
click at [45, 137] on div at bounding box center [35, 137] width 55 height 2
click at [43, 137] on div at bounding box center [35, 137] width 55 height 2
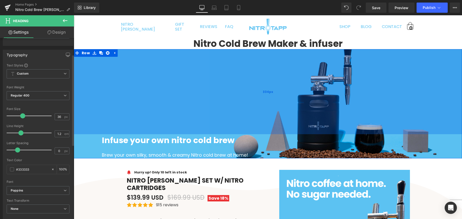
click at [116, 103] on div "334px" at bounding box center [268, 91] width 388 height 85
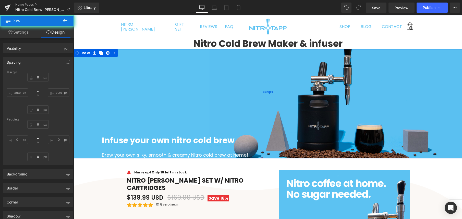
type input "0"
type input "334"
type input "110"
type input "0"
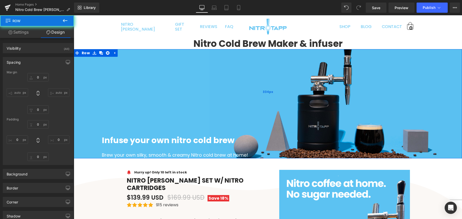
type input "110"
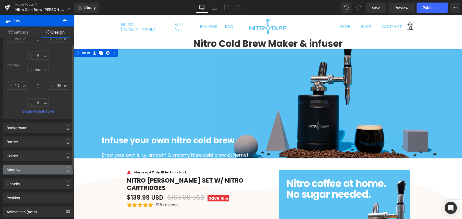
scroll to position [80, 0]
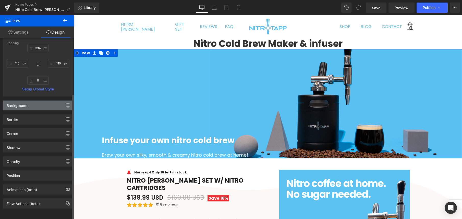
drag, startPoint x: 29, startPoint y: 107, endPoint x: 31, endPoint y: 104, distance: 3.5
click at [29, 111] on div "Border Border Style Custom Custom Setup Global Style Custom Setup Global Style …" at bounding box center [38, 118] width 76 height 14
click at [32, 103] on div "Background" at bounding box center [38, 106] width 70 height 10
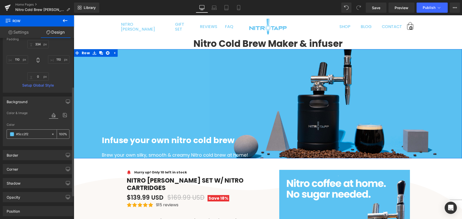
click at [26, 135] on input "#5cc2f2" at bounding box center [32, 135] width 33 height 6
drag, startPoint x: 29, startPoint y: 135, endPoint x: 18, endPoint y: 134, distance: 11.3
click at [18, 134] on input "#5cc2f2" at bounding box center [32, 135] width 33 height 6
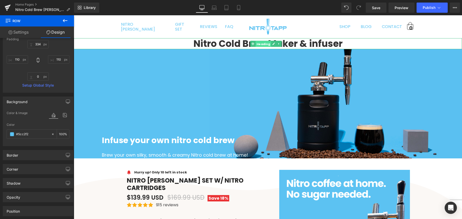
click at [267, 45] on span "Heading" at bounding box center [263, 44] width 16 height 6
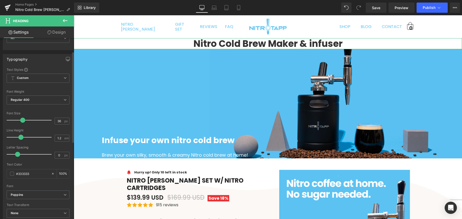
scroll to position [29, 0]
click at [12, 173] on span at bounding box center [12, 173] width 4 height 4
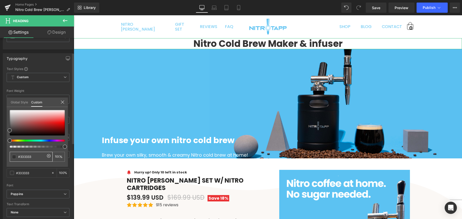
drag, startPoint x: 30, startPoint y: 157, endPoint x: 19, endPoint y: 158, distance: 10.2
click at [19, 158] on input "#333333" at bounding box center [31, 156] width 27 height 5
paste input "5cc2f2"
type input "#5cc2f2"
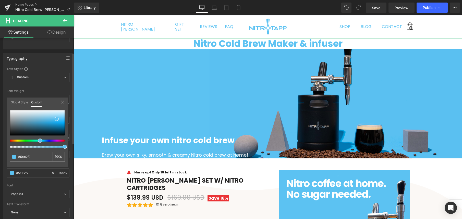
type input "#5cc2f2"
type input "#99d7f4"
type input "#9ad7f3"
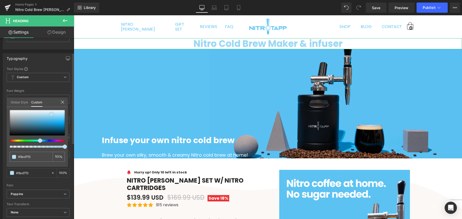
type input "#b7e1f5"
type input "#cae8f6"
type input "#c6e6f5"
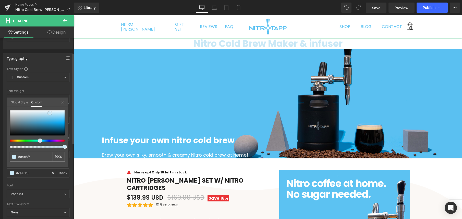
type input "#c6e6f5"
type input "#c0e3f6"
type input "#b9e1f7"
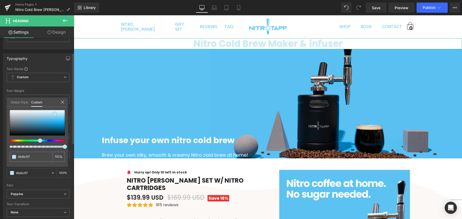
type input "#bde4f9"
type input "#c0e6fb"
type input "#c3e9fd"
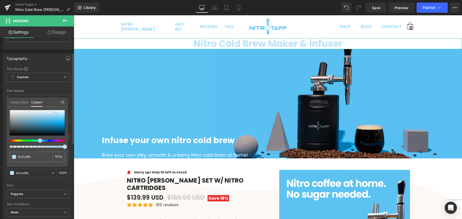
type input "#c3e9fd"
type input "#c7ebfe"
type input "#c8eafd"
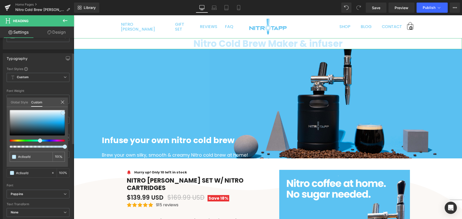
type input "#c3e7fc"
type input "#a9dbf9"
type input "#96d2f7"
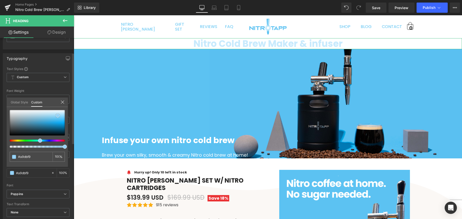
type input "#96d2f7"
type input "#85c9f4"
type input "#58b4ed"
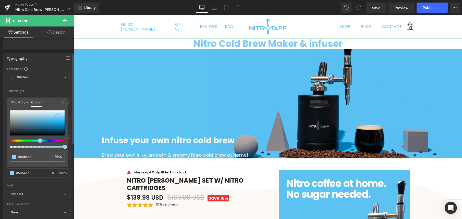
type input "#36a3e7"
type input "#2098e3"
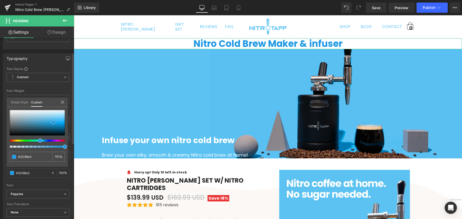
type input "#4babe6"
type input "#77bde8"
type input "#86c3e8"
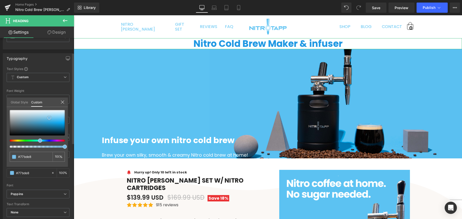
type input "#86c3e8"
type input "#94c9e9"
type input "#a2cfea"
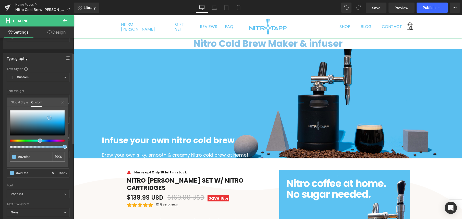
type input "#bedbee"
type input "#d7e8f3"
type input "#f4f7fa"
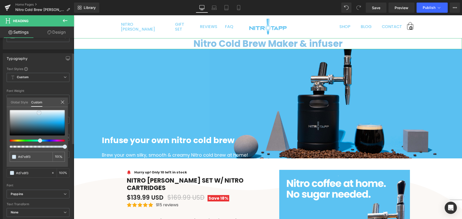
type input "#f4f7fa"
type input "#ffffff"
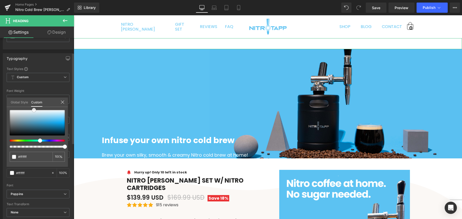
type input "#f0f4f9"
type input "#cedced"
type input "#aec6e4"
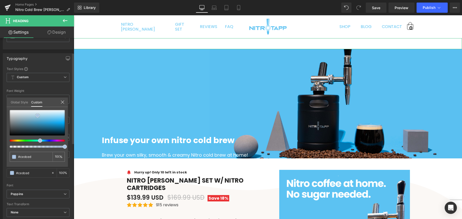
type input "#aec6e4"
type input "#8fb1da"
type input "#7fa6d5"
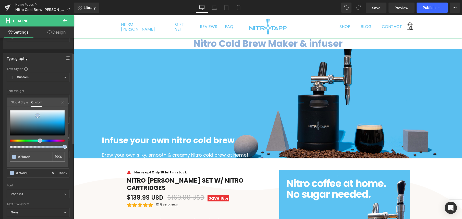
type input "#75a0d5"
type input "#6298da"
type input "#5e97de"
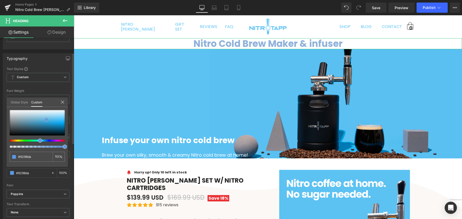
type input "#5e97de"
type input "#619adf"
type input "#6ba2e4"
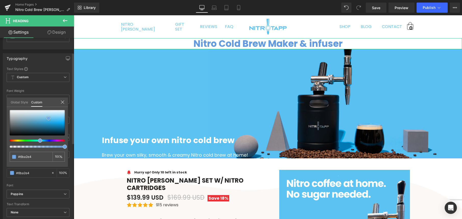
type input "#6ca2e4"
type input "#4489de"
type input "#2674d3"
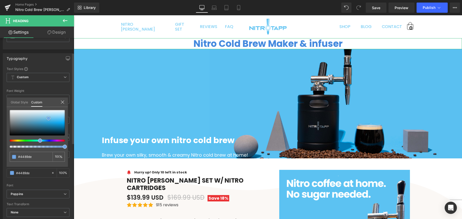
type input "#2674d3"
type input "#2668ba"
type input "#2762a9"
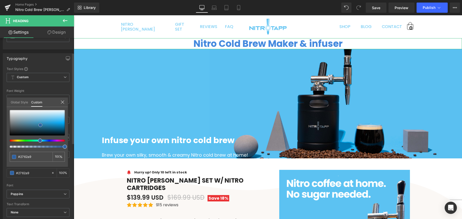
type input "#2e62a3"
type input "#3062a1"
type input "#326cb3"
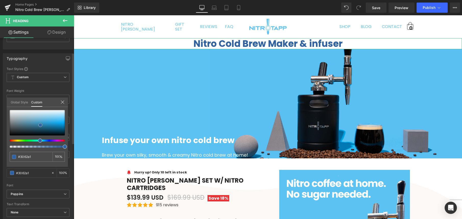
type input "#326cb3"
type input "#3373c1"
type input "#3c7fd1"
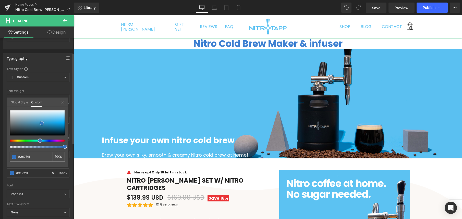
type input "#4b8ad7"
type input "#5592dc"
type input "#5e97de"
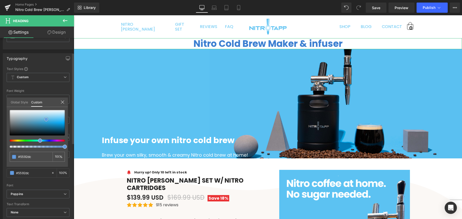
type input "#5e97de"
type input "#629ade"
drag, startPoint x: 54, startPoint y: 116, endPoint x: 45, endPoint y: 122, distance: 11.2
click at [46, 120] on div at bounding box center [37, 123] width 55 height 26
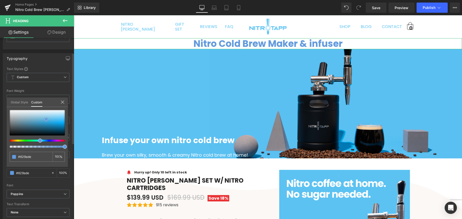
type input "#639add"
drag, startPoint x: 34, startPoint y: 157, endPoint x: 6, endPoint y: 154, distance: 27.7
click at [7, 154] on div "#639add 100 %" at bounding box center [37, 138] width 61 height 57
paste input "5cc2f2"
type input "5cc2f2"
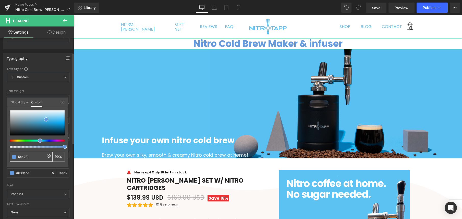
type input "5cc2f2"
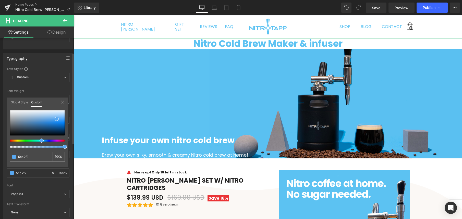
type input "#5cc2f2"
type input "#5aadf0"
type input "#5bb4ef"
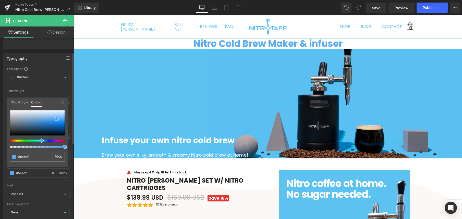
type input "#5bb4ef"
type input "#5dbbee"
type input "#5dc7ee"
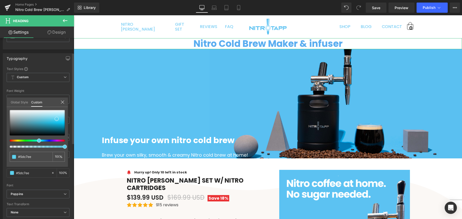
type input "#5dd1ee"
type input "#5dd3ee"
type input "#5ddfee"
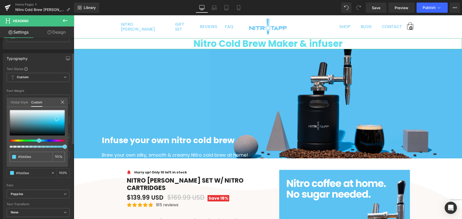
type input "#5ddfee"
type input "#5de4ee"
type input "#5debee"
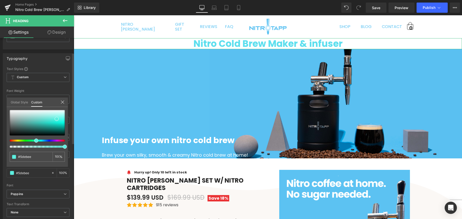
type input "#5deedf"
type input "#5deed8"
type input "#5deed3"
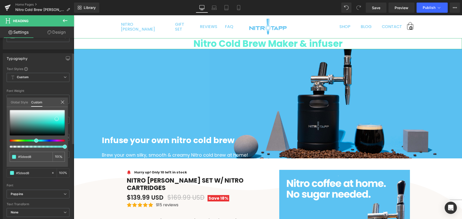
type input "#5deed3"
type input "#5deece"
type input "#5deec2"
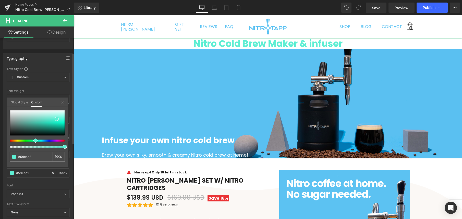
type input "#5deec0"
type input "#5deeb6"
type input "#5deeaf"
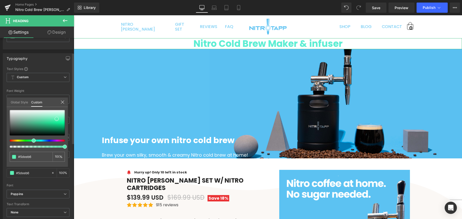
type input "#5deeaf"
type input "#5deeaa"
type input "#5dee92"
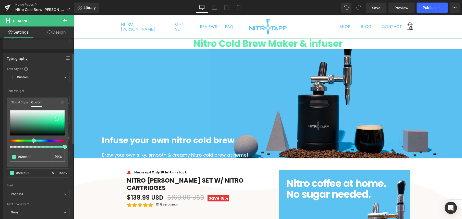
type input "#5dee8b"
type input "#5dee86"
type input "#5dee73"
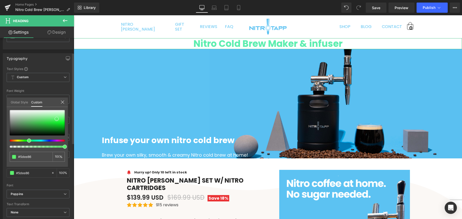
type input "#5dee73"
type input "#5dee6b"
type input "#5fee5d"
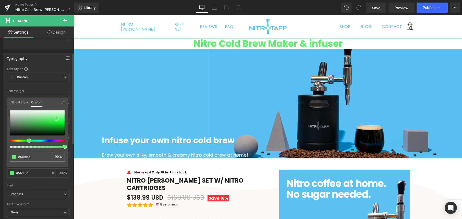
type input "#6bee5d"
type input "#70ee5d"
type input "#7fee5d"
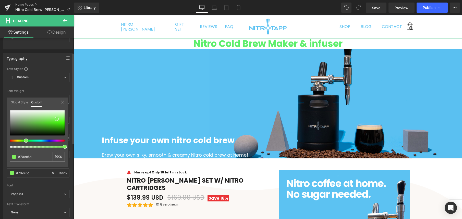
type input "#7fee5d"
type input "#88ee5d"
type input "#97ee5d"
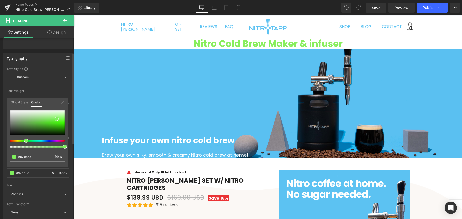
type input "#a3ee5d"
type input "#a8ee5d"
type input "#afee5d"
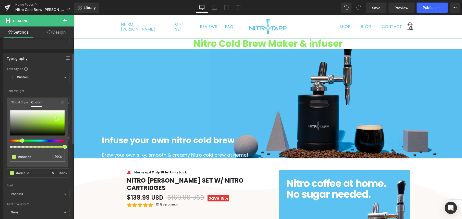
type input "#afee5d"
type input "#b9ee5d"
type input "#c0ee5d"
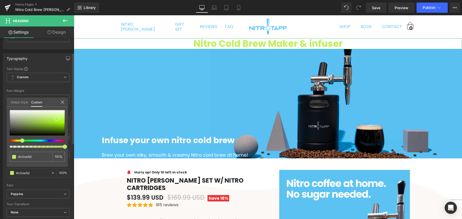
type input "#c5ee5d"
type input "#ccee5d"
type input "#d1ee5d"
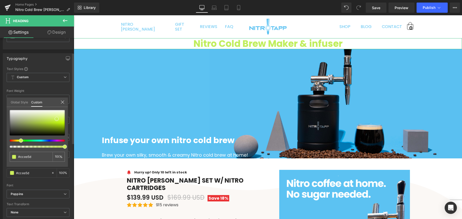
type input "#d1ee5d"
type input "#d8ee5d"
type input "#ddee5d"
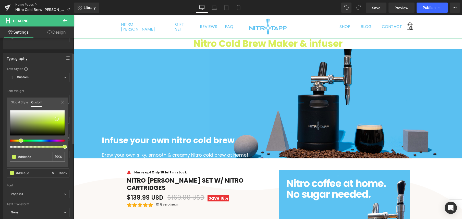
type input "#e4ee5d"
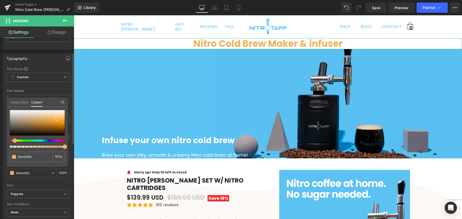
drag, startPoint x: 40, startPoint y: 141, endPoint x: 13, endPoint y: 141, distance: 26.5
click at [13, 141] on span at bounding box center [15, 141] width 4 height 4
drag, startPoint x: 58, startPoint y: 119, endPoint x: 61, endPoint y: 120, distance: 2.6
click at [60, 120] on div at bounding box center [37, 123] width 55 height 26
drag, startPoint x: 60, startPoint y: 119, endPoint x: 60, endPoint y: 116, distance: 3.1
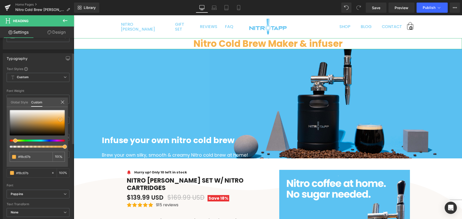
click at [60, 118] on span at bounding box center [60, 120] width 4 height 4
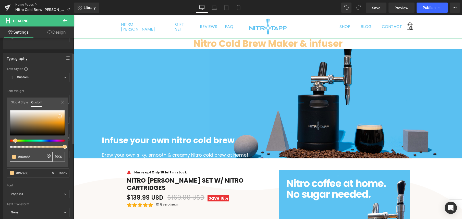
click at [24, 156] on input "#f9ca85" at bounding box center [31, 156] width 27 height 5
paste input "5cc2f2"
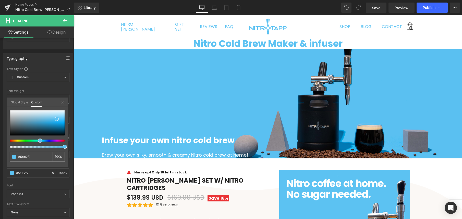
click at [65, 19] on icon at bounding box center [65, 21] width 6 height 6
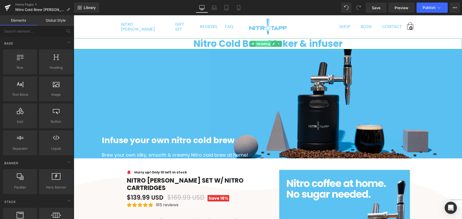
click at [261, 45] on span "Heading" at bounding box center [263, 44] width 16 height 6
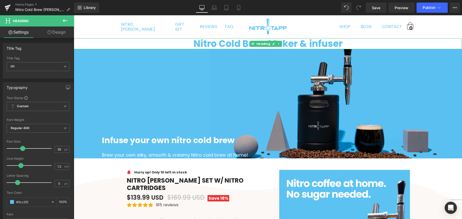
click at [233, 45] on strong "Nitro Cold Brew Maker & infuser" at bounding box center [267, 43] width 149 height 13
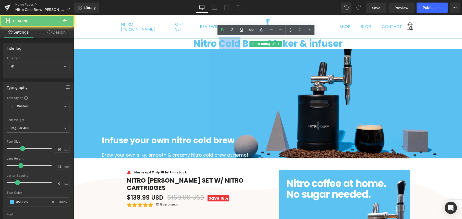
click at [233, 45] on strong "Nitro Cold Brew Maker & infuser" at bounding box center [267, 43] width 149 height 13
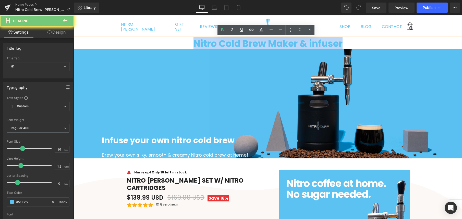
click at [233, 45] on strong "Nitro Cold Brew Maker & infuser" at bounding box center [267, 43] width 149 height 13
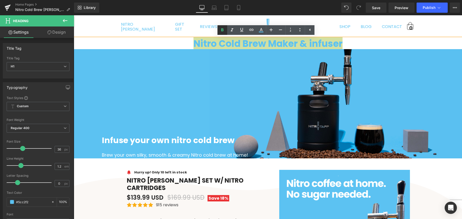
click at [221, 27] on icon at bounding box center [222, 30] width 6 height 6
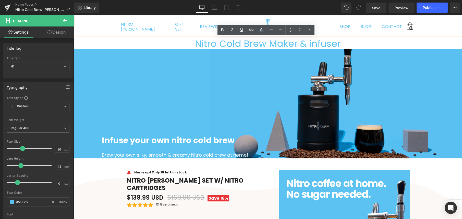
click at [221, 42] on h1 "Nitro Cold Brew Maker & infuser" at bounding box center [268, 43] width 388 height 11
click at [228, 42] on h1 "Nitro Cold Brew Maker & infuser" at bounding box center [268, 43] width 388 height 11
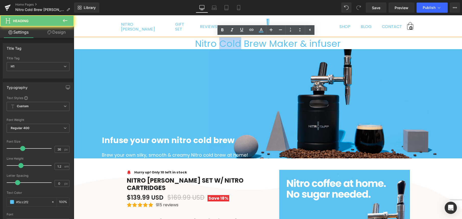
click at [228, 42] on h1 "Nitro Cold Brew Maker & infuser" at bounding box center [268, 43] width 388 height 11
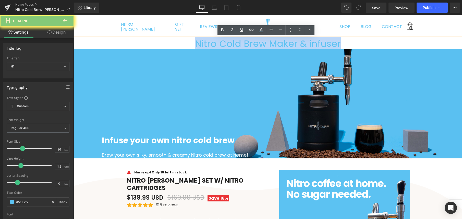
click at [228, 42] on h1 "Nitro Cold Brew Maker & infuser" at bounding box center [268, 43] width 388 height 11
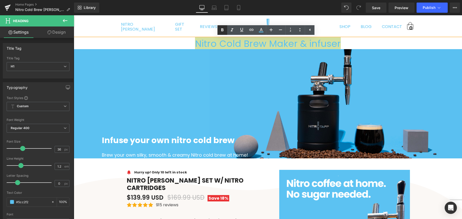
click at [223, 33] on link at bounding box center [222, 30] width 10 height 10
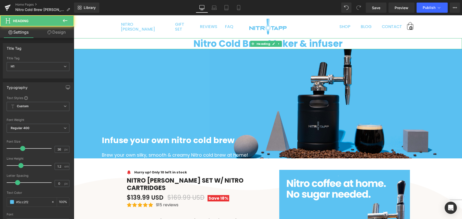
click at [216, 42] on strong "Nitro Cold Brew Maker & infuser" at bounding box center [267, 43] width 149 height 13
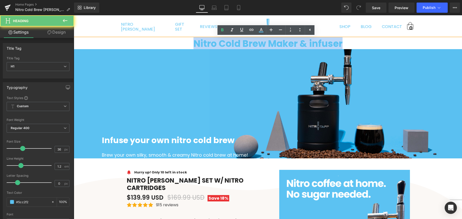
click at [216, 42] on strong "Nitro Cold Brew Maker & infuser" at bounding box center [267, 43] width 149 height 13
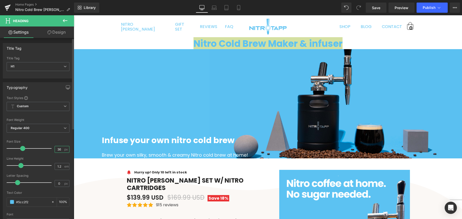
scroll to position [0, 0]
click at [58, 150] on input "36" at bounding box center [59, 149] width 9 height 6
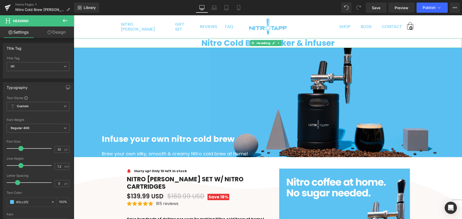
click at [326, 42] on strong "Nitro Cold Brew Maker & infuser" at bounding box center [267, 42] width 133 height 11
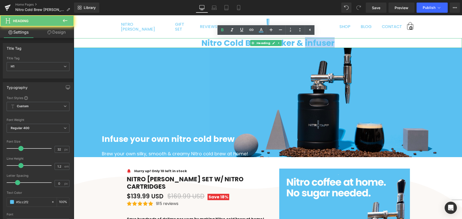
click at [326, 42] on strong "Nitro Cold Brew Maker & infuser" at bounding box center [267, 42] width 133 height 11
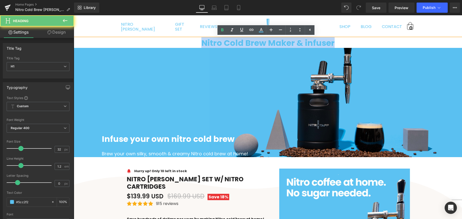
click at [326, 42] on strong "Nitro Cold Brew Maker & infuser" at bounding box center [267, 42] width 133 height 11
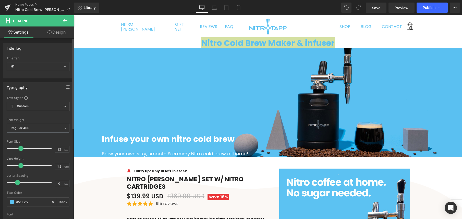
click at [27, 107] on b "Custom" at bounding box center [23, 106] width 12 height 4
click at [32, 105] on span "Custom Setup Global Style" at bounding box center [37, 106] width 61 height 9
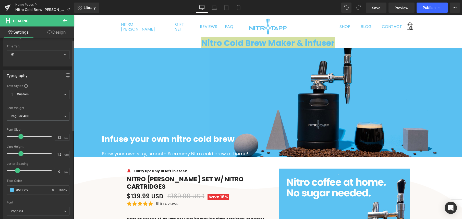
scroll to position [20, 0]
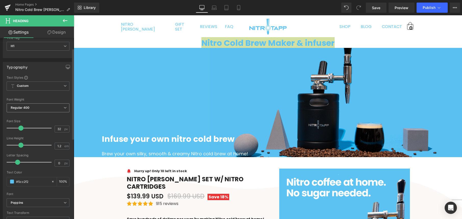
click at [39, 110] on span "Regular 400" at bounding box center [38, 108] width 63 height 9
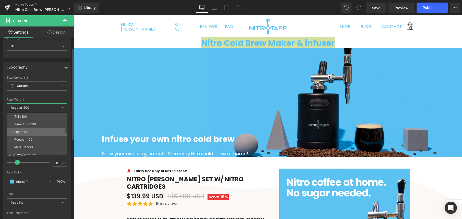
click at [34, 132] on li "Light 300" at bounding box center [38, 132] width 63 height 8
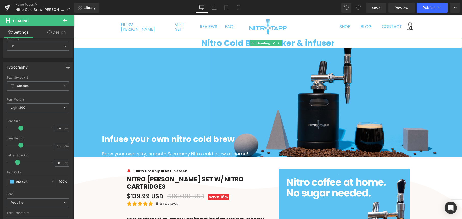
click at [249, 41] on strong "Nitro Cold Brew Maker & infuser" at bounding box center [267, 42] width 133 height 11
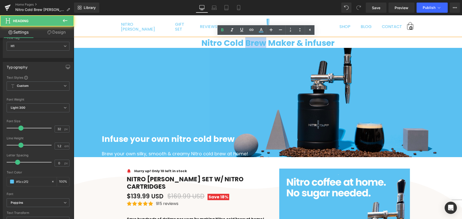
click at [249, 41] on strong "Nitro Cold Brew Maker & infuser" at bounding box center [267, 42] width 133 height 11
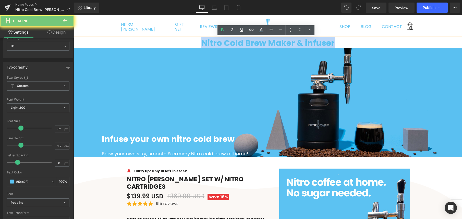
click at [249, 41] on strong "Nitro Cold Brew Maker & infuser" at bounding box center [267, 42] width 133 height 11
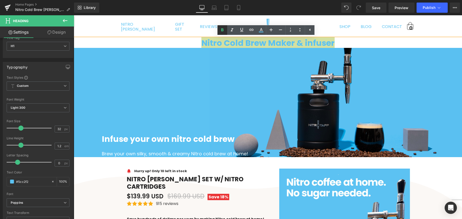
click at [221, 29] on icon at bounding box center [222, 29] width 2 height 3
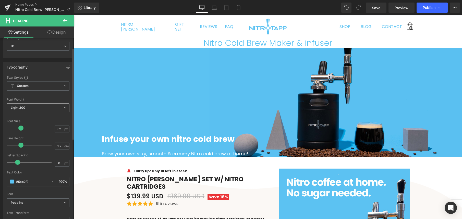
click at [31, 109] on span "Light 300" at bounding box center [38, 108] width 63 height 9
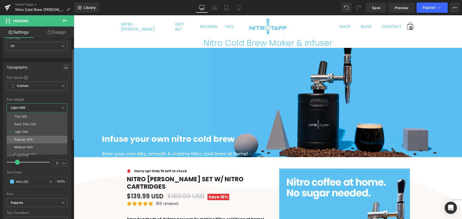
click at [30, 141] on div "Regular 400" at bounding box center [23, 140] width 19 height 4
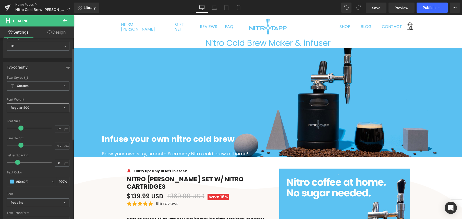
click at [37, 109] on span "Regular 400" at bounding box center [38, 108] width 63 height 9
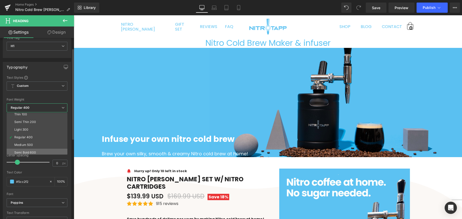
scroll to position [7, 0]
click at [33, 140] on li "Medium 500" at bounding box center [38, 140] width 63 height 8
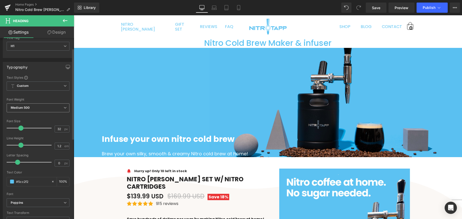
click at [44, 107] on span "Medium 500" at bounding box center [38, 108] width 63 height 9
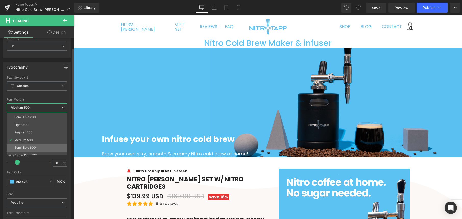
click at [41, 146] on li "Semi Bold 600" at bounding box center [38, 148] width 63 height 8
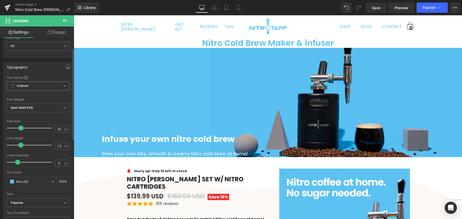
click at [44, 85] on span "Custom Setup Global Style" at bounding box center [38, 86] width 63 height 9
click at [44, 84] on span "Custom Setup Global Style" at bounding box center [37, 86] width 61 height 9
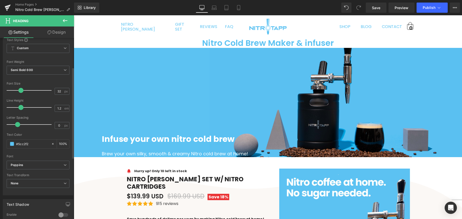
scroll to position [81, 0]
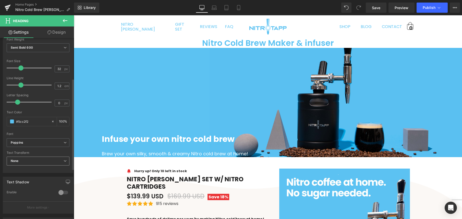
click at [40, 161] on span "None" at bounding box center [38, 161] width 63 height 9
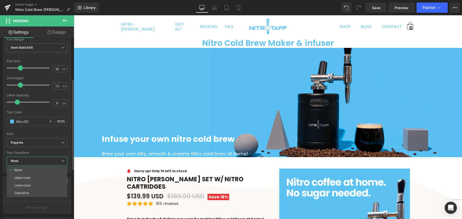
click at [40, 160] on span "None" at bounding box center [37, 161] width 61 height 9
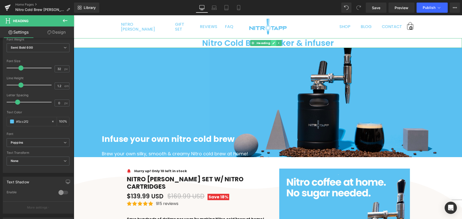
click at [272, 44] on icon at bounding box center [273, 43] width 3 height 3
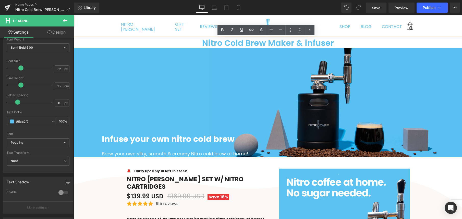
click at [274, 43] on h1 "Nitro Cold Brew Maker & infuser" at bounding box center [268, 43] width 388 height 10
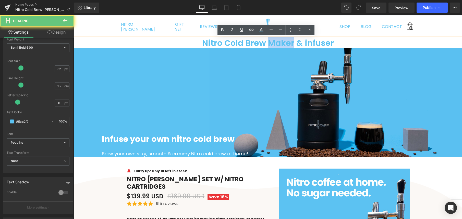
click at [274, 43] on h1 "Nitro Cold Brew Maker & infuser" at bounding box center [268, 43] width 388 height 10
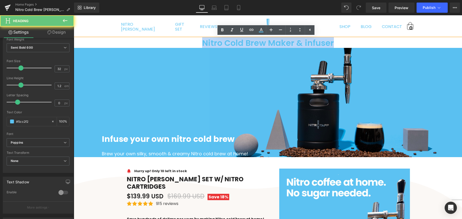
click at [274, 43] on h1 "Nitro Cold Brew Maker & infuser" at bounding box center [268, 43] width 388 height 10
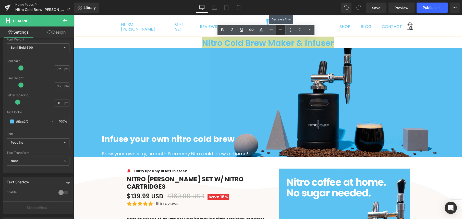
click at [278, 30] on icon at bounding box center [280, 30] width 6 height 6
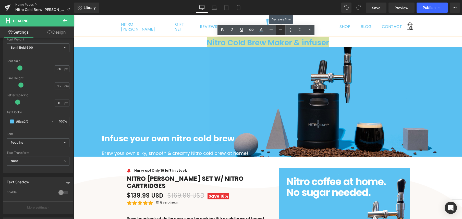
click at [278, 30] on icon at bounding box center [280, 30] width 6 height 6
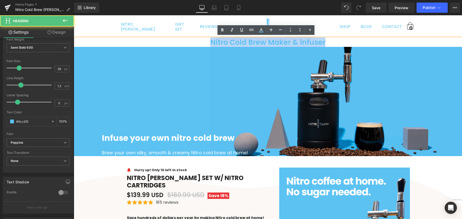
click at [210, 44] on h1 "Nitro Cold Brew Maker & infuser" at bounding box center [268, 42] width 388 height 9
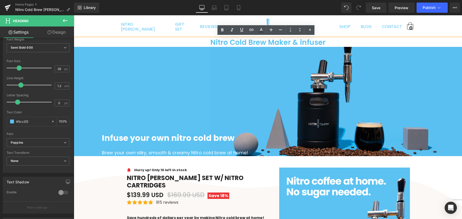
click at [366, 38] on div "Nitro Cold Brew Maker & infuser" at bounding box center [268, 42] width 388 height 9
click at [451, 30] on nav "NITRO TAPP GIFT SET REVIEWS FAQ Nitro Coffee Facts & FAQ's Customer Reviews & V…" at bounding box center [268, 26] width 388 height 23
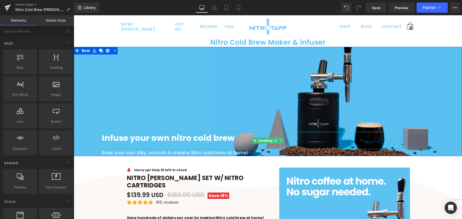
click at [140, 138] on b "Infuse your own nitro cold brew" at bounding box center [168, 137] width 133 height 11
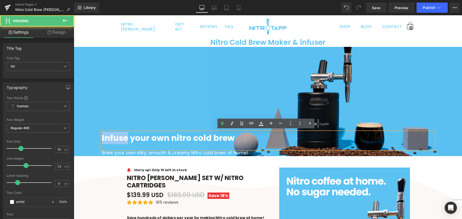
drag, startPoint x: 126, startPoint y: 138, endPoint x: 97, endPoint y: 136, distance: 28.6
click at [97, 136] on div "Infuse your own nitro cold brew Heading Brew your own silky, smooth & creamy Ni…" at bounding box center [268, 101] width 388 height 109
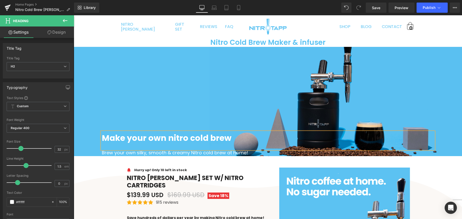
click at [231, 137] on h2 "Make your own nitro cold brew" at bounding box center [268, 138] width 332 height 12
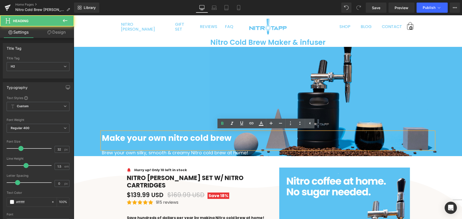
drag, startPoint x: 172, startPoint y: 150, endPoint x: 201, endPoint y: 154, distance: 28.8
click at [172, 150] on div "Brew your own silky, smooth & creamy Nitro cold brew at home! Heading" at bounding box center [268, 152] width 332 height 7
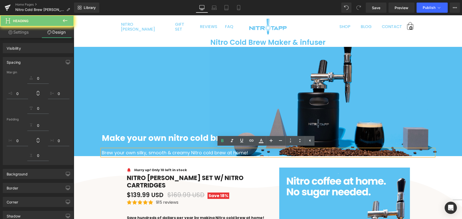
click at [204, 154] on span "Brew your own silky, smooth & creamy Nitro cold brew at home!" at bounding box center [175, 153] width 146 height 6
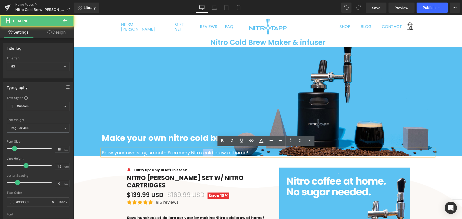
click at [204, 154] on span "Brew your own silky, smooth & creamy Nitro cold brew at home!" at bounding box center [175, 153] width 146 height 6
drag, startPoint x: 113, startPoint y: 167, endPoint x: 113, endPoint y: 162, distance: 4.6
click at [117, 167] on span at bounding box center [119, 164] width 5 height 6
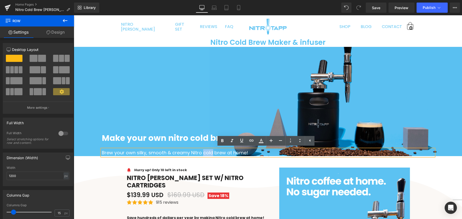
click at [114, 153] on span "Brew your own silky, smooth & creamy Nitro cold brew at home!" at bounding box center [175, 153] width 146 height 6
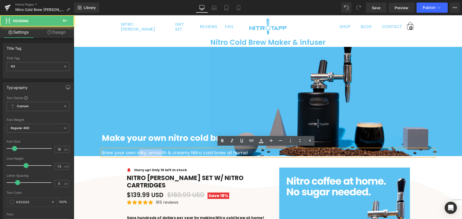
drag, startPoint x: 136, startPoint y: 154, endPoint x: 163, endPoint y: 154, distance: 27.3
click at [160, 156] on span "Brew your own silky, smooth & creamy Nitro cold brew at home!" at bounding box center [175, 153] width 146 height 6
click at [163, 154] on span "Brew your own silky, smooth & creamy Nitro cold brew at home!" at bounding box center [175, 153] width 146 height 6
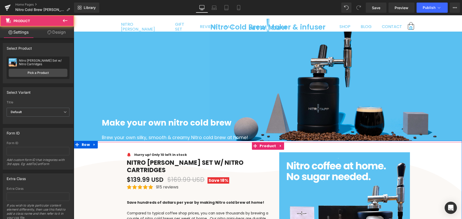
scroll to position [25, 0]
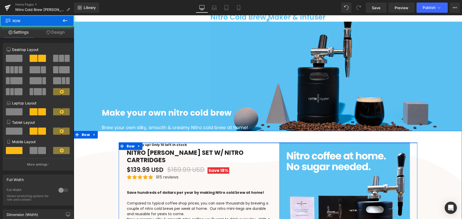
click at [161, 144] on div at bounding box center [268, 143] width 298 height 1
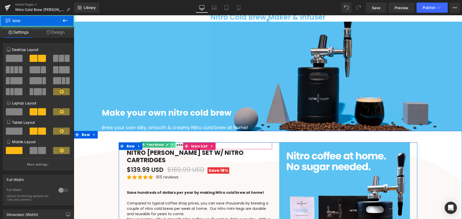
click at [170, 146] on link at bounding box center [172, 145] width 5 height 6
click at [144, 144] on link "Text Block" at bounding box center [145, 145] width 24 height 6
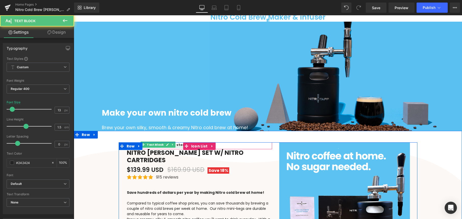
click at [179, 145] on strong "Hurry up! Only 10 left in stock" at bounding box center [160, 145] width 53 height 5
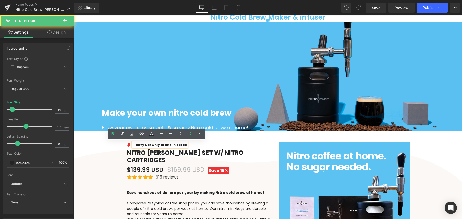
click at [157, 145] on strong "Hurry up! Only 10 left in stock" at bounding box center [160, 145] width 53 height 5
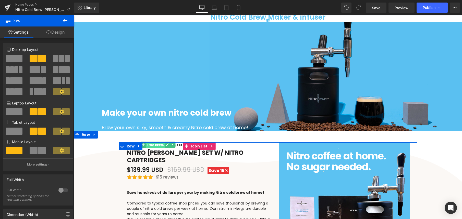
click at [152, 144] on span "Text Block" at bounding box center [155, 145] width 19 height 6
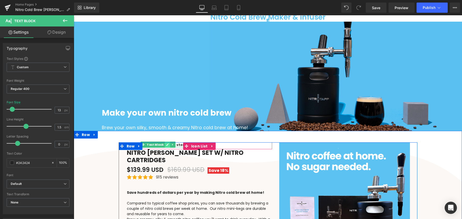
click at [166, 144] on icon at bounding box center [167, 144] width 3 height 3
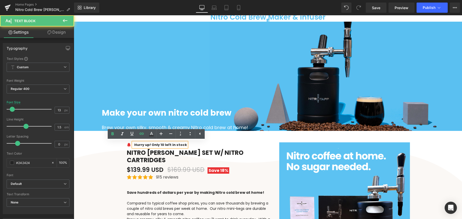
click at [175, 145] on strong "Hurry up! Only 10 left in stock" at bounding box center [160, 145] width 53 height 5
click at [183, 144] on div "Image Hurry up! Only 10 left in stock Text Block" at bounding box center [199, 146] width 145 height 7
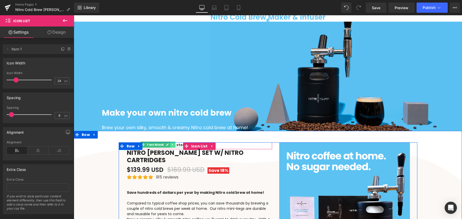
click at [171, 146] on icon at bounding box center [172, 144] width 3 height 3
click at [175, 145] on link at bounding box center [175, 145] width 5 height 6
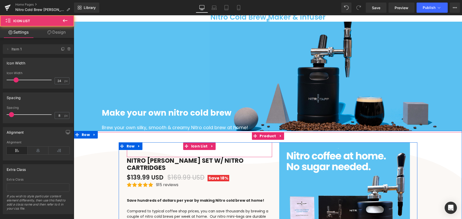
click at [129, 154] on div at bounding box center [130, 149] width 6 height 13
click at [170, 146] on div "Image" at bounding box center [199, 150] width 145 height 15
click at [163, 153] on div "Image" at bounding box center [199, 150] width 145 height 15
drag, startPoint x: 171, startPoint y: 156, endPoint x: 170, endPoint y: 143, distance: 12.8
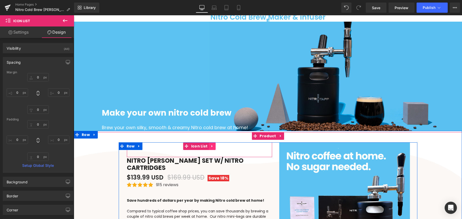
click at [211, 146] on icon at bounding box center [211, 146] width 1 height 2
click at [214, 147] on icon at bounding box center [215, 147] width 4 height 4
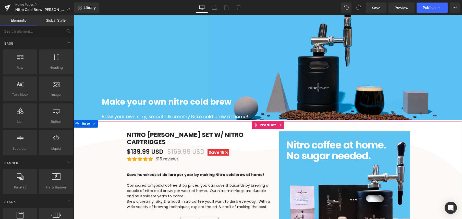
scroll to position [37, 0]
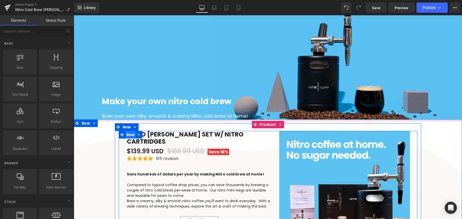
click at [127, 133] on span "Row" at bounding box center [130, 135] width 11 height 8
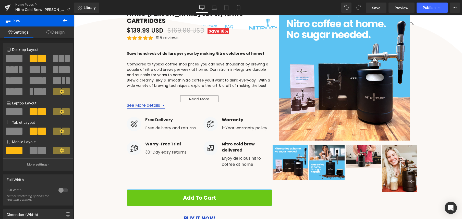
scroll to position [137, 0]
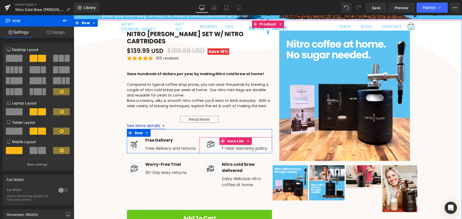
click at [221, 140] on icon at bounding box center [223, 142] width 4 height 4
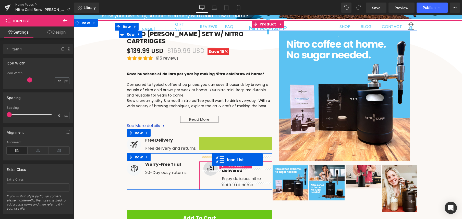
drag, startPoint x: 222, startPoint y: 135, endPoint x: 212, endPoint y: 159, distance: 25.5
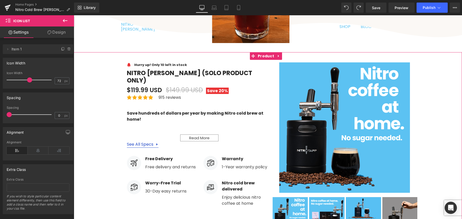
scroll to position [719, 0]
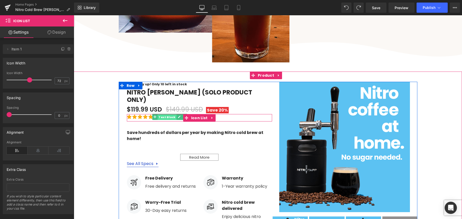
click at [162, 114] on span "Text Block" at bounding box center [167, 117] width 19 height 6
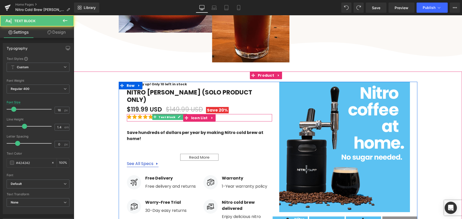
click at [166, 114] on span "Text Block" at bounding box center [167, 117] width 19 height 6
click at [168, 114] on div "915 reviews Text Block" at bounding box center [169, 117] width 22 height 6
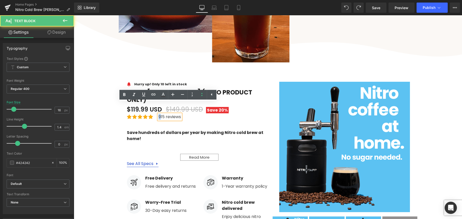
drag, startPoint x: 159, startPoint y: 106, endPoint x: 156, endPoint y: 106, distance: 2.9
click at [158, 114] on p "915 reviews" at bounding box center [169, 117] width 22 height 6
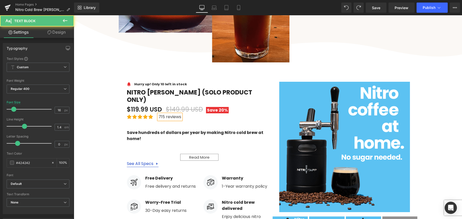
click at [160, 114] on p "715 reviews" at bounding box center [169, 117] width 23 height 6
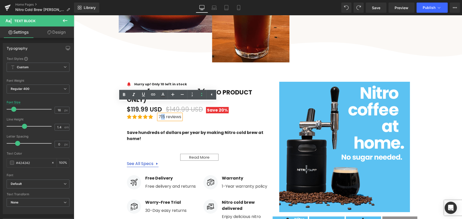
drag, startPoint x: 162, startPoint y: 106, endPoint x: 159, endPoint y: 106, distance: 3.4
click at [159, 114] on p "715 reviews" at bounding box center [169, 117] width 23 height 6
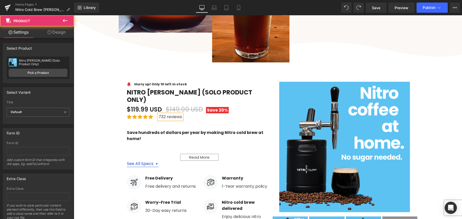
click at [109, 112] on div "Image Hurry up! Only 10 left in stock Text Block Icon List Nitro Tapp (Solo Pro…" at bounding box center [268, 178] width 388 height 208
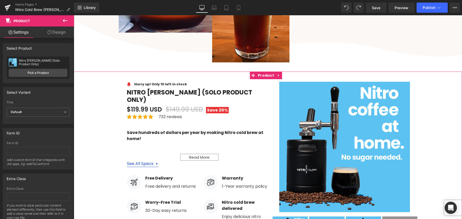
click at [106, 132] on div "Image Hurry up! Only 10 left in stock Text Block Icon List Nitro Tapp (Solo Pro…" at bounding box center [268, 178] width 388 height 208
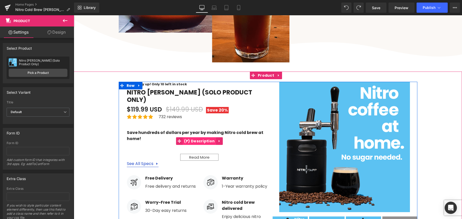
click at [196, 137] on span "(P) Description" at bounding box center [199, 141] width 33 height 8
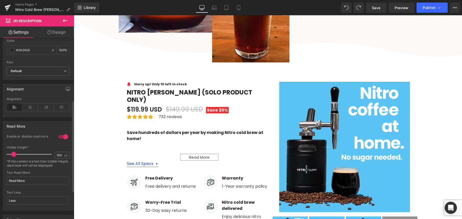
scroll to position [125, 0]
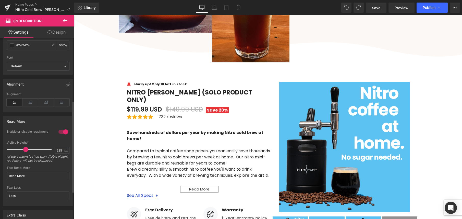
drag, startPoint x: 15, startPoint y: 150, endPoint x: 26, endPoint y: 150, distance: 11.2
click at [26, 150] on span at bounding box center [25, 149] width 5 height 5
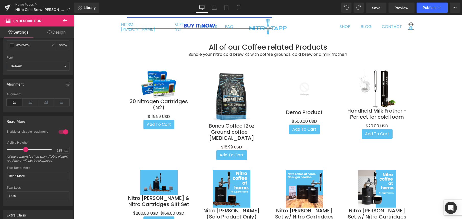
scroll to position [1044, 0]
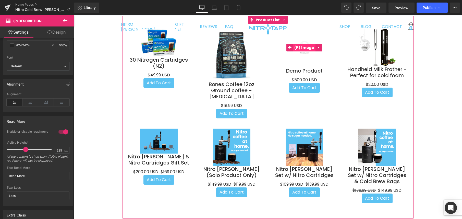
click at [303, 44] on span "(P) Image" at bounding box center [304, 48] width 22 height 8
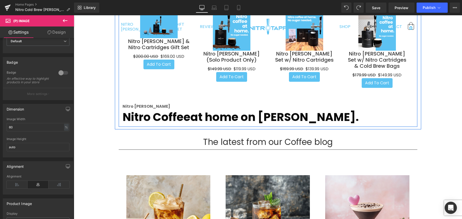
scroll to position [1160, 0]
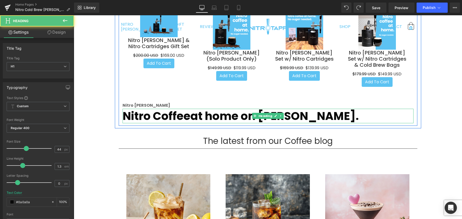
click at [197, 108] on b "at home on [PERSON_NAME]." at bounding box center [274, 116] width 168 height 16
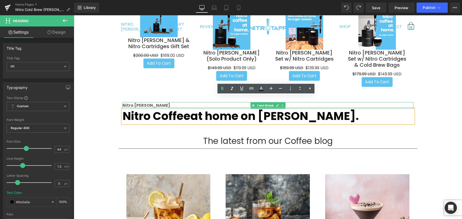
click at [131, 103] on strong "Nitro [PERSON_NAME]" at bounding box center [146, 106] width 48 height 6
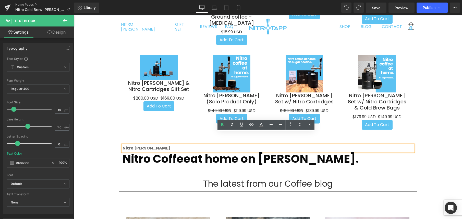
click at [102, 93] on div "Nitro Cold Brew Maker & infuser Heading Make your own nitro cold brew Heading B…" at bounding box center [268, 194] width 388 height 2546
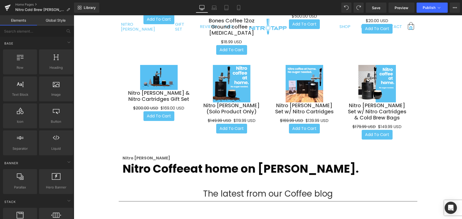
scroll to position [1174, 0]
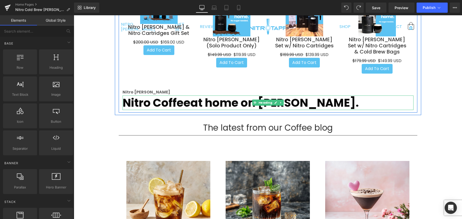
click at [148, 95] on strong "Nitro Coffee" at bounding box center [156, 103] width 68 height 16
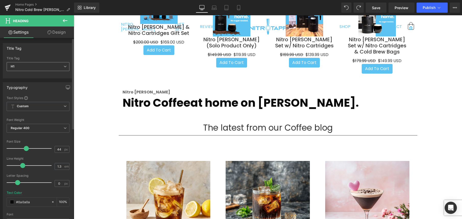
click at [40, 69] on span "H1" at bounding box center [38, 66] width 63 height 9
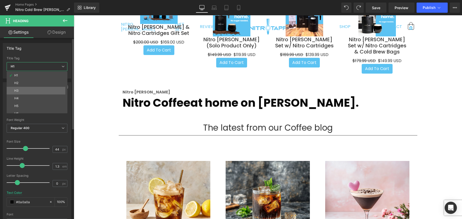
click at [37, 90] on li "H3" at bounding box center [38, 91] width 63 height 8
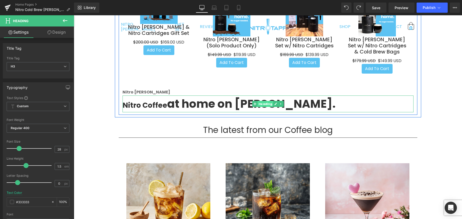
click at [259, 101] on span "Heading" at bounding box center [265, 104] width 16 height 6
click at [226, 96] on b "at home on [PERSON_NAME]." at bounding box center [251, 104] width 168 height 16
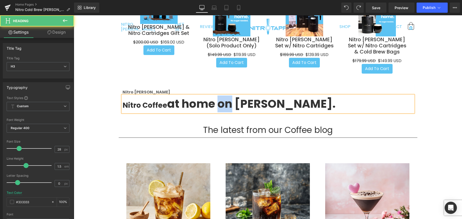
click at [226, 96] on b "at home on [PERSON_NAME]." at bounding box center [251, 104] width 168 height 16
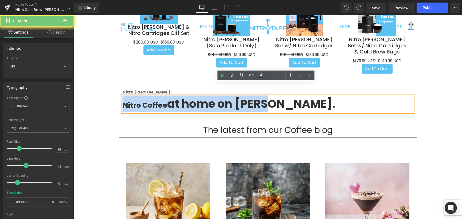
click at [226, 96] on b "at home on [PERSON_NAME]." at bounding box center [251, 104] width 168 height 16
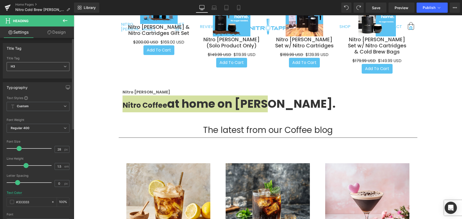
click at [43, 69] on span "H3" at bounding box center [38, 66] width 63 height 9
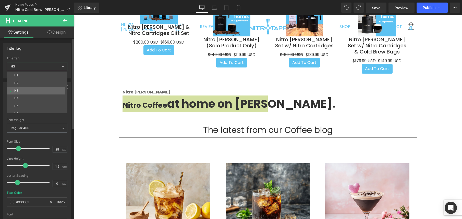
click at [31, 92] on li "H3" at bounding box center [38, 91] width 63 height 8
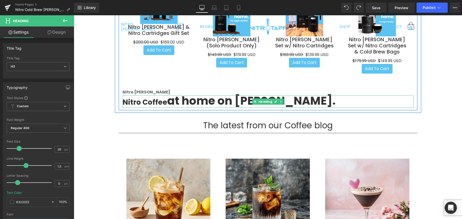
click at [181, 93] on b "at home on [PERSON_NAME]." at bounding box center [251, 101] width 168 height 16
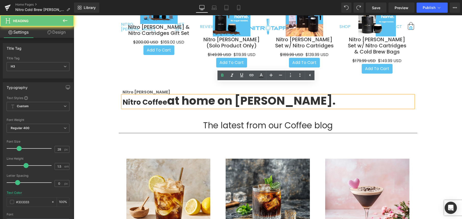
click at [210, 93] on b "at home on [PERSON_NAME]." at bounding box center [251, 101] width 168 height 16
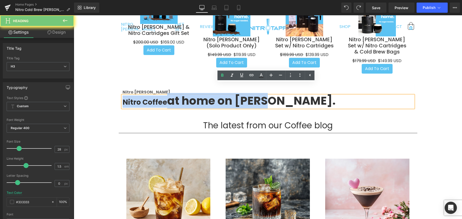
click at [210, 93] on b "at home on [PERSON_NAME]." at bounding box center [251, 101] width 168 height 16
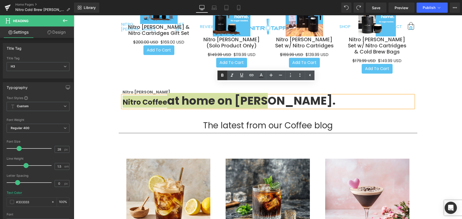
click at [222, 76] on icon at bounding box center [222, 75] width 2 height 3
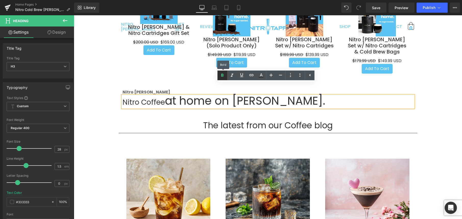
click at [222, 76] on icon at bounding box center [222, 75] width 2 height 3
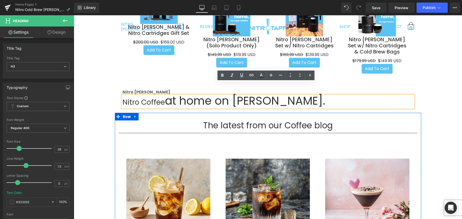
click at [116, 121] on div "The latest from our Coffee blog Heading Separator (A) Image 3 nitro cold brew r…" at bounding box center [268, 214] width 306 height 186
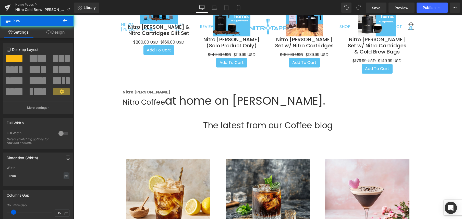
click at [135, 96] on div "Nitro Coffee at home on tapp. Heading" at bounding box center [267, 102] width 291 height 12
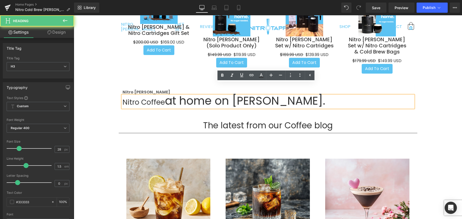
click at [128, 96] on h3 "Nitro Coffee at home on tapp." at bounding box center [267, 102] width 291 height 12
click at [138, 96] on h3 "Nitro Coffee at home on tapp." at bounding box center [267, 102] width 291 height 12
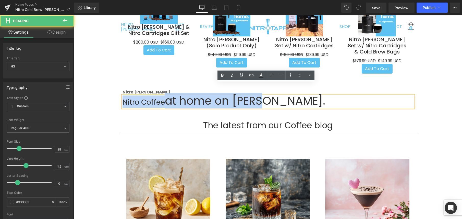
click at [138, 96] on h3 "Nitro Coffee at home on tapp." at bounding box center [267, 102] width 291 height 12
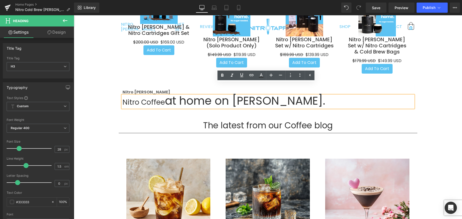
click at [150, 96] on h3 "Nitro Coffee at home on tapp." at bounding box center [267, 102] width 291 height 12
drag, startPoint x: 172, startPoint y: 88, endPoint x: 176, endPoint y: 88, distance: 3.6
click at [173, 93] on span "at home on [PERSON_NAME]." at bounding box center [245, 101] width 160 height 16
click at [188, 93] on span "at home on [PERSON_NAME]." at bounding box center [245, 101] width 160 height 16
click at [184, 93] on span "at home on [PERSON_NAME]." at bounding box center [245, 101] width 160 height 16
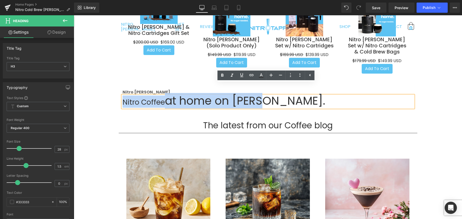
drag, startPoint x: 261, startPoint y: 90, endPoint x: 79, endPoint y: 80, distance: 182.9
click at [86, 82] on div "Nitro Cold Brew Maker & infuser Heading Make your own nitro cold brew Heading B…" at bounding box center [268, 137] width 388 height 2544
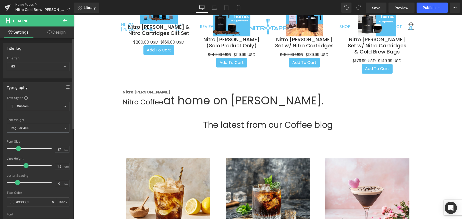
drag, startPoint x: 19, startPoint y: 149, endPoint x: 26, endPoint y: 145, distance: 7.7
click at [19, 149] on span at bounding box center [18, 148] width 5 height 5
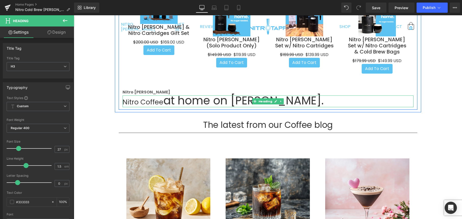
click at [151, 96] on h3 "Nitro Coffee at home on tapp." at bounding box center [267, 102] width 291 height 12
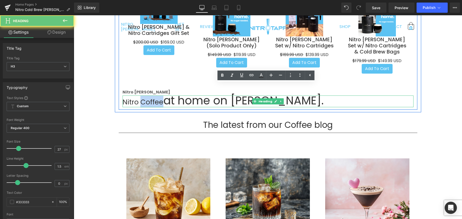
click at [151, 96] on h3 "Nitro Coffee at home on tapp." at bounding box center [267, 102] width 291 height 12
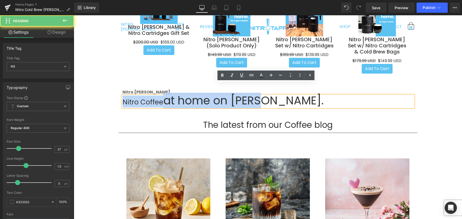
click at [151, 96] on h3 "Nitro Coffee at home on tapp." at bounding box center [267, 102] width 291 height 12
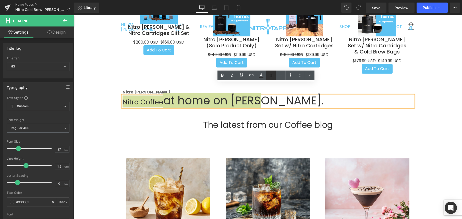
click at [273, 75] on icon at bounding box center [271, 75] width 6 height 6
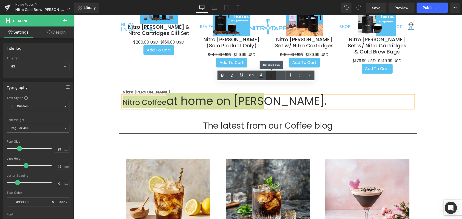
click at [273, 75] on icon at bounding box center [271, 75] width 6 height 6
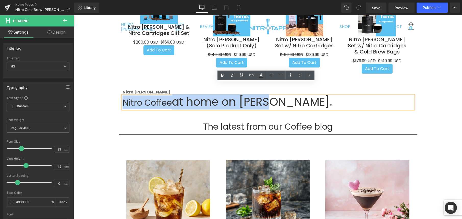
click at [179, 98] on div "Nitro Coffee at home on tapp." at bounding box center [267, 103] width 291 height 14
drag, startPoint x: 172, startPoint y: 93, endPoint x: 122, endPoint y: 90, distance: 50.1
click at [122, 96] on h3 "Nitro Coffee at home on tapp." at bounding box center [267, 103] width 291 height 14
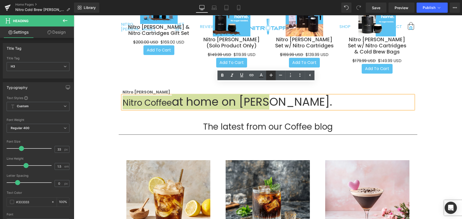
click at [269, 75] on icon at bounding box center [270, 75] width 3 height 3
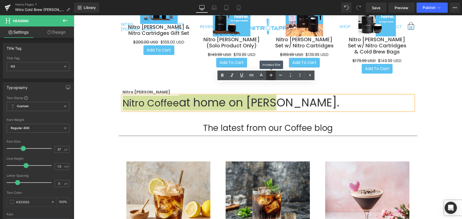
click at [269, 75] on icon at bounding box center [270, 75] width 3 height 3
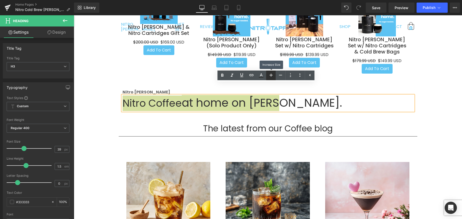
click at [269, 75] on icon at bounding box center [270, 75] width 3 height 3
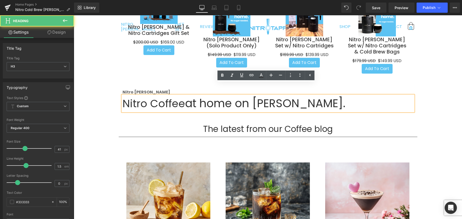
click at [277, 96] on span "at home on [PERSON_NAME]." at bounding box center [265, 104] width 160 height 16
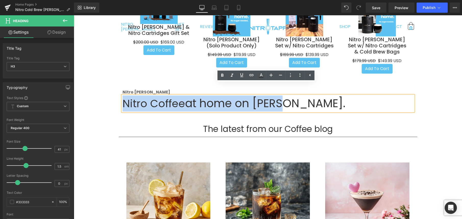
drag, startPoint x: 285, startPoint y: 91, endPoint x: 116, endPoint y: 91, distance: 169.9
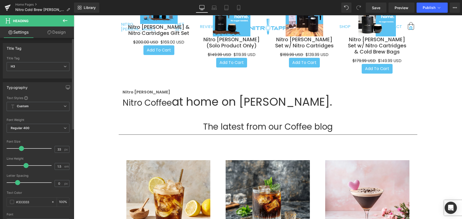
drag, startPoint x: 24, startPoint y: 149, endPoint x: 21, endPoint y: 149, distance: 3.6
click at [21, 149] on span at bounding box center [21, 148] width 5 height 5
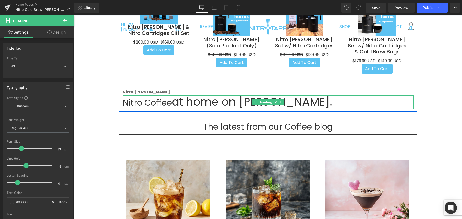
click at [184, 94] on span "at home on [PERSON_NAME]." at bounding box center [252, 102] width 160 height 16
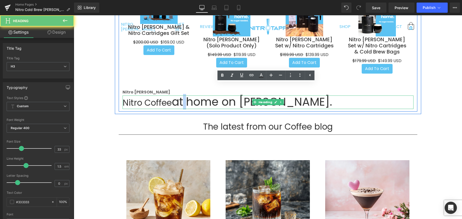
click at [184, 94] on span "at home on [PERSON_NAME]." at bounding box center [252, 102] width 160 height 16
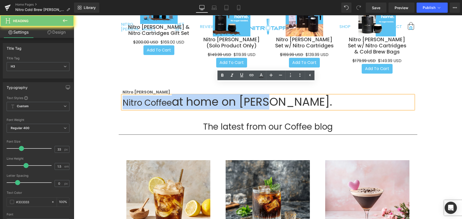
click at [184, 94] on span "at home on [PERSON_NAME]." at bounding box center [252, 102] width 160 height 16
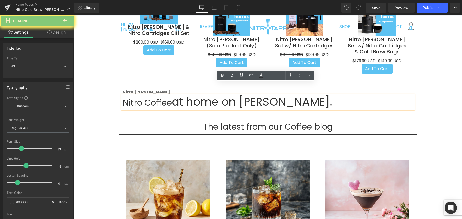
click at [185, 94] on span "at home on [PERSON_NAME]." at bounding box center [252, 102] width 160 height 16
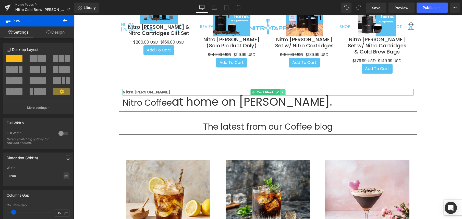
click at [281, 91] on icon at bounding box center [282, 92] width 3 height 3
click at [284, 91] on icon at bounding box center [285, 92] width 3 height 3
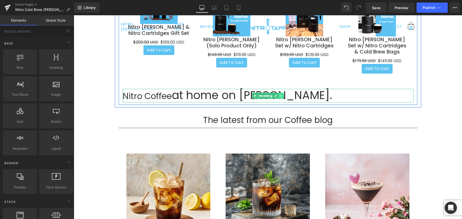
click at [279, 94] on icon at bounding box center [280, 95] width 3 height 3
click at [282, 94] on icon at bounding box center [283, 95] width 3 height 3
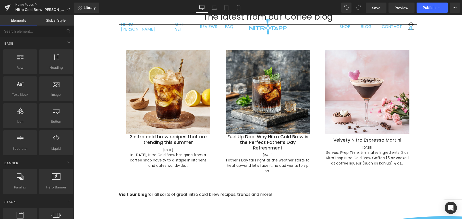
scroll to position [1312, 0]
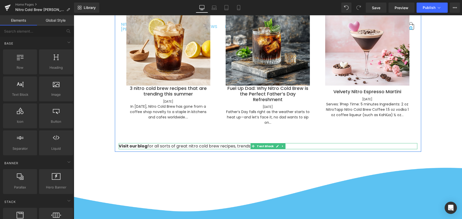
click at [146, 143] on p "Visit our blog for all sorts of great nitro cold brew recipes, trends and more!" at bounding box center [268, 146] width 298 height 6
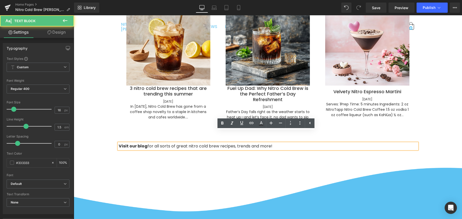
click at [144, 143] on p "Visit our blog for all sorts of great nitro cold brew recipes, trends and more!" at bounding box center [268, 146] width 298 height 6
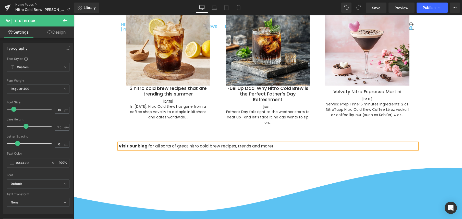
click at [74, 15] on div at bounding box center [74, 15] width 0 height 0
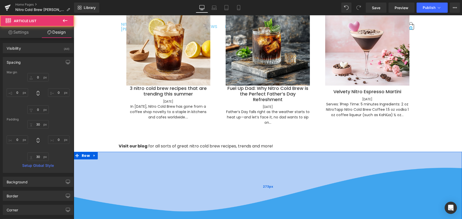
click at [109, 152] on div "273px" at bounding box center [268, 187] width 388 height 70
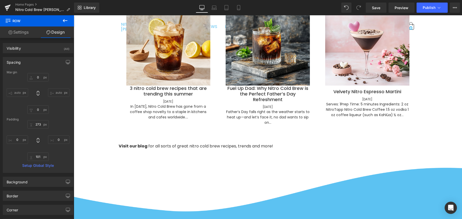
click at [183, 129] on div "(A) Image 3 nitro cold brew recipes that are trending this summer (A) Title 09 …" at bounding box center [268, 61] width 298 height 165
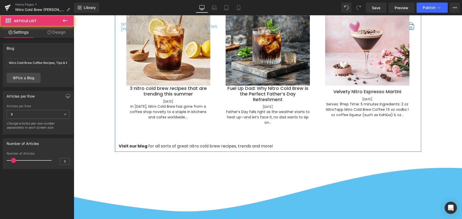
click at [197, 143] on p "Visit our blog for all sorts of great nitro cold brew recipes, trends and more!" at bounding box center [268, 146] width 298 height 6
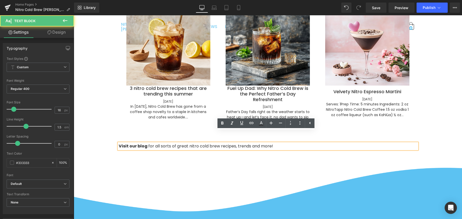
click at [267, 143] on p "Visit our blog for all sorts of great nitro cold brew recipes, trends and more!" at bounding box center [268, 146] width 298 height 6
click at [272, 143] on p "Visit our blog for all sorts of great nitro cold brew recipes, trends and more!" at bounding box center [268, 146] width 298 height 6
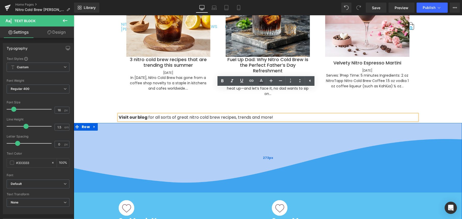
scroll to position [1355, 0]
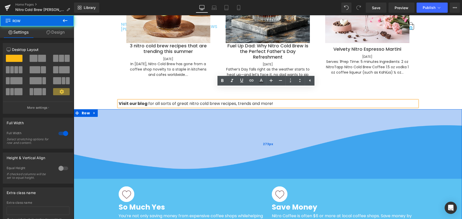
click at [225, 138] on div "273px" at bounding box center [268, 144] width 388 height 70
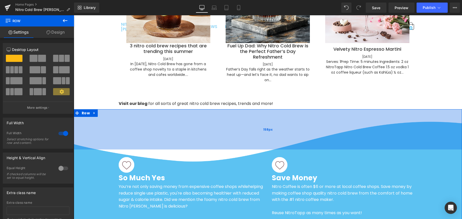
drag, startPoint x: 264, startPoint y: 155, endPoint x: 265, endPoint y: 126, distance: 29.3
click at [265, 126] on div "158px" at bounding box center [268, 129] width 388 height 40
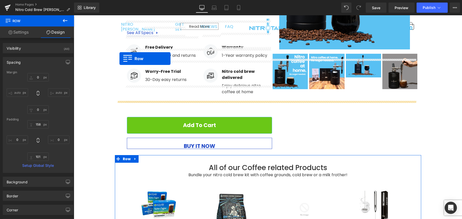
scroll to position [922, 0]
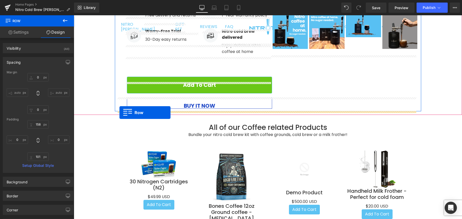
drag, startPoint x: 117, startPoint y: 93, endPoint x: 119, endPoint y: 112, distance: 19.2
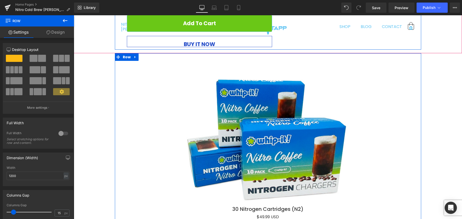
scroll to position [977, 0]
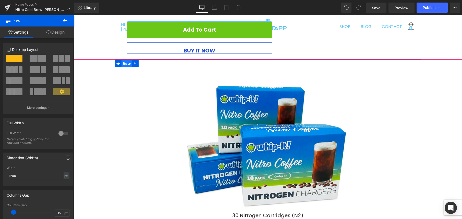
click at [126, 60] on span "Row" at bounding box center [126, 64] width 11 height 8
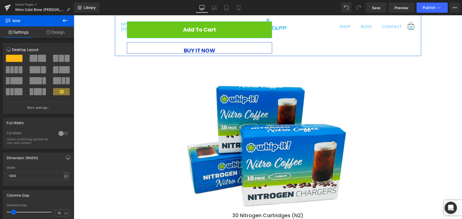
click at [66, 19] on icon at bounding box center [65, 21] width 6 height 6
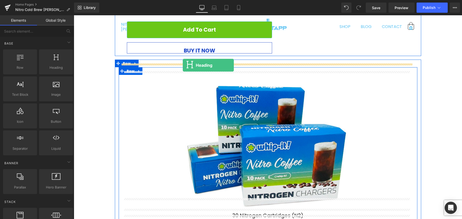
drag, startPoint x: 125, startPoint y: 75, endPoint x: 182, endPoint y: 65, distance: 58.5
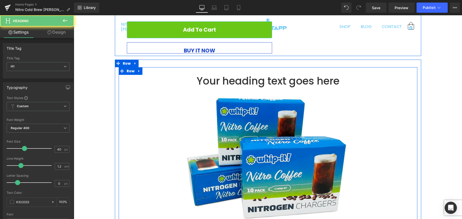
click at [238, 75] on h1 "Your heading text goes here" at bounding box center [267, 81] width 291 height 12
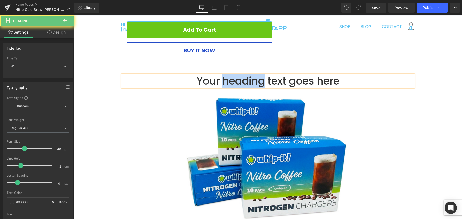
click at [238, 75] on h1 "Your heading text goes here" at bounding box center [267, 81] width 291 height 12
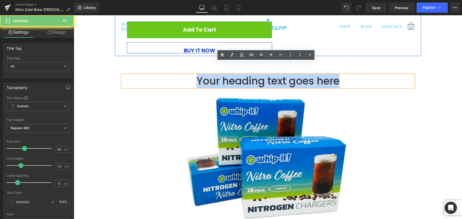
click at [238, 75] on h1 "Your heading text goes here" at bounding box center [267, 81] width 291 height 12
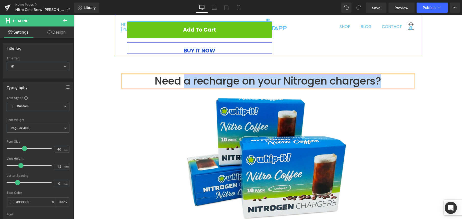
drag, startPoint x: 184, startPoint y: 69, endPoint x: 380, endPoint y: 66, distance: 196.1
click at [380, 75] on h1 "Need a recharge on your Nitrogen chargers?" at bounding box center [267, 81] width 291 height 12
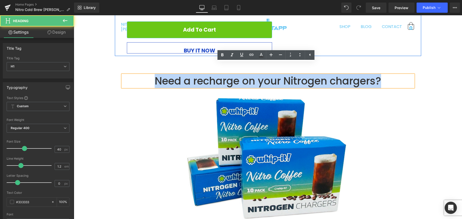
drag, startPoint x: 383, startPoint y: 69, endPoint x: 127, endPoint y: 67, distance: 256.3
click at [127, 75] on h1 "Need a recharge on your Nitrogen chargers?" at bounding box center [267, 81] width 291 height 12
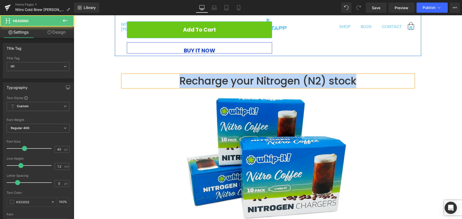
click at [168, 75] on h1 "Recharge your Nitrogen (N2) stock" at bounding box center [267, 81] width 291 height 12
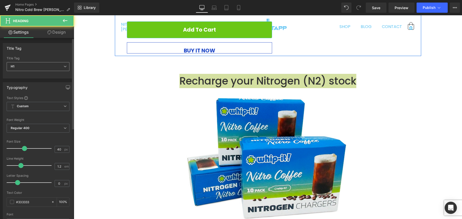
click at [36, 69] on span "H1" at bounding box center [38, 66] width 63 height 9
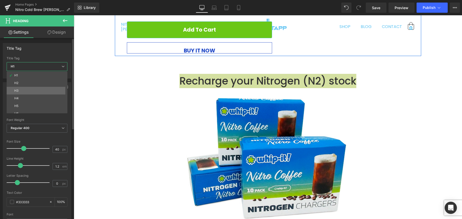
click at [32, 88] on li "H3" at bounding box center [38, 91] width 63 height 8
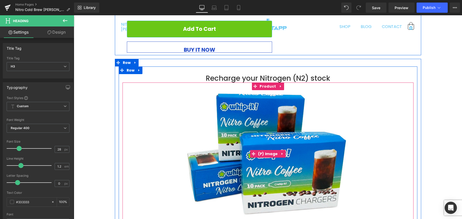
scroll to position [978, 0]
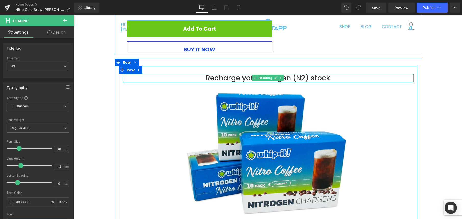
click at [319, 74] on h3 "Recharge your Nitrogen (N2) stock" at bounding box center [267, 78] width 291 height 9
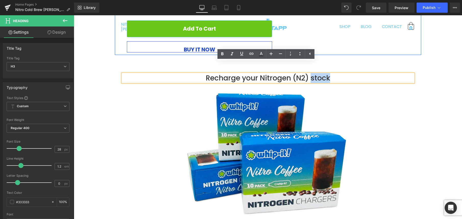
drag, startPoint x: 323, startPoint y: 66, endPoint x: 310, endPoint y: 66, distance: 13.0
click at [310, 74] on h3 "Recharge your Nitrogen (N2) stock" at bounding box center [267, 78] width 291 height 9
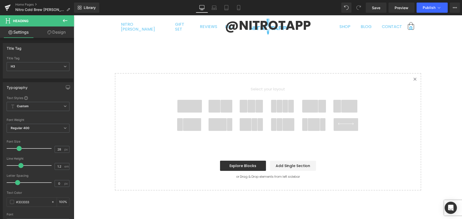
scroll to position [2441, 0]
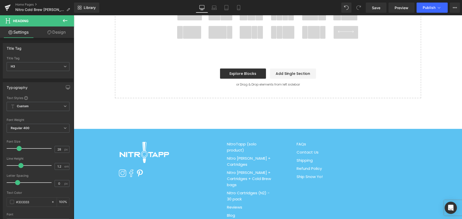
click at [324, 160] on div "NitroTapp (solo product) Nitro Tapp + Cartridges Nitro Tapp + Cartridges + Cold…" at bounding box center [297, 187] width 149 height 93
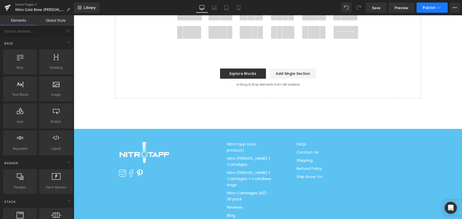
click at [429, 6] on span "Publish" at bounding box center [428, 8] width 13 height 4
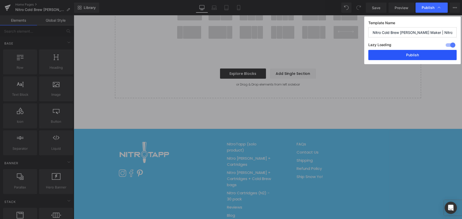
click at [415, 55] on button "Publish" at bounding box center [412, 55] width 88 height 10
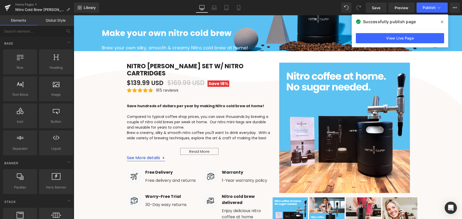
scroll to position [0, 0]
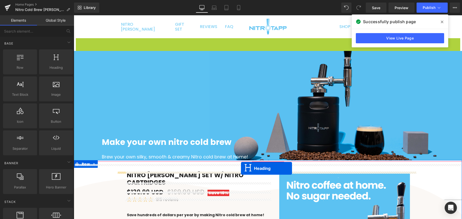
drag, startPoint x: 254, startPoint y: 42, endPoint x: 241, endPoint y: 168, distance: 126.9
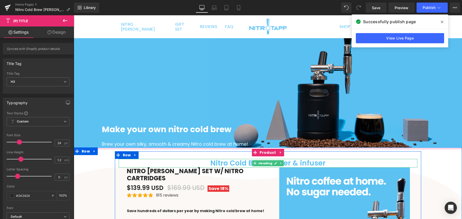
click at [239, 163] on h1 "Nitro Cold Brew Maker & infuser" at bounding box center [268, 163] width 298 height 9
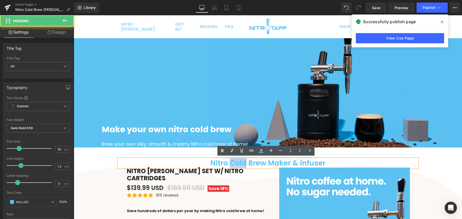
click at [239, 163] on h1 "Nitro Cold Brew Maker & infuser" at bounding box center [268, 163] width 298 height 9
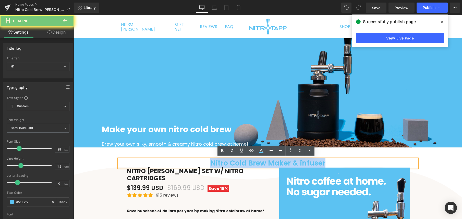
click at [239, 163] on h1 "Nitro Cold Brew Maker & infuser" at bounding box center [268, 163] width 298 height 9
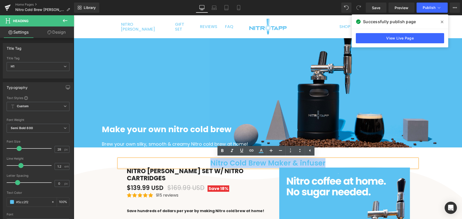
click at [241, 163] on h1 "Nitro Cold Brew Maker & infuser" at bounding box center [268, 163] width 298 height 9
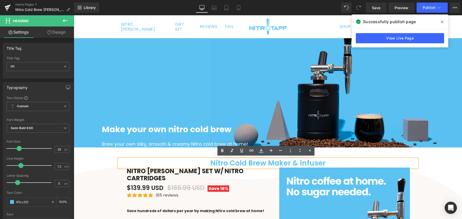
click at [226, 163] on h1 "Nitro Cold Brew Maker & infuser" at bounding box center [268, 163] width 298 height 9
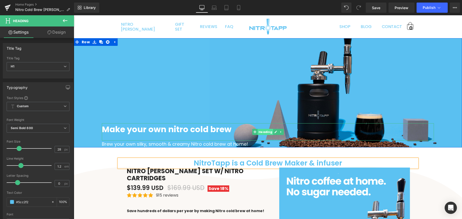
click at [262, 132] on span "Heading" at bounding box center [265, 132] width 16 height 6
click at [279, 132] on icon at bounding box center [280, 132] width 3 height 3
click at [282, 132] on icon at bounding box center [283, 132] width 3 height 3
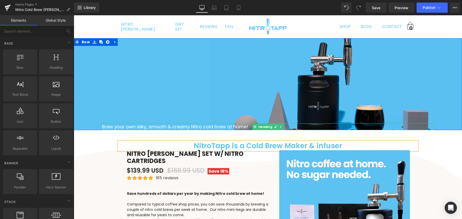
click at [232, 126] on span "Brew your own silky, smooth & creamy Nitro cold brew at home!" at bounding box center [175, 127] width 146 height 6
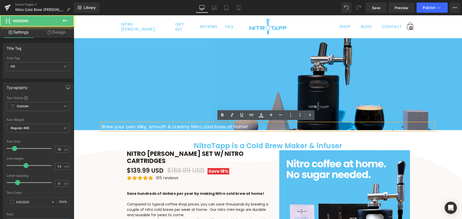
click at [253, 126] on div "Brew your own silky, smooth & creamy Nitro cold brew at home!" at bounding box center [268, 126] width 332 height 7
click at [257, 124] on div "Brew your own silky, smooth & creamy Nitro cold brew at home!" at bounding box center [268, 126] width 332 height 7
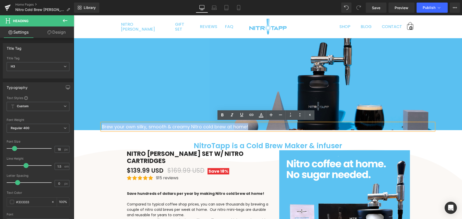
drag, startPoint x: 253, startPoint y: 126, endPoint x: 110, endPoint y: 121, distance: 143.5
click at [110, 121] on div "Brew your own silky, smooth & creamy Nitro cold brew at home! Heading Row 334px…" at bounding box center [268, 84] width 388 height 92
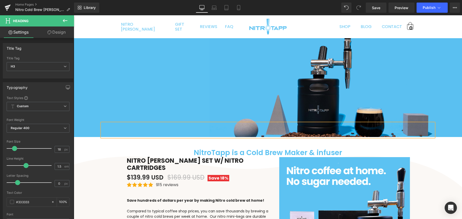
click at [158, 108] on div "Heading Row 334px 110px 110px" at bounding box center [268, 87] width 388 height 99
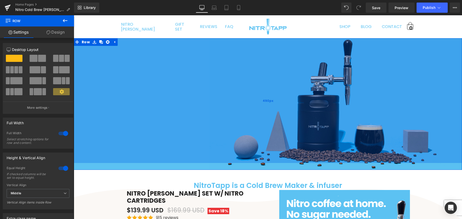
drag, startPoint x: 263, startPoint y: 120, endPoint x: 264, endPoint y: 159, distance: 38.5
click at [264, 160] on div "490px" at bounding box center [268, 100] width 388 height 125
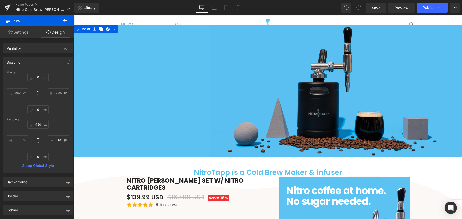
scroll to position [21, 0]
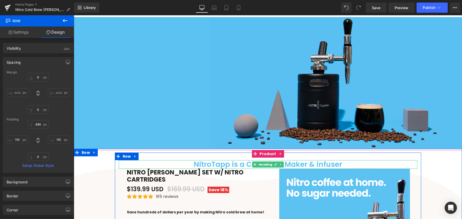
click at [226, 165] on h1 "NitroTapp is a Cold Brew Maker & infuser" at bounding box center [268, 164] width 298 height 9
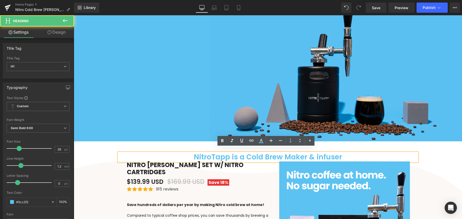
scroll to position [36, 0]
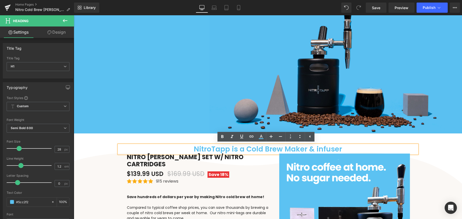
click at [288, 149] on h1 "NitroTapp is a Cold Brew Maker & infuser" at bounding box center [268, 149] width 298 height 9
click at [303, 149] on h1 "NitroTapp is a Cold Brew Maker & infuser" at bounding box center [268, 149] width 298 height 9
click at [317, 149] on h1 "NitroTapp is a Cold Brew Maker & infuser" at bounding box center [268, 149] width 298 height 9
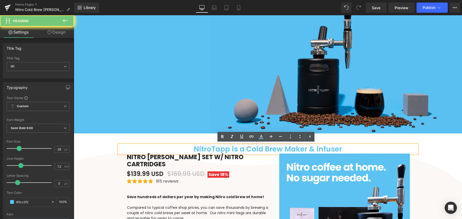
click at [334, 148] on h1 "NitroTapp is a Cold Brew Maker & infuser" at bounding box center [268, 149] width 298 height 9
click at [340, 148] on h1 "NitroTapp is a Cold Brew Maker & infuser" at bounding box center [268, 149] width 298 height 9
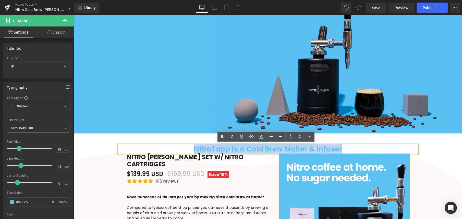
drag, startPoint x: 346, startPoint y: 147, endPoint x: 166, endPoint y: 144, distance: 180.8
click at [167, 150] on h1 "NitroTapp is a Cold Brew Maker & infuser" at bounding box center [268, 149] width 298 height 9
click at [166, 145] on div "NitroTapp is a Cold Brew Maker & infuser" at bounding box center [268, 149] width 298 height 9
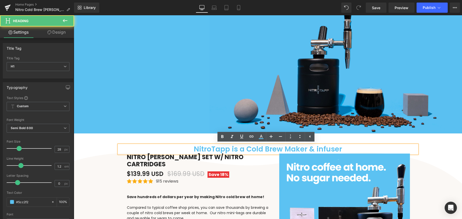
click at [201, 148] on h1 "NitroTapp is a Cold Brew Maker & infuser" at bounding box center [268, 149] width 298 height 9
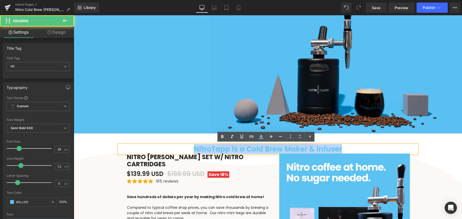
click at [201, 148] on h1 "NitroTapp is a Cold Brew Maker & infuser" at bounding box center [268, 149] width 298 height 9
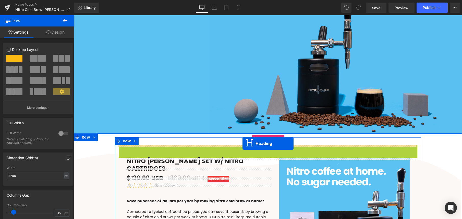
drag, startPoint x: 251, startPoint y: 150, endPoint x: 242, endPoint y: 144, distance: 11.1
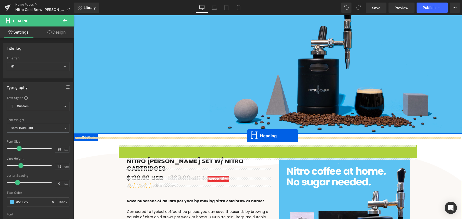
drag, startPoint x: 252, startPoint y: 149, endPoint x: 247, endPoint y: 136, distance: 13.9
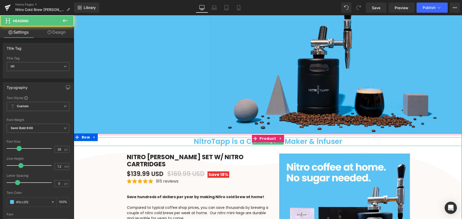
click at [245, 139] on h1 "NitroTapp is a Cold Brew Maker & infuser" at bounding box center [268, 141] width 388 height 9
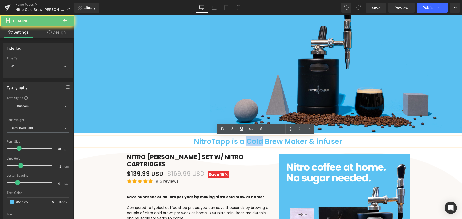
click at [245, 139] on h1 "NitroTapp is a Cold Brew Maker & infuser" at bounding box center [268, 141] width 388 height 9
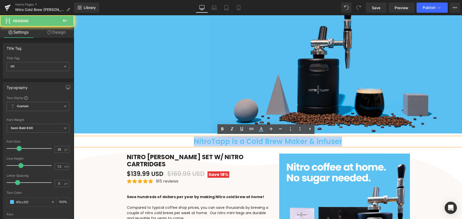
click at [202, 144] on h1 "NitroTapp is a Cold Brew Maker & infuser" at bounding box center [268, 141] width 388 height 9
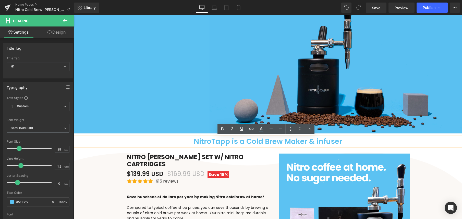
click at [74, 15] on div at bounding box center [74, 15] width 0 height 0
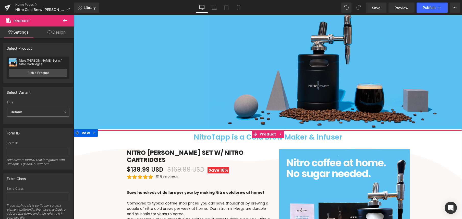
scroll to position [45, 0]
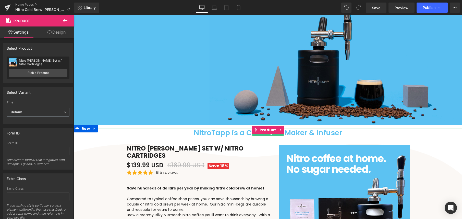
click at [193, 134] on h1 "NitroTapp is a Cold Brew Maker & infuser" at bounding box center [268, 133] width 388 height 9
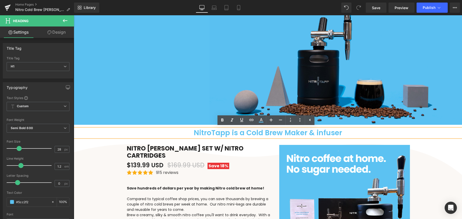
paste div
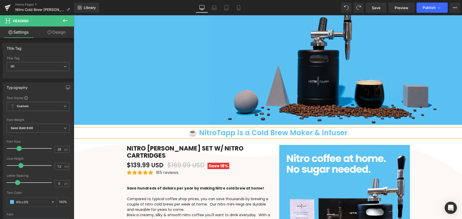
drag, startPoint x: 107, startPoint y: 159, endPoint x: 111, endPoint y: 156, distance: 4.4
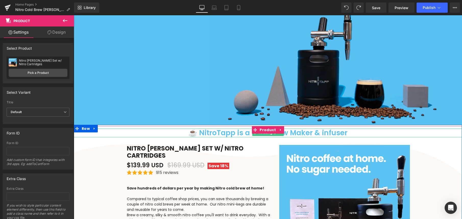
click at [342, 134] on h1 "☕ NitroTapp is a Cold Brew Maker & infuser" at bounding box center [268, 133] width 388 height 9
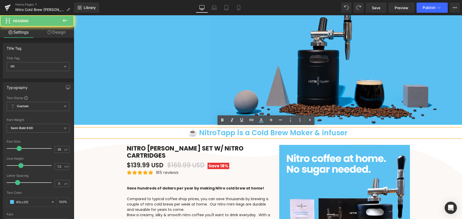
click at [347, 134] on h1 "☕ NitroTapp is a Cold Brew Maker & infuser" at bounding box center [268, 133] width 388 height 9
click at [328, 135] on h1 "☕ NitroTapp is a Cold Brew Maker & infuser" at bounding box center [268, 133] width 388 height 9
click at [349, 133] on h1 "☕ NitroTapp is a Cold Brew Maker & infuser" at bounding box center [268, 133] width 388 height 9
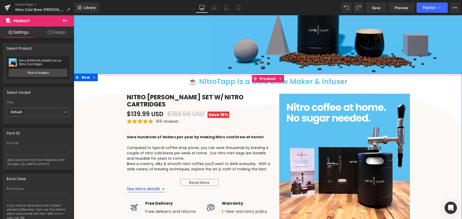
scroll to position [107, 0]
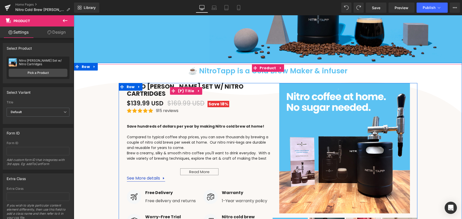
click at [153, 86] on link "Nitro [PERSON_NAME] Set w/ Nitro Cartridges" at bounding box center [199, 90] width 145 height 15
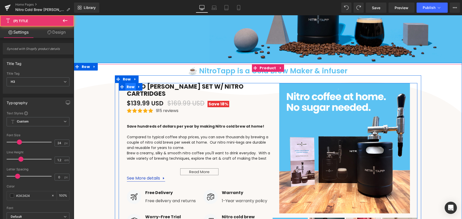
click at [130, 87] on span "Row" at bounding box center [130, 87] width 11 height 8
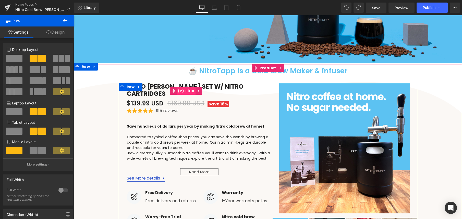
click at [180, 87] on span "(P) Title" at bounding box center [185, 91] width 19 height 8
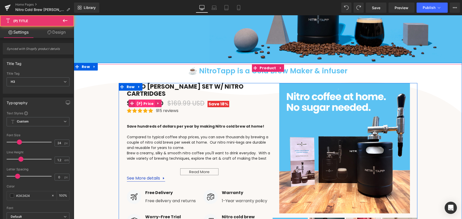
click at [144, 100] on span "(P) Price" at bounding box center [145, 104] width 20 height 8
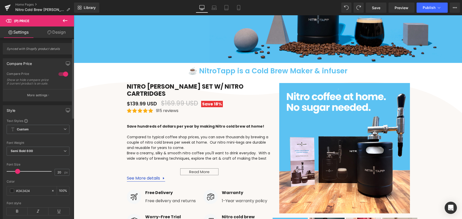
click at [18, 174] on span at bounding box center [17, 171] width 5 height 5
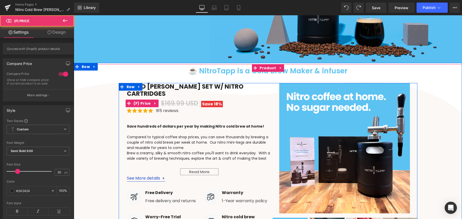
click at [172, 99] on span "$169.99 USD" at bounding box center [179, 103] width 37 height 8
click at [189, 99] on span "$169.99 USD" at bounding box center [179, 103] width 37 height 8
click at [147, 100] on span "(P) Price" at bounding box center [142, 104] width 20 height 8
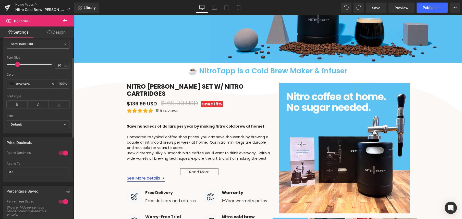
scroll to position [41, 0]
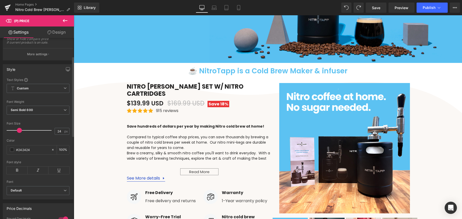
click at [18, 133] on span at bounding box center [19, 130] width 5 height 5
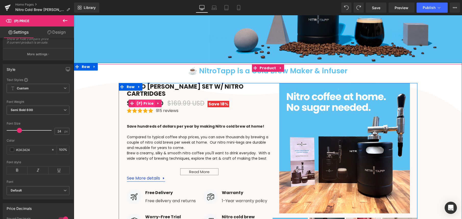
click at [141, 100] on span "(P) Price" at bounding box center [145, 104] width 20 height 8
click at [133, 100] on span at bounding box center [132, 104] width 7 height 8
click at [157, 102] on icon at bounding box center [159, 104] width 4 height 4
click at [188, 99] on span "$169.99 USD" at bounding box center [185, 103] width 37 height 8
click at [154, 102] on icon at bounding box center [155, 104] width 4 height 4
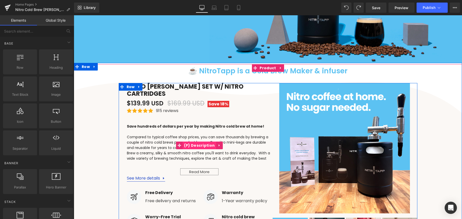
click at [195, 142] on span "(P) Description" at bounding box center [199, 146] width 33 height 8
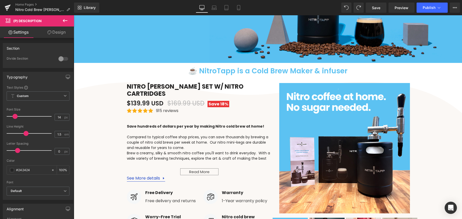
click at [55, 34] on link "Design" at bounding box center [56, 32] width 37 height 11
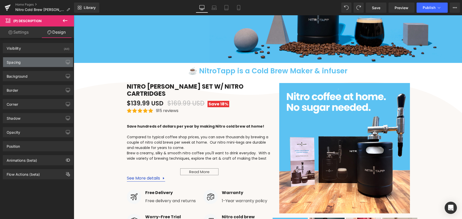
click at [24, 59] on div "Spacing" at bounding box center [38, 62] width 70 height 10
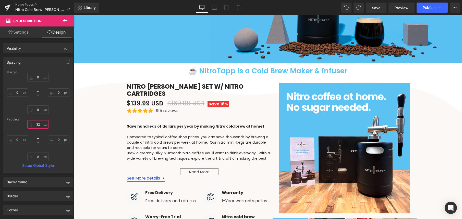
click at [38, 125] on input "32" at bounding box center [37, 124] width 21 height 8
click at [31, 127] on input "32" at bounding box center [37, 124] width 21 height 8
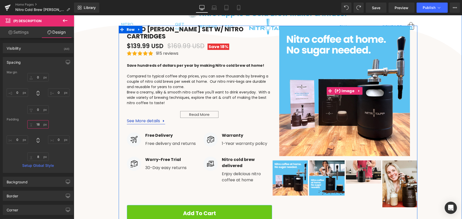
scroll to position [159, 0]
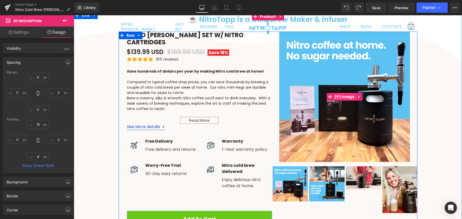
click at [345, 96] on span "(P) Image" at bounding box center [344, 97] width 22 height 8
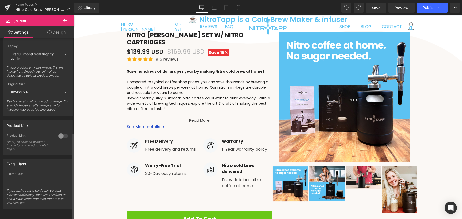
scroll to position [200, 0]
click at [60, 133] on div at bounding box center [63, 136] width 12 height 8
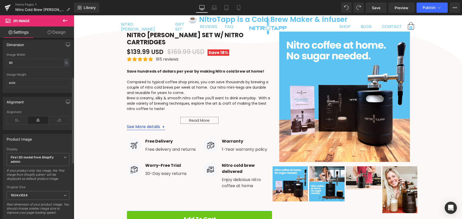
scroll to position [0, 0]
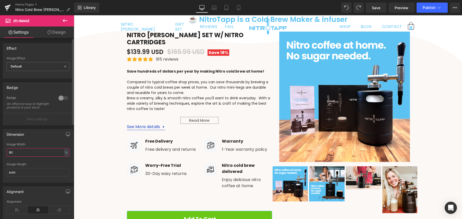
drag, startPoint x: 24, startPoint y: 155, endPoint x: 0, endPoint y: 154, distance: 23.7
click at [0, 154] on div "Dimension 90% Image Width 90 % % px auto Image Height auto" at bounding box center [38, 153] width 76 height 57
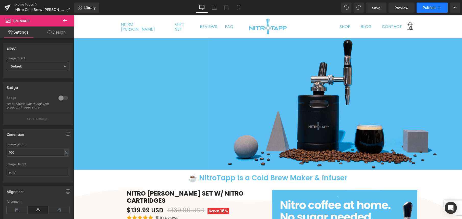
click at [429, 8] on span "Publish" at bounding box center [428, 8] width 13 height 4
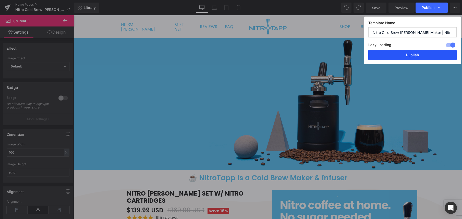
click at [425, 55] on button "Publish" at bounding box center [412, 55] width 88 height 10
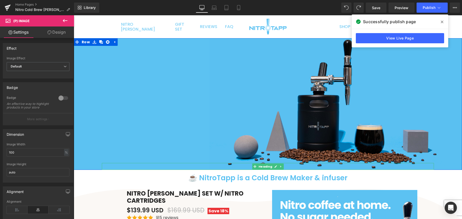
click at [315, 167] on div at bounding box center [268, 166] width 332 height 7
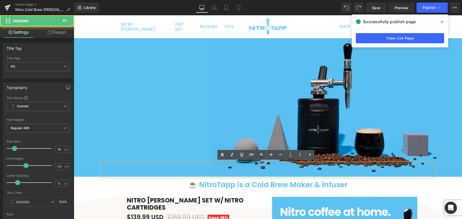
click at [270, 171] on div at bounding box center [268, 170] width 332 height 14
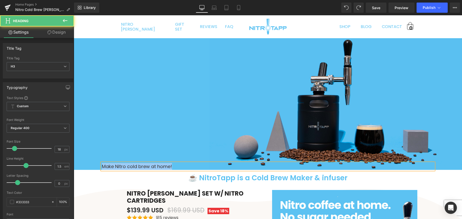
drag, startPoint x: 126, startPoint y: 165, endPoint x: 98, endPoint y: 165, distance: 27.5
click at [98, 165] on div "Make Nitro cold brew at home! Heading Row 490px 110px 110px" at bounding box center [268, 104] width 388 height 132
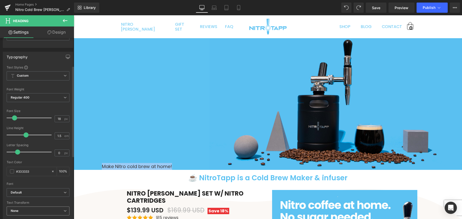
scroll to position [96, 0]
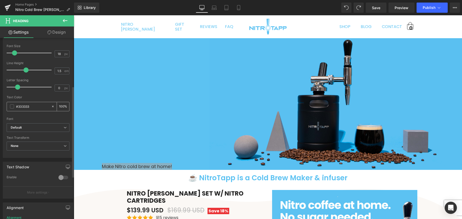
click at [13, 106] on span at bounding box center [12, 107] width 4 height 4
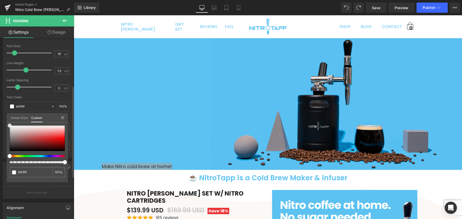
drag, startPoint x: 4, startPoint y: 121, endPoint x: 13, endPoint y: 117, distance: 10.3
click at [0, 117] on div "Typography Text Styles Custom Custom Setup Global Style Custom Setup Global Sty…" at bounding box center [38, 70] width 76 height 175
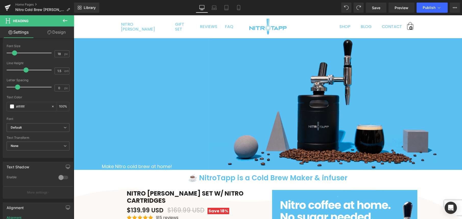
click at [424, 8] on span "Publish" at bounding box center [428, 8] width 13 height 4
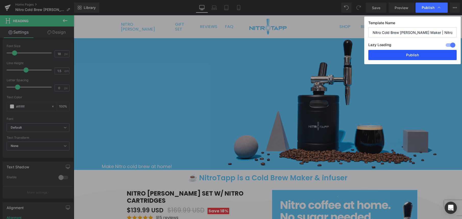
click at [421, 54] on button "Publish" at bounding box center [412, 55] width 88 height 10
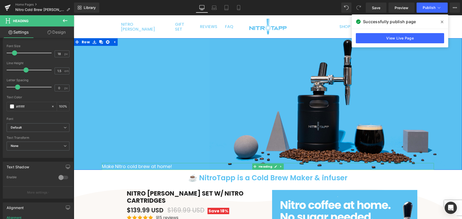
click at [115, 167] on div "Make Nitro cold brew at home!" at bounding box center [268, 166] width 332 height 7
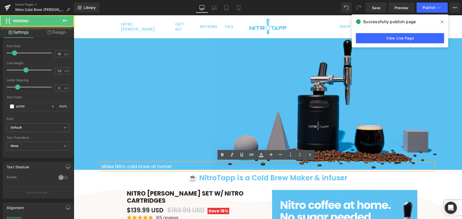
click at [204, 168] on div "Make Nitro cold brew at home!" at bounding box center [268, 166] width 332 height 7
click at [204, 159] on div "Make Nitro cold brew at home! Heading Row 490px 110px 110px" at bounding box center [268, 104] width 388 height 132
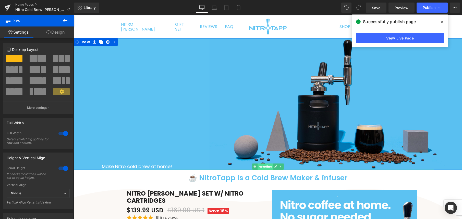
click at [264, 168] on span "Heading" at bounding box center [265, 167] width 16 height 6
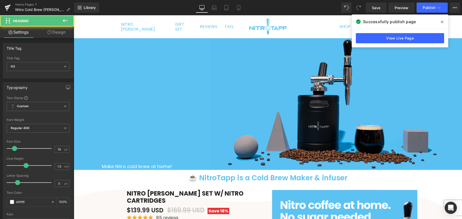
click at [154, 164] on div "Make Nitro cold brew at home!" at bounding box center [268, 166] width 332 height 7
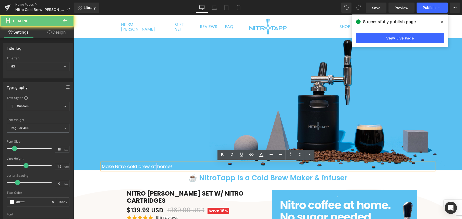
click at [154, 164] on div "Make Nitro cold brew at home!" at bounding box center [268, 166] width 332 height 7
click at [154, 165] on div "Make Nitro cold brew at home!" at bounding box center [268, 166] width 332 height 7
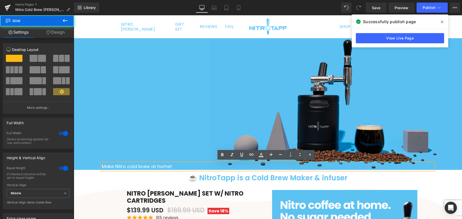
click at [177, 86] on div "Make Nitro cold brew at home! Heading Row 490px 110px 110px" at bounding box center [268, 104] width 388 height 132
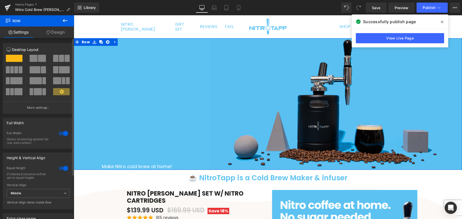
drag, startPoint x: 15, startPoint y: 60, endPoint x: 30, endPoint y: 52, distance: 16.8
click at [15, 60] on span at bounding box center [14, 58] width 17 height 7
click at [86, 41] on span "Row" at bounding box center [85, 42] width 11 height 8
click at [86, 42] on span "Row" at bounding box center [85, 42] width 11 height 8
click at [55, 33] on link "Design" at bounding box center [55, 32] width 37 height 11
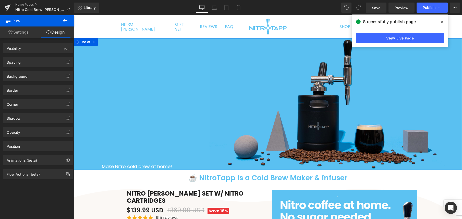
click at [26, 32] on link "Settings" at bounding box center [18, 32] width 37 height 11
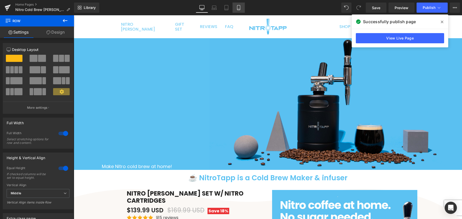
click at [242, 8] on link "Mobile" at bounding box center [238, 8] width 12 height 10
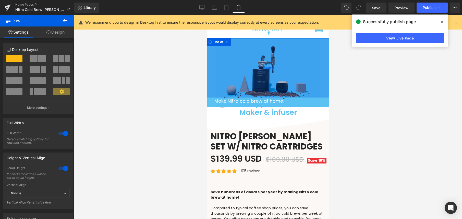
drag, startPoint x: 237, startPoint y: 46, endPoint x: 236, endPoint y: 91, distance: 44.9
click at [235, 92] on div "233px" at bounding box center [267, 67] width 122 height 59
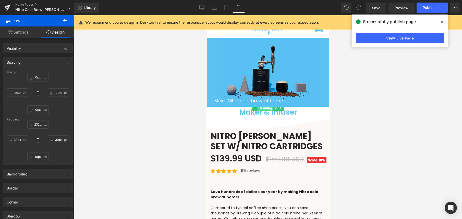
click at [261, 109] on span "Heading" at bounding box center [265, 108] width 16 height 6
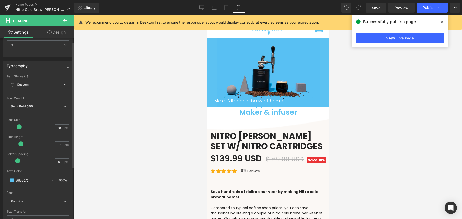
scroll to position [84, 0]
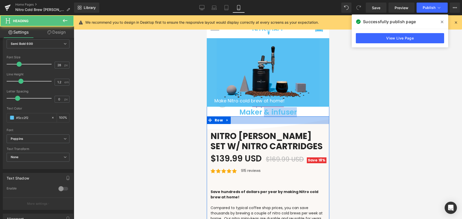
drag, startPoint x: 240, startPoint y: 115, endPoint x: 241, endPoint y: 120, distance: 4.9
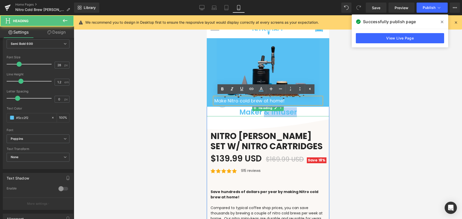
click at [242, 112] on h1 "☕ NitroTapp is a Cold Brew Maker & infuser" at bounding box center [267, 107] width 122 height 17
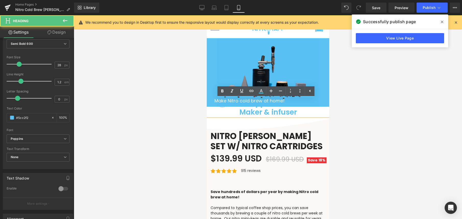
click at [257, 110] on h1 "☕ NitroTapp is a Cold Brew Maker & infuser" at bounding box center [267, 107] width 122 height 17
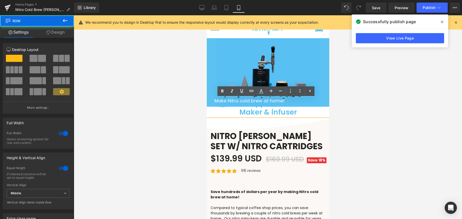
click at [312, 107] on div "Make Nitro cold brew at home! Heading Row 232px 110px 110px" at bounding box center [267, 72] width 122 height 69
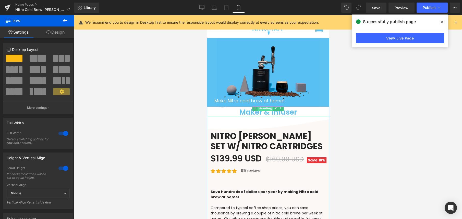
click at [262, 108] on span "Heading" at bounding box center [265, 108] width 16 height 6
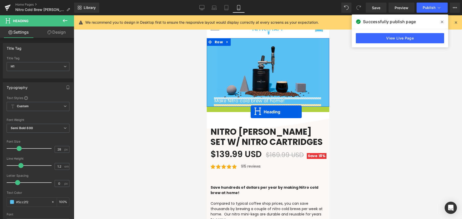
drag, startPoint x: 250, startPoint y: 108, endPoint x: 250, endPoint y: 113, distance: 4.9
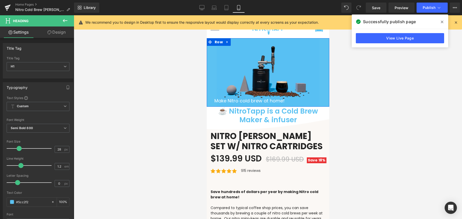
click at [177, 98] on div at bounding box center [268, 117] width 388 height 204
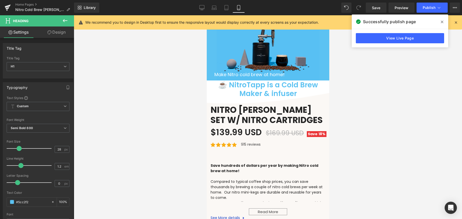
scroll to position [27, 0]
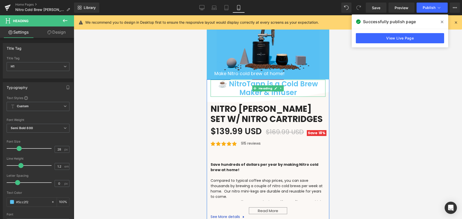
click at [247, 86] on h1 "☕ NitroTapp is a Cold Brew Maker & infuser" at bounding box center [267, 88] width 115 height 17
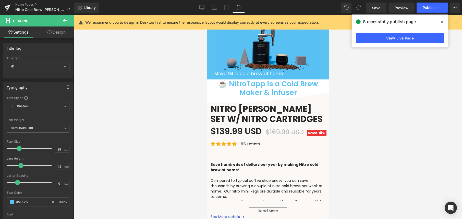
click at [48, 34] on icon at bounding box center [49, 32] width 4 height 4
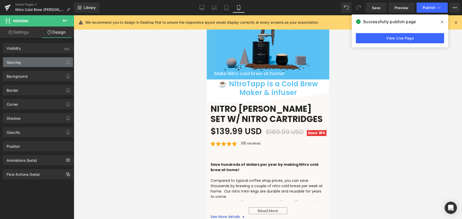
click at [22, 61] on div "Spacing" at bounding box center [38, 62] width 70 height 10
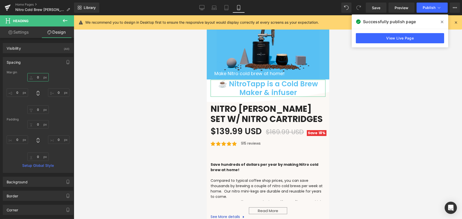
drag, startPoint x: 38, startPoint y: 78, endPoint x: 31, endPoint y: 78, distance: 7.1
click at [31, 78] on input "0" at bounding box center [37, 77] width 21 height 8
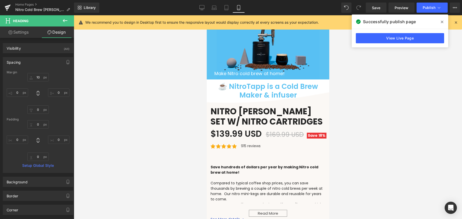
click at [156, 93] on div at bounding box center [268, 117] width 388 height 204
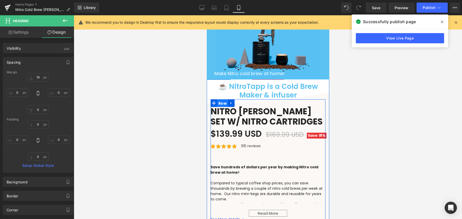
click at [220, 104] on span "Row" at bounding box center [222, 104] width 11 height 8
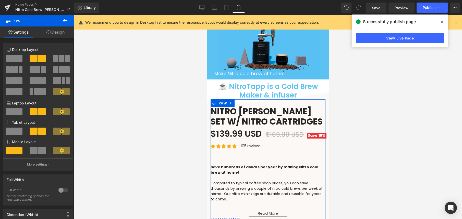
click at [56, 34] on link "Design" at bounding box center [55, 32] width 37 height 11
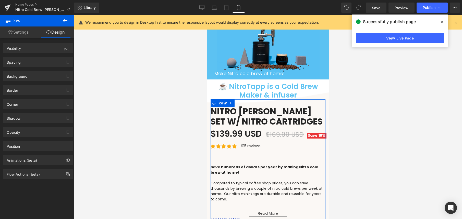
click at [24, 34] on link "Settings" at bounding box center [18, 32] width 37 height 11
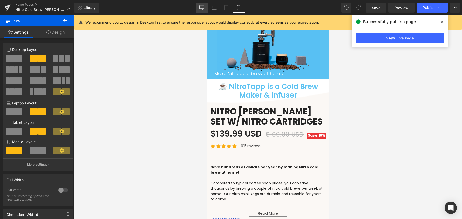
click at [199, 8] on icon at bounding box center [201, 7] width 5 height 5
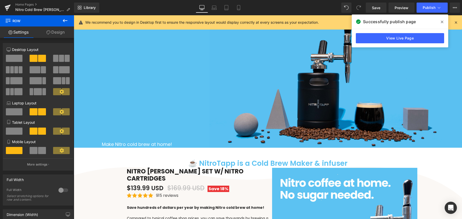
scroll to position [0, 0]
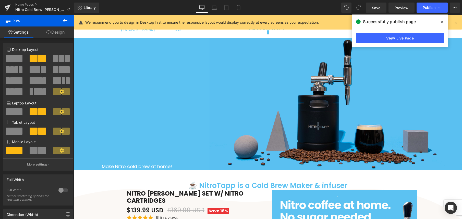
drag, startPoint x: 235, startPoint y: 21, endPoint x: 244, endPoint y: 20, distance: 9.2
click at [235, 20] on p "We recommend you to design in Desktop first to ensure the responsive layout wou…" at bounding box center [201, 23] width 233 height 6
click at [441, 21] on icon at bounding box center [441, 22] width 3 height 4
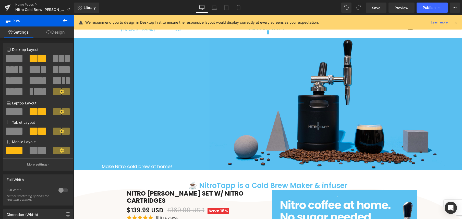
click at [456, 21] on icon at bounding box center [455, 22] width 5 height 5
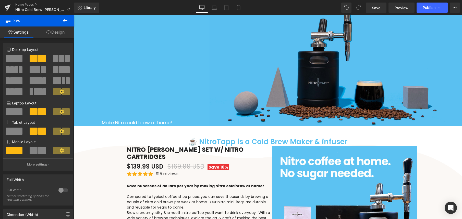
scroll to position [69, 0]
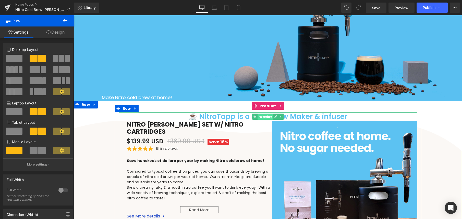
click at [259, 116] on span "Heading" at bounding box center [265, 117] width 16 height 6
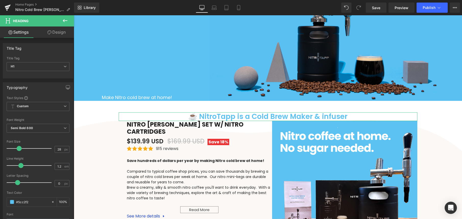
click at [54, 33] on link "Design" at bounding box center [56, 32] width 37 height 11
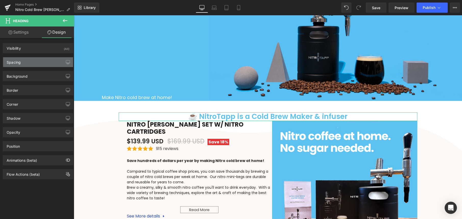
click at [32, 62] on div "Spacing" at bounding box center [38, 62] width 70 height 10
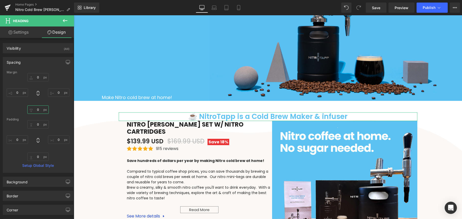
drag, startPoint x: 39, startPoint y: 110, endPoint x: 32, endPoint y: 109, distance: 6.8
click at [32, 109] on input "0" at bounding box center [37, 110] width 21 height 8
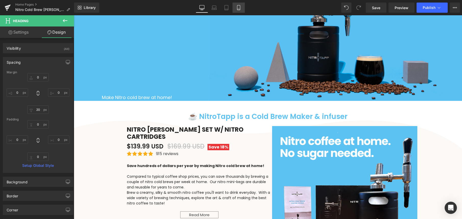
click at [239, 7] on icon at bounding box center [238, 7] width 5 height 5
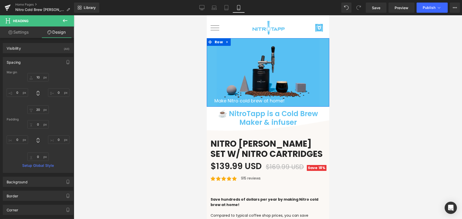
click at [243, 101] on div "Make Nitro cold brew at home!" at bounding box center [267, 100] width 107 height 7
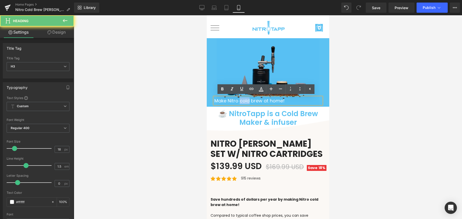
click at [243, 101] on div "Make Nitro cold brew at home!" at bounding box center [267, 100] width 107 height 7
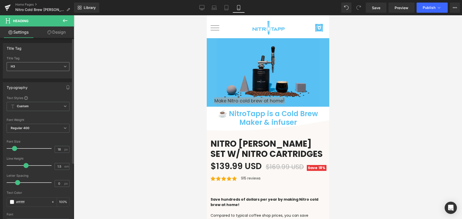
click at [45, 70] on span "H3" at bounding box center [38, 66] width 63 height 9
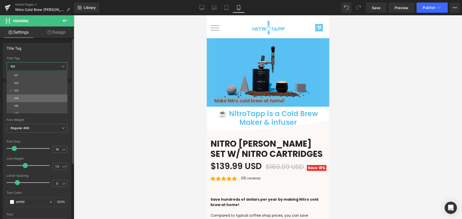
click at [40, 98] on li "H4" at bounding box center [38, 99] width 63 height 8
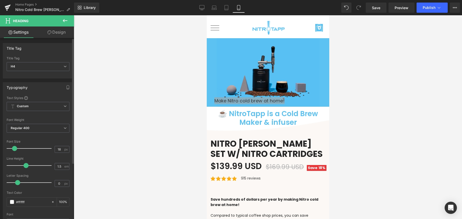
click at [38, 59] on div "Title Tag" at bounding box center [38, 59] width 63 height 4
click at [38, 63] on span "H4" at bounding box center [38, 66] width 63 height 9
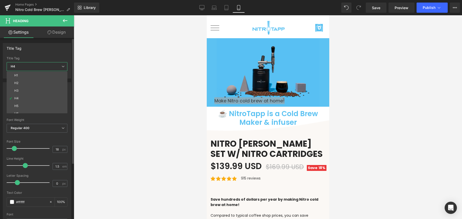
click at [38, 66] on span "H4" at bounding box center [37, 66] width 61 height 9
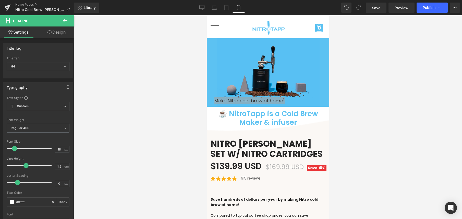
click at [56, 34] on link "Design" at bounding box center [56, 32] width 37 height 11
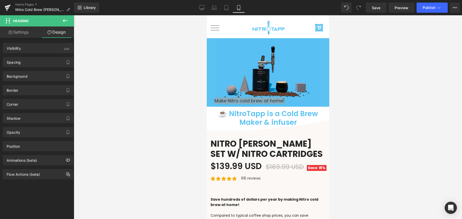
drag, startPoint x: 197, startPoint y: 115, endPoint x: 204, endPoint y: 102, distance: 14.7
click at [197, 115] on div at bounding box center [268, 117] width 388 height 204
click at [253, 102] on icon at bounding box center [254, 100] width 3 height 3
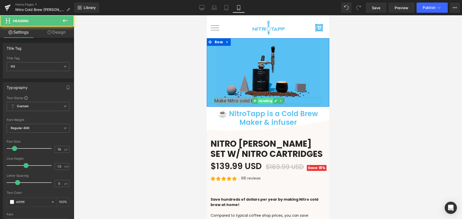
click at [259, 100] on span "Heading" at bounding box center [265, 101] width 16 height 6
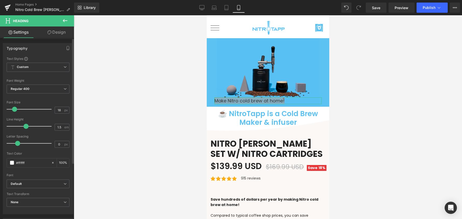
scroll to position [161, 0]
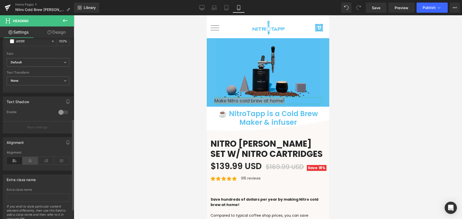
click at [33, 162] on icon at bounding box center [30, 161] width 16 height 8
click at [130, 87] on div at bounding box center [268, 117] width 388 height 204
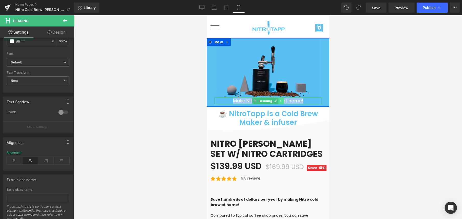
click at [280, 101] on link at bounding box center [280, 101] width 5 height 6
click at [293, 102] on div "Make Nitro cold brew at home!" at bounding box center [267, 100] width 107 height 7
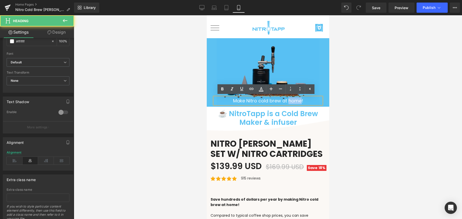
click at [293, 102] on div "Make Nitro cold brew at home!" at bounding box center [267, 100] width 107 height 7
click at [297, 101] on div "Make Nitro cold brew at home!" at bounding box center [267, 100] width 107 height 7
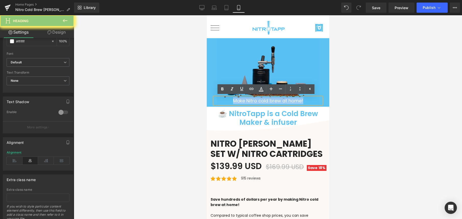
click at [297, 101] on div "Make Nitro cold brew at home!" at bounding box center [267, 100] width 107 height 7
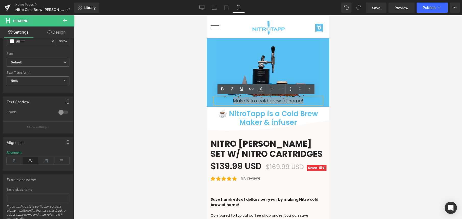
click at [340, 93] on div at bounding box center [268, 117] width 388 height 204
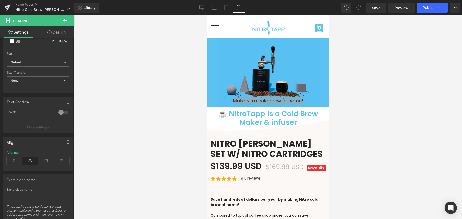
click at [160, 70] on div at bounding box center [268, 117] width 388 height 204
click at [363, 57] on div at bounding box center [268, 117] width 388 height 204
click at [206, 9] on link "Desktop" at bounding box center [202, 8] width 12 height 10
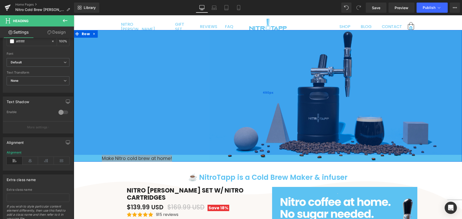
scroll to position [0, 0]
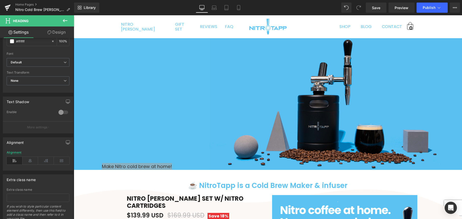
click at [74, 15] on div at bounding box center [74, 15] width 0 height 0
click at [29, 161] on icon at bounding box center [30, 161] width 16 height 8
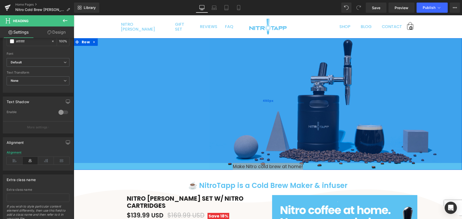
click at [142, 153] on div "490px" at bounding box center [268, 100] width 388 height 125
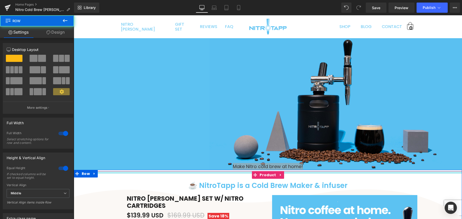
click at [151, 172] on div at bounding box center [268, 172] width 388 height 3
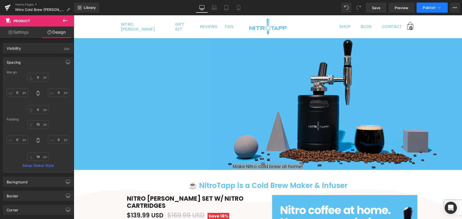
click at [434, 10] on button "Publish" at bounding box center [431, 8] width 31 height 10
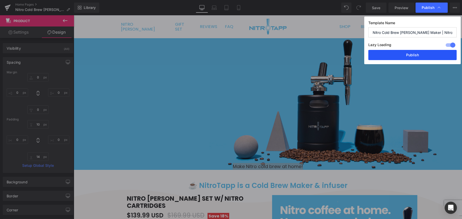
click at [410, 55] on button "Publish" at bounding box center [412, 55] width 88 height 10
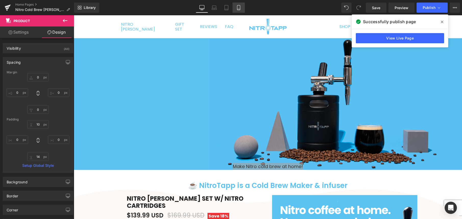
click at [239, 7] on icon at bounding box center [238, 7] width 5 height 5
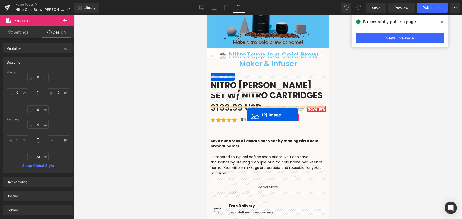
scroll to position [53, 0]
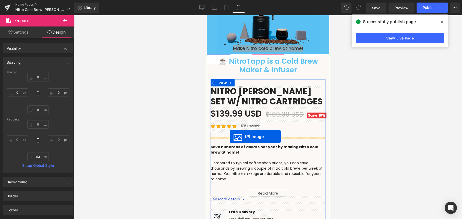
drag, startPoint x: 251, startPoint y: 136, endPoint x: 229, endPoint y: 137, distance: 21.9
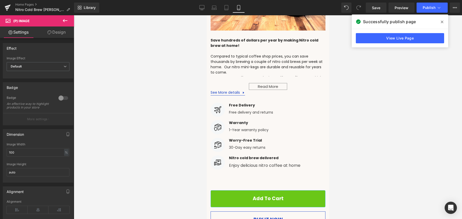
scroll to position [410, 0]
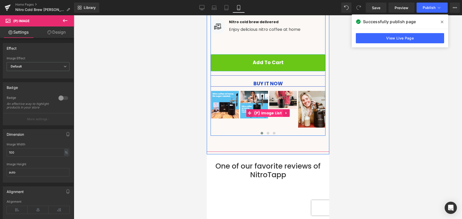
click at [260, 112] on span "(P) Image List" at bounding box center [267, 113] width 30 height 8
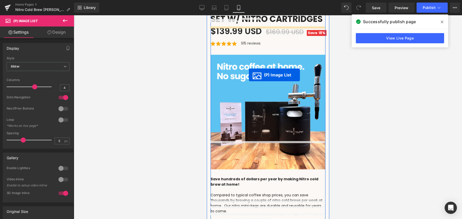
scroll to position [163, 0]
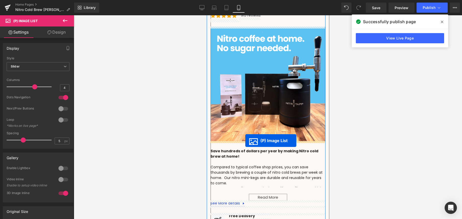
drag, startPoint x: 245, startPoint y: 113, endPoint x: 245, endPoint y: 141, distance: 27.8
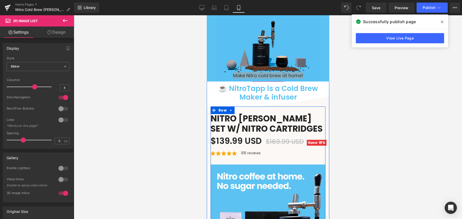
scroll to position [0, 0]
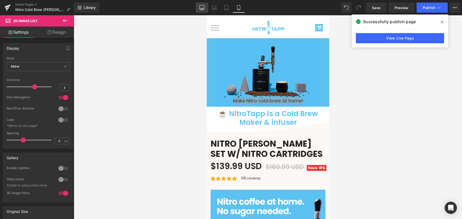
click at [200, 9] on icon at bounding box center [201, 7] width 5 height 5
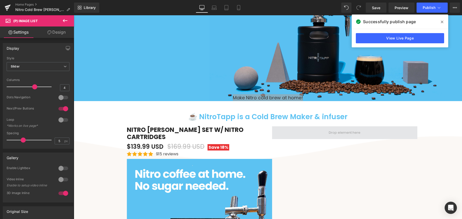
scroll to position [93, 0]
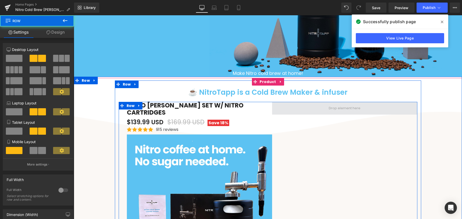
click at [357, 109] on span at bounding box center [344, 109] width 35 height 8
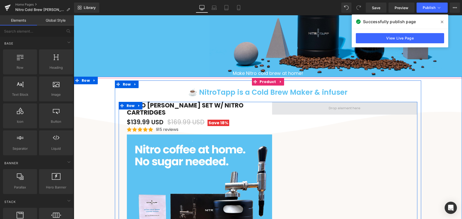
click at [318, 108] on span at bounding box center [344, 108] width 145 height 13
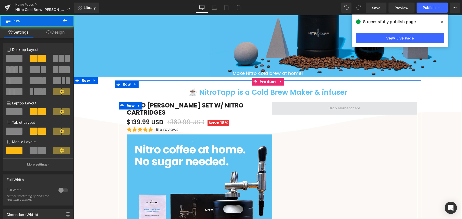
click at [347, 108] on span at bounding box center [344, 109] width 35 height 8
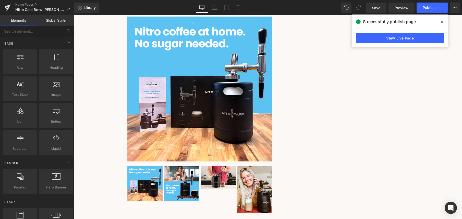
scroll to position [102, 0]
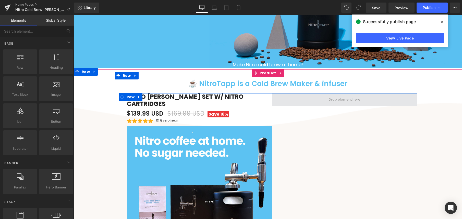
click at [333, 98] on span at bounding box center [344, 100] width 35 height 8
click at [130, 97] on span "Row" at bounding box center [130, 97] width 11 height 8
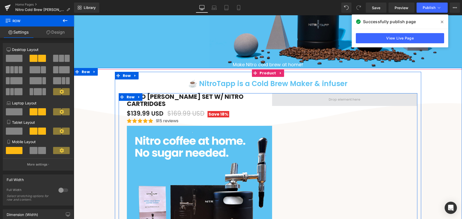
click at [379, 102] on span at bounding box center [344, 99] width 145 height 13
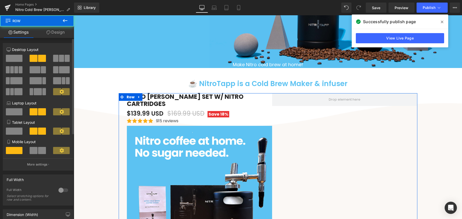
click at [17, 58] on span at bounding box center [14, 58] width 17 height 7
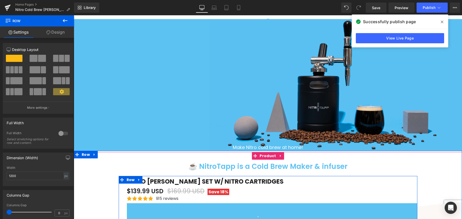
scroll to position [0, 0]
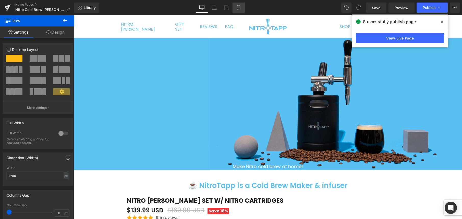
click at [238, 7] on icon at bounding box center [238, 7] width 5 height 5
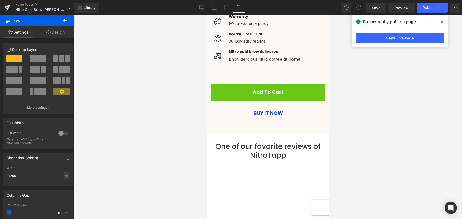
scroll to position [386, 0]
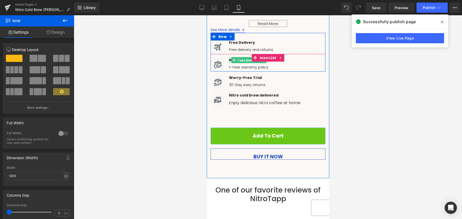
click at [236, 58] on span "Text Block" at bounding box center [245, 60] width 19 height 6
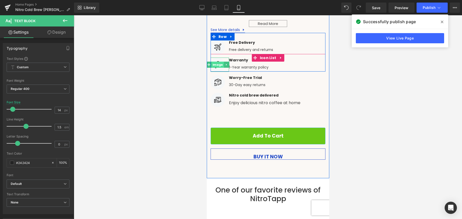
click at [212, 64] on span "Image" at bounding box center [217, 65] width 12 height 6
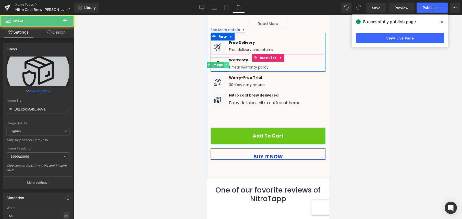
click at [223, 63] on link at bounding box center [225, 65] width 5 height 6
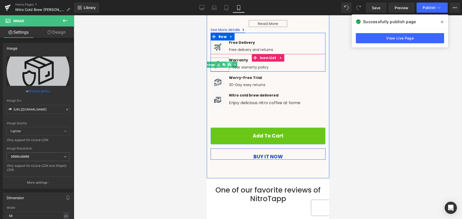
click at [227, 64] on icon at bounding box center [228, 64] width 3 height 3
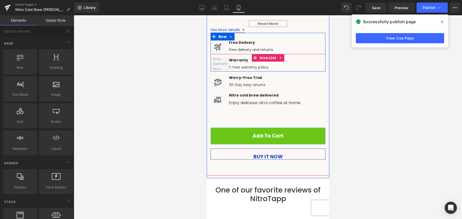
click at [294, 62] on div "Warranty Text Block 1-Year warranty policy Text Block" at bounding box center [267, 65] width 115 height 14
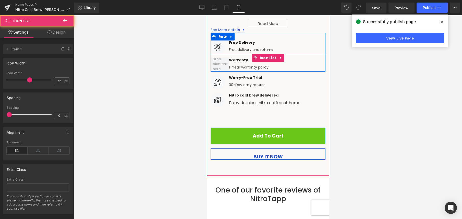
scroll to position [385, 0]
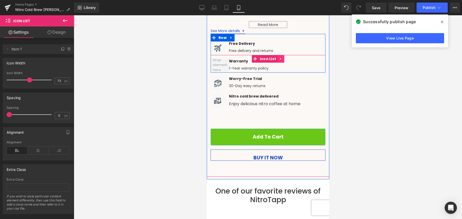
click at [279, 58] on icon at bounding box center [281, 59] width 4 height 4
click at [282, 58] on icon at bounding box center [284, 59] width 4 height 4
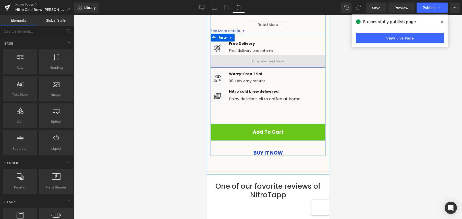
click at [285, 59] on span at bounding box center [267, 61] width 115 height 13
click at [250, 61] on span at bounding box center [267, 62] width 35 height 8
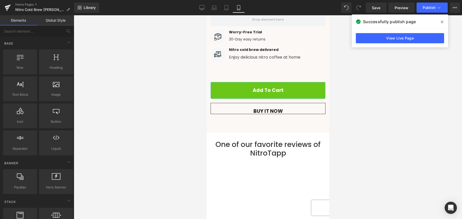
scroll to position [428, 0]
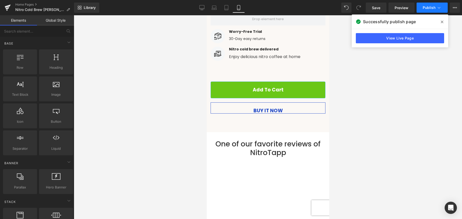
click at [427, 9] on span "Publish" at bounding box center [428, 8] width 13 height 4
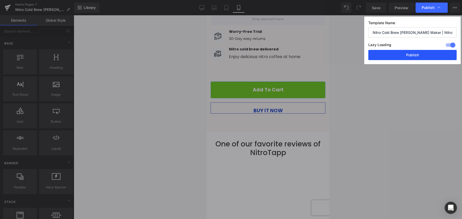
click at [415, 57] on button "Publish" at bounding box center [412, 55] width 88 height 10
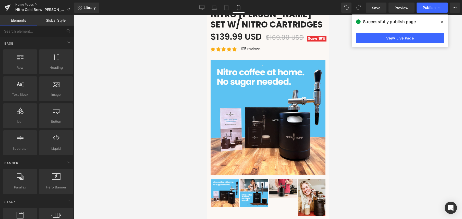
scroll to position [0, 0]
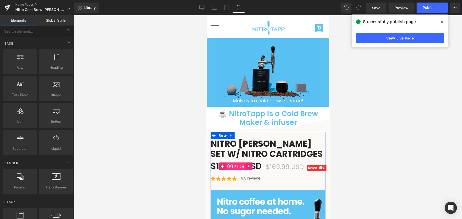
click at [237, 168] on span "(P) Price" at bounding box center [235, 167] width 20 height 8
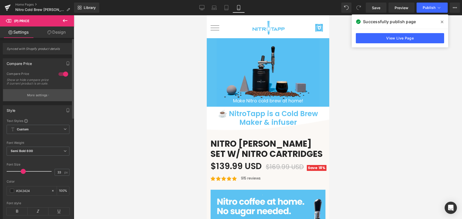
click at [37, 101] on button "More settings" at bounding box center [38, 95] width 70 height 12
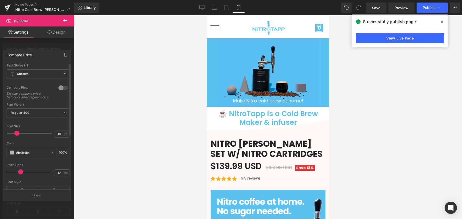
click at [16, 136] on span at bounding box center [16, 133] width 5 height 5
drag, startPoint x: 235, startPoint y: 163, endPoint x: 211, endPoint y: 144, distance: 30.4
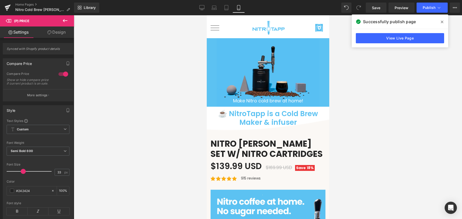
click at [66, 21] on icon at bounding box center [65, 20] width 5 height 3
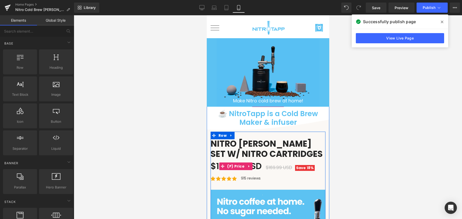
click at [223, 166] on span at bounding box center [222, 167] width 7 height 8
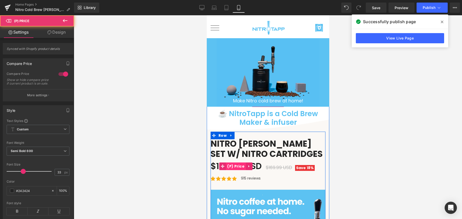
click at [227, 166] on span "(P) Price" at bounding box center [235, 167] width 20 height 8
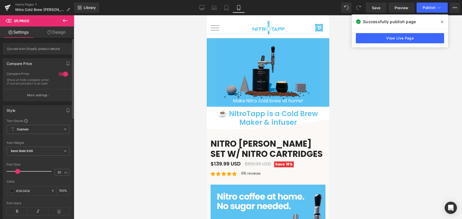
drag, startPoint x: 22, startPoint y: 175, endPoint x: 17, endPoint y: 175, distance: 5.2
click at [17, 174] on span at bounding box center [17, 171] width 5 height 5
click at [133, 164] on div at bounding box center [268, 117] width 388 height 204
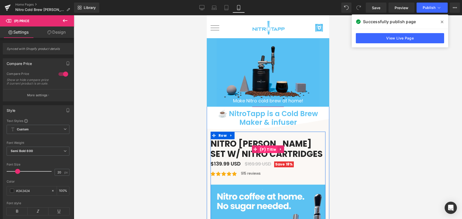
click at [267, 149] on span "(P) Title" at bounding box center [267, 150] width 19 height 8
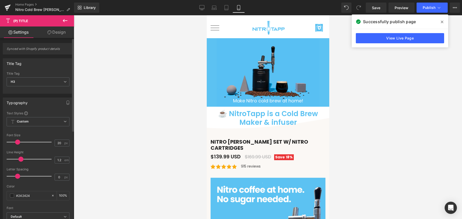
drag, startPoint x: 21, startPoint y: 142, endPoint x: 16, endPoint y: 142, distance: 5.4
click at [16, 142] on span at bounding box center [17, 142] width 5 height 5
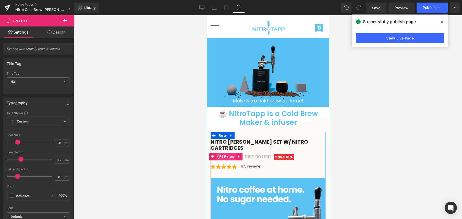
click at [229, 154] on span "(P) Price" at bounding box center [226, 157] width 20 height 8
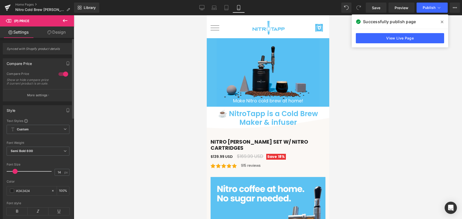
click at [15, 174] on span at bounding box center [14, 171] width 5 height 5
click at [15, 174] on span at bounding box center [16, 171] width 5 height 5
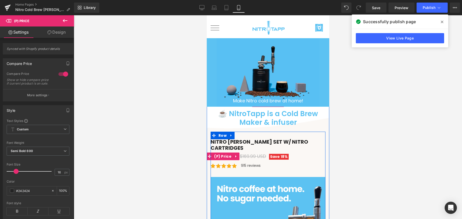
click at [249, 153] on span "$169.99 USD" at bounding box center [252, 156] width 26 height 6
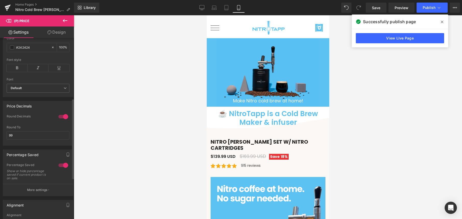
scroll to position [50, 0]
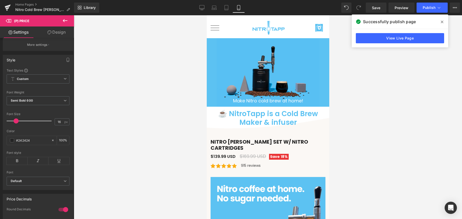
click at [58, 34] on link "Design" at bounding box center [56, 32] width 37 height 11
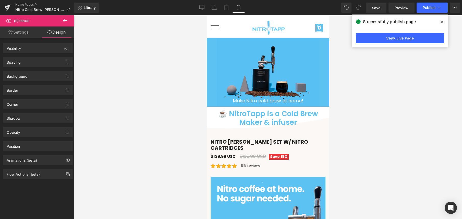
click at [23, 33] on link "Settings" at bounding box center [18, 32] width 37 height 11
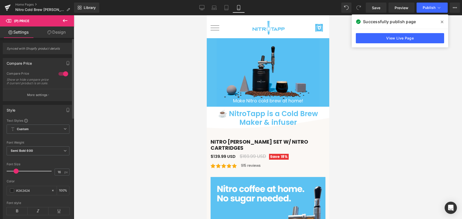
scroll to position [0, 0]
click at [16, 174] on span at bounding box center [16, 171] width 5 height 5
click at [40, 98] on p "More settings" at bounding box center [37, 95] width 20 height 5
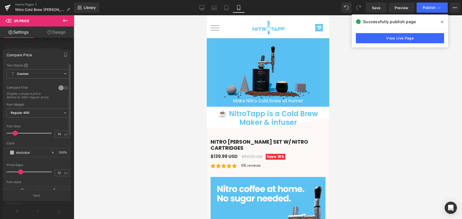
click at [14, 136] on span at bounding box center [14, 133] width 5 height 5
click at [64, 20] on icon at bounding box center [65, 20] width 5 height 3
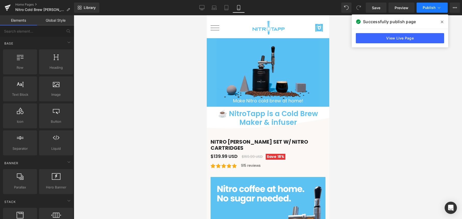
click at [429, 8] on span "Publish" at bounding box center [428, 8] width 13 height 4
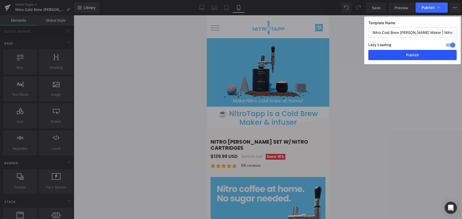
click at [415, 55] on button "Publish" at bounding box center [412, 55] width 88 height 10
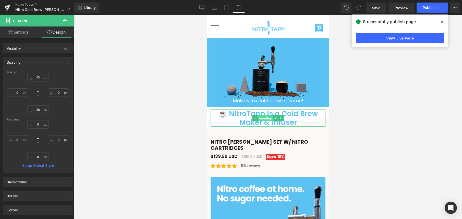
click at [266, 118] on span "Heading" at bounding box center [265, 118] width 16 height 6
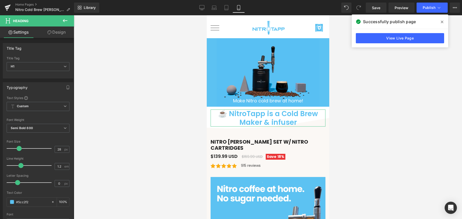
click at [51, 30] on link "Design" at bounding box center [56, 32] width 37 height 11
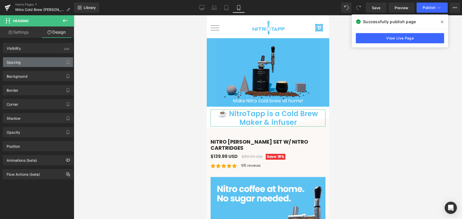
click at [35, 60] on div "Spacing" at bounding box center [38, 62] width 70 height 10
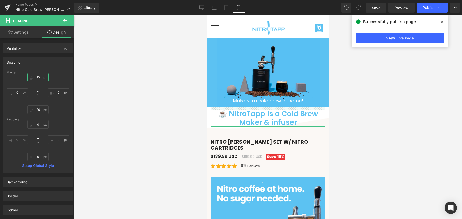
click at [37, 78] on input "10" at bounding box center [37, 77] width 21 height 8
click at [39, 76] on input "10" at bounding box center [37, 77] width 21 height 8
click at [38, 77] on input "10" at bounding box center [37, 77] width 21 height 8
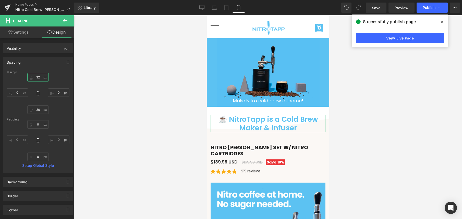
click at [37, 78] on input "32" at bounding box center [37, 77] width 21 height 8
click at [38, 77] on input "32" at bounding box center [37, 77] width 21 height 8
click at [38, 77] on input "5" at bounding box center [37, 77] width 21 height 8
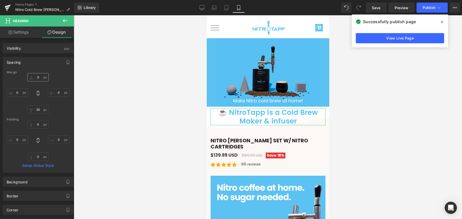
click at [38, 77] on input "5" at bounding box center [37, 77] width 21 height 8
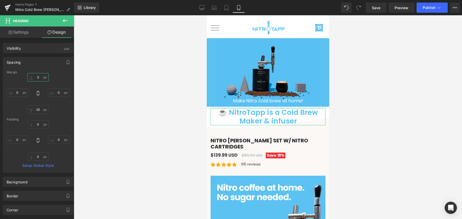
click at [38, 77] on input "5" at bounding box center [37, 77] width 21 height 8
click at [34, 75] on input "5" at bounding box center [37, 77] width 21 height 8
click at [36, 77] on input "5" at bounding box center [37, 77] width 21 height 8
click at [52, 77] on div "5 5 0px 0 20px 20 0px 0" at bounding box center [38, 93] width 63 height 41
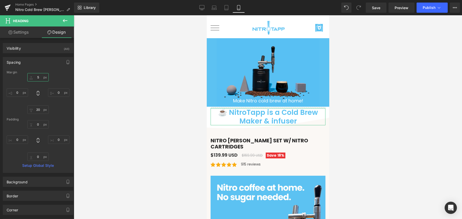
click at [35, 78] on input "5" at bounding box center [37, 77] width 21 height 8
drag, startPoint x: 36, startPoint y: 78, endPoint x: 37, endPoint y: 74, distance: 3.7
click at [36, 74] on div "Margin 5 5 0px 0 20px 20 0px 0 Padding 0px 0 0px 0 0px 0 0px 0 Setup Global Sty…" at bounding box center [38, 122] width 70 height 102
click at [30, 77] on input "5" at bounding box center [37, 77] width 21 height 8
click at [53, 79] on div "5 5 0px 0 20px 20 0px 0" at bounding box center [38, 93] width 63 height 41
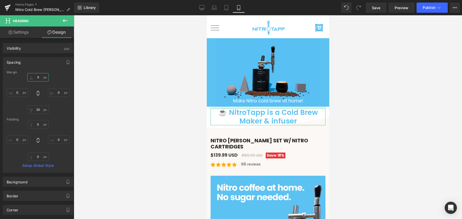
click at [37, 78] on input "5" at bounding box center [37, 77] width 21 height 8
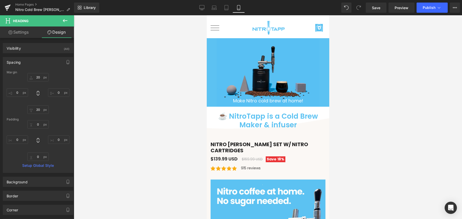
click at [146, 96] on div at bounding box center [268, 117] width 388 height 204
click at [432, 6] on span "Publish" at bounding box center [428, 8] width 13 height 4
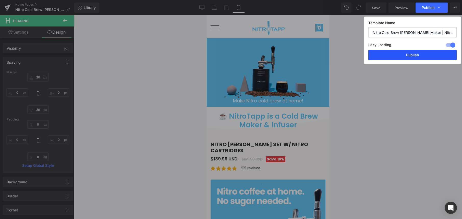
click at [416, 55] on button "Publish" at bounding box center [412, 55] width 88 height 10
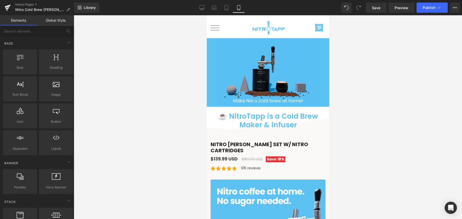
click at [315, 28] on span "0" at bounding box center [319, 28] width 8 height 8
click at [124, 46] on div at bounding box center [268, 117] width 388 height 204
